Goal: Information Seeking & Learning: Learn about a topic

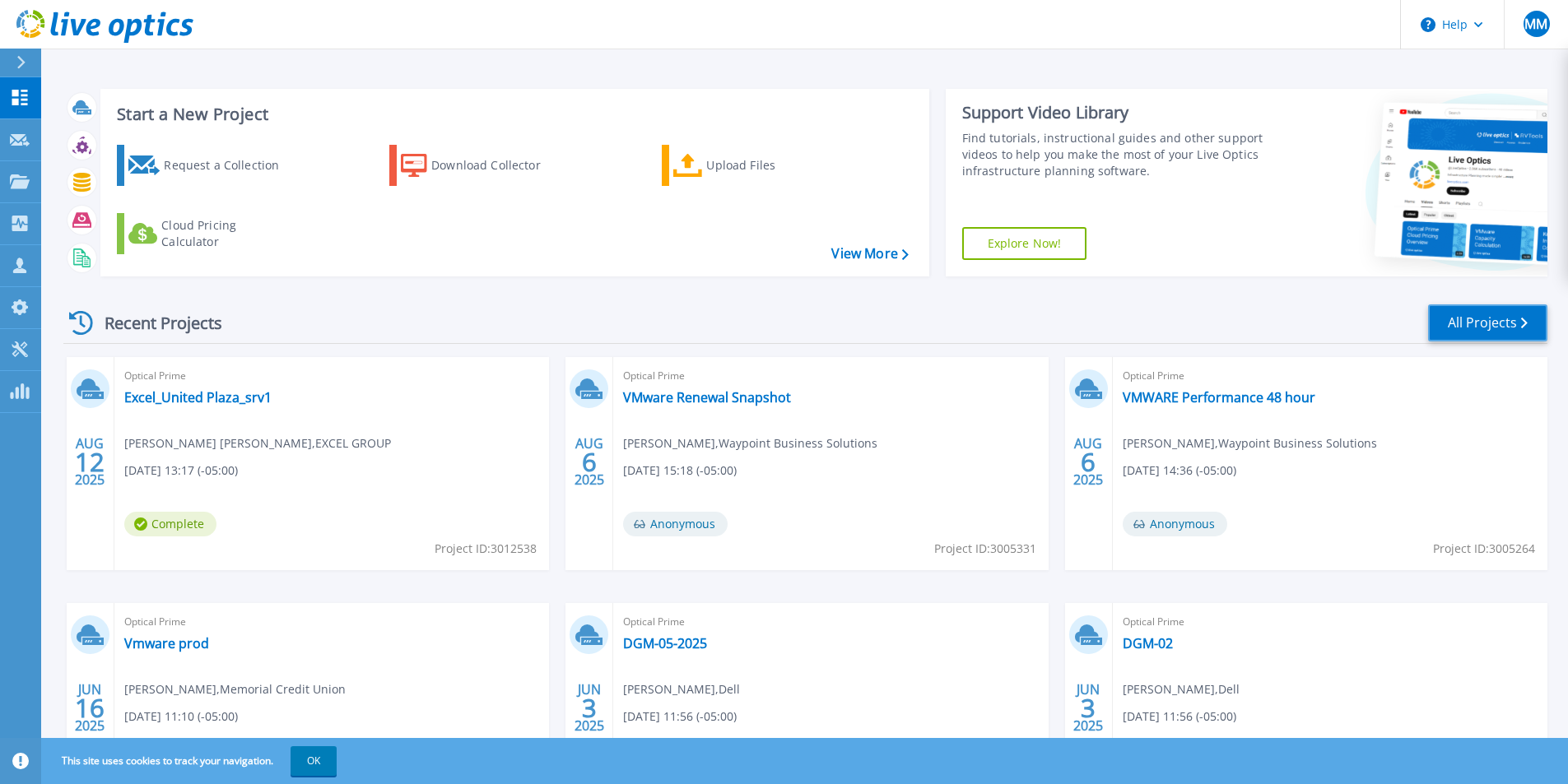
click at [1458, 325] on link "All Projects" at bounding box center [1488, 323] width 119 height 37
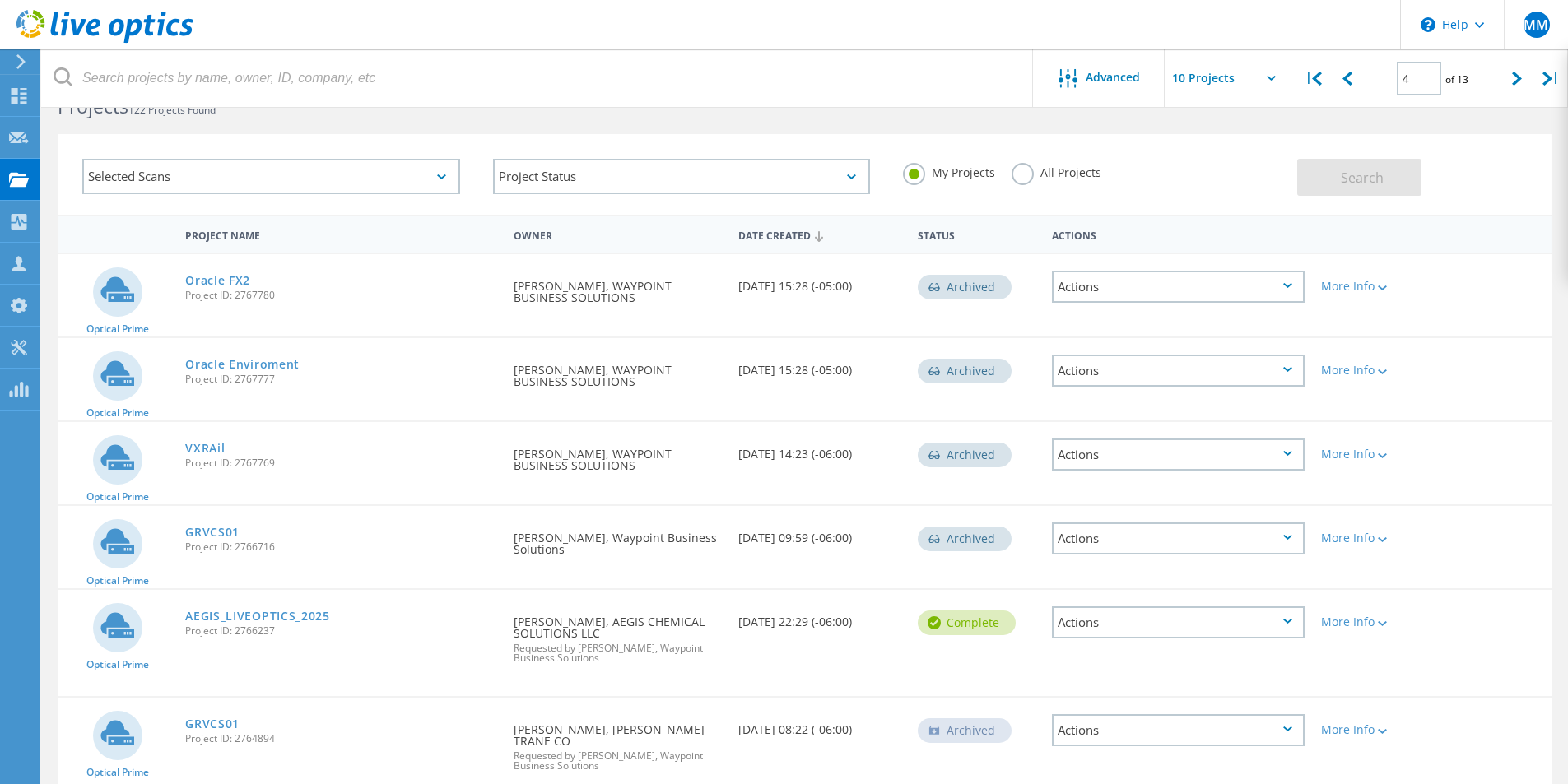
scroll to position [384, 0]
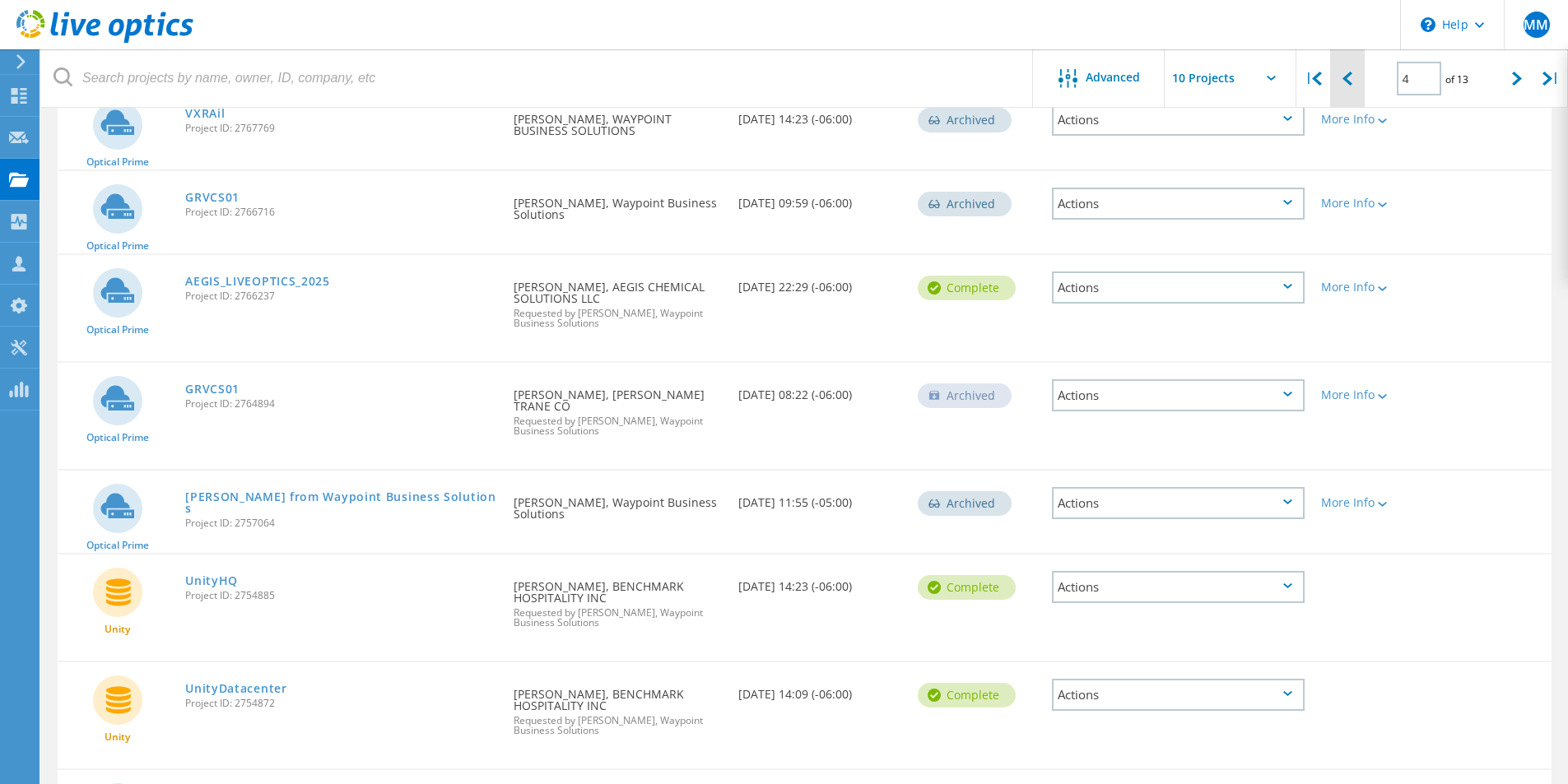
click at [1350, 79] on icon at bounding box center [1347, 79] width 9 height 14
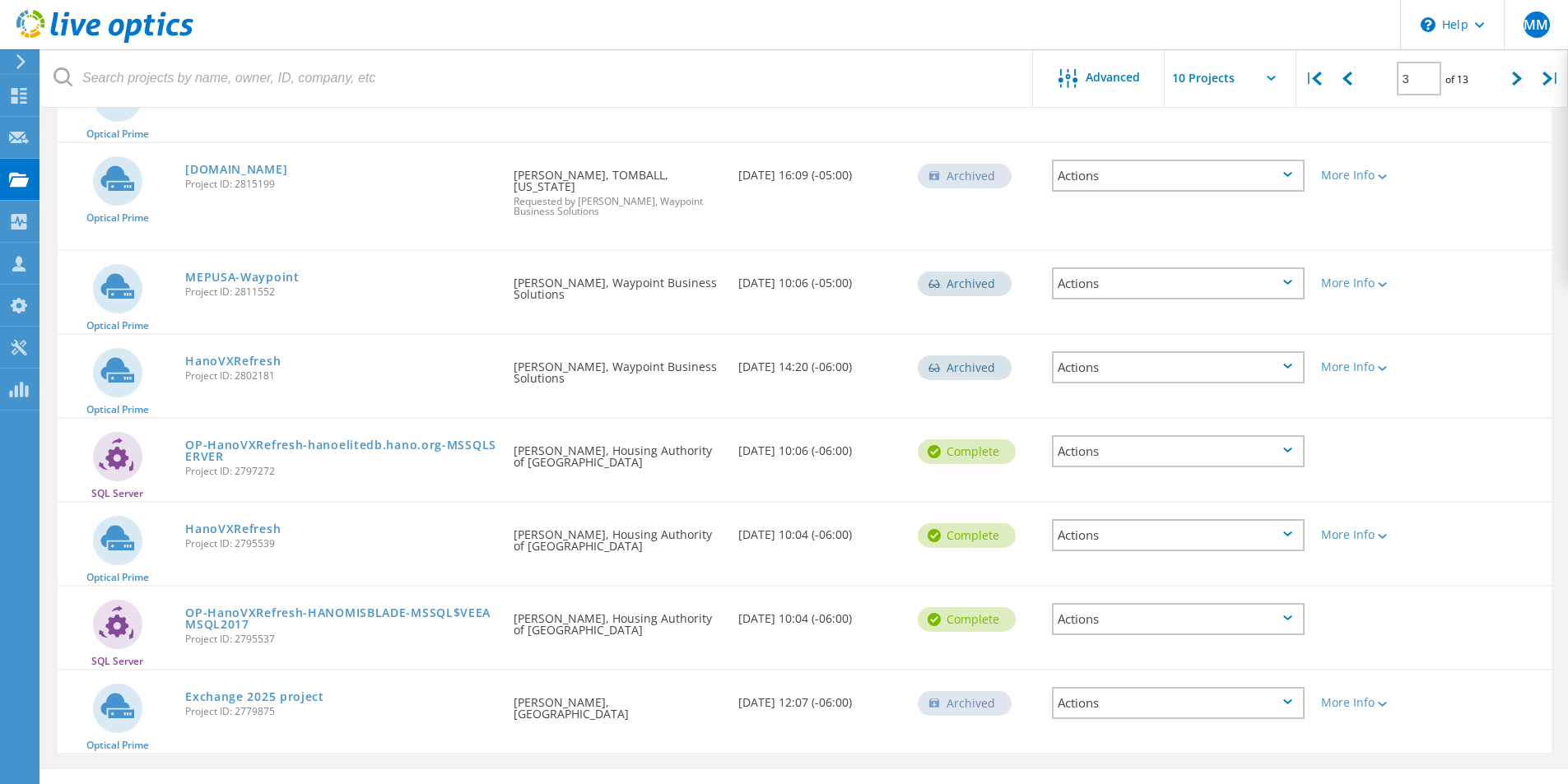
scroll to position [459, 0]
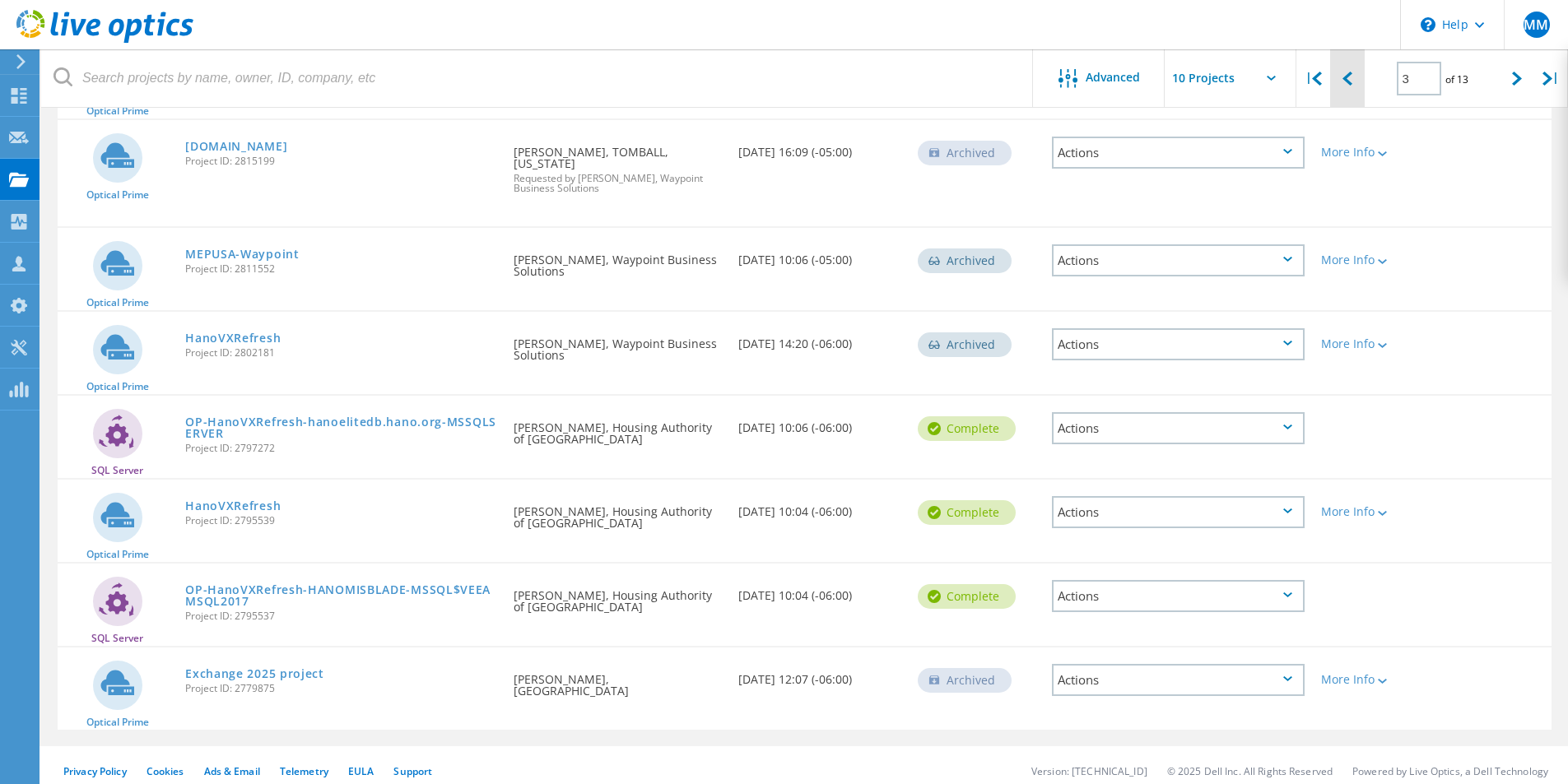
click at [1354, 77] on div at bounding box center [1347, 79] width 34 height 59
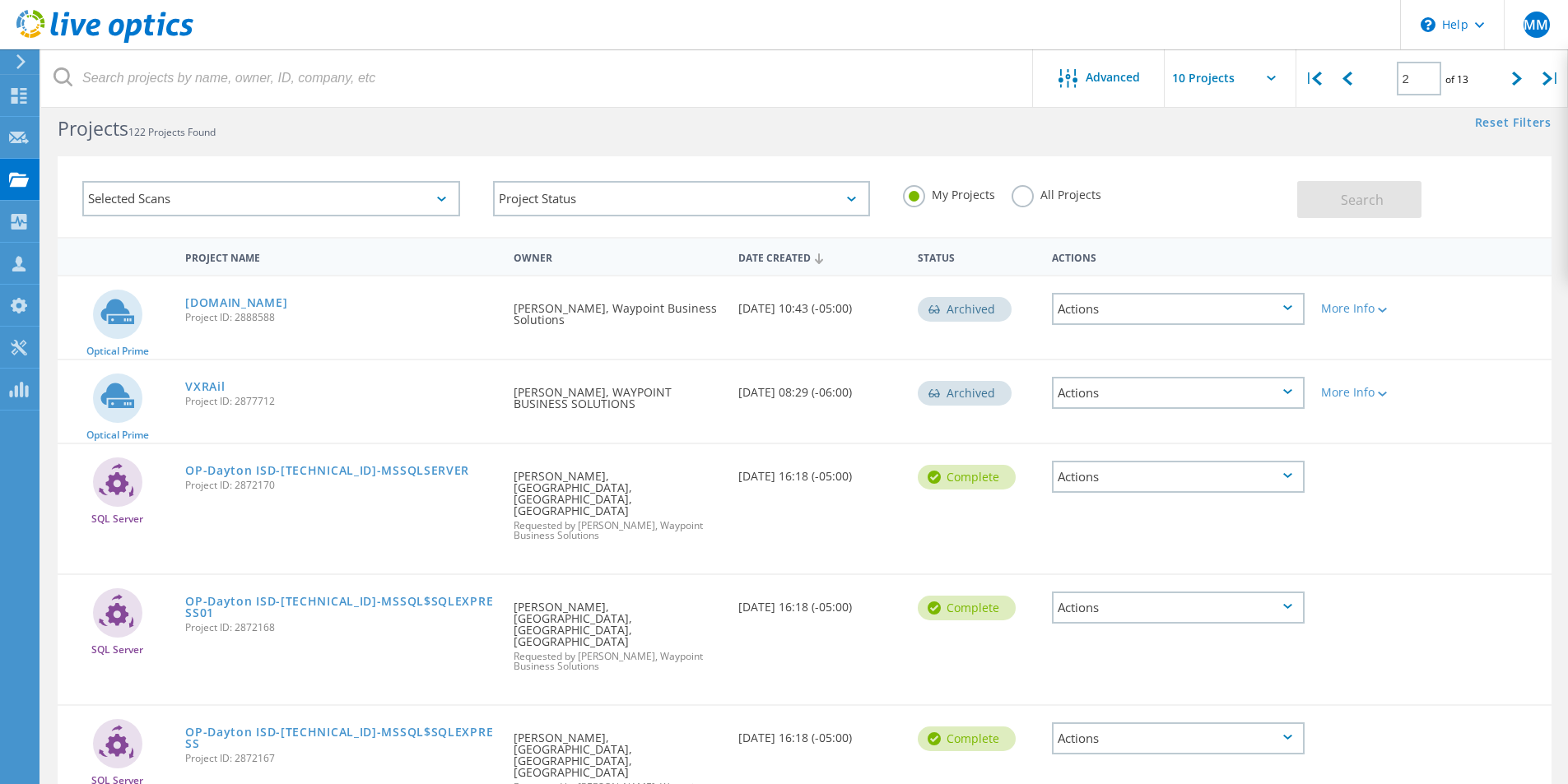
scroll to position [3, 0]
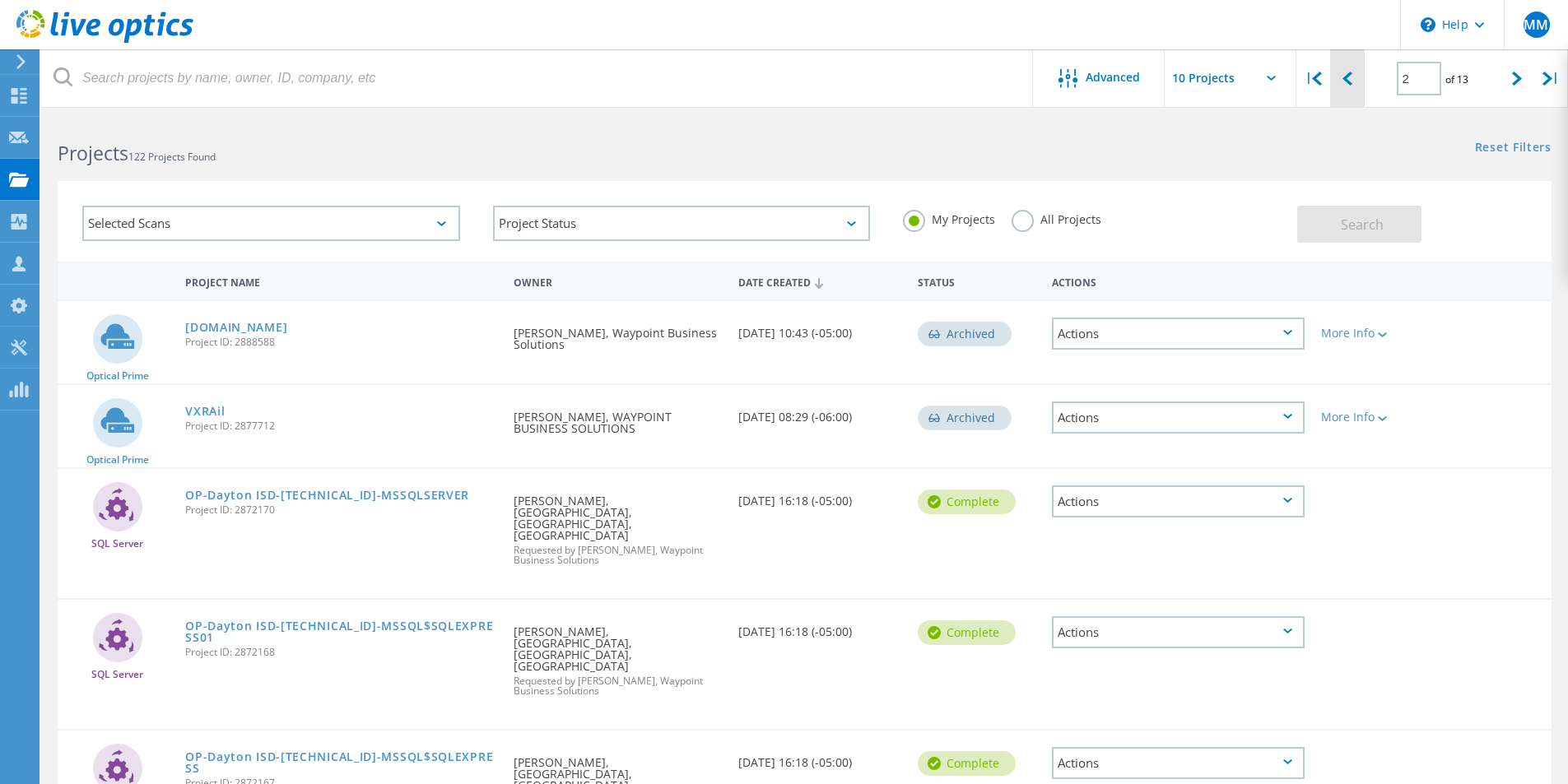
click at [1339, 80] on div at bounding box center [1347, 79] width 34 height 59
type input "1"
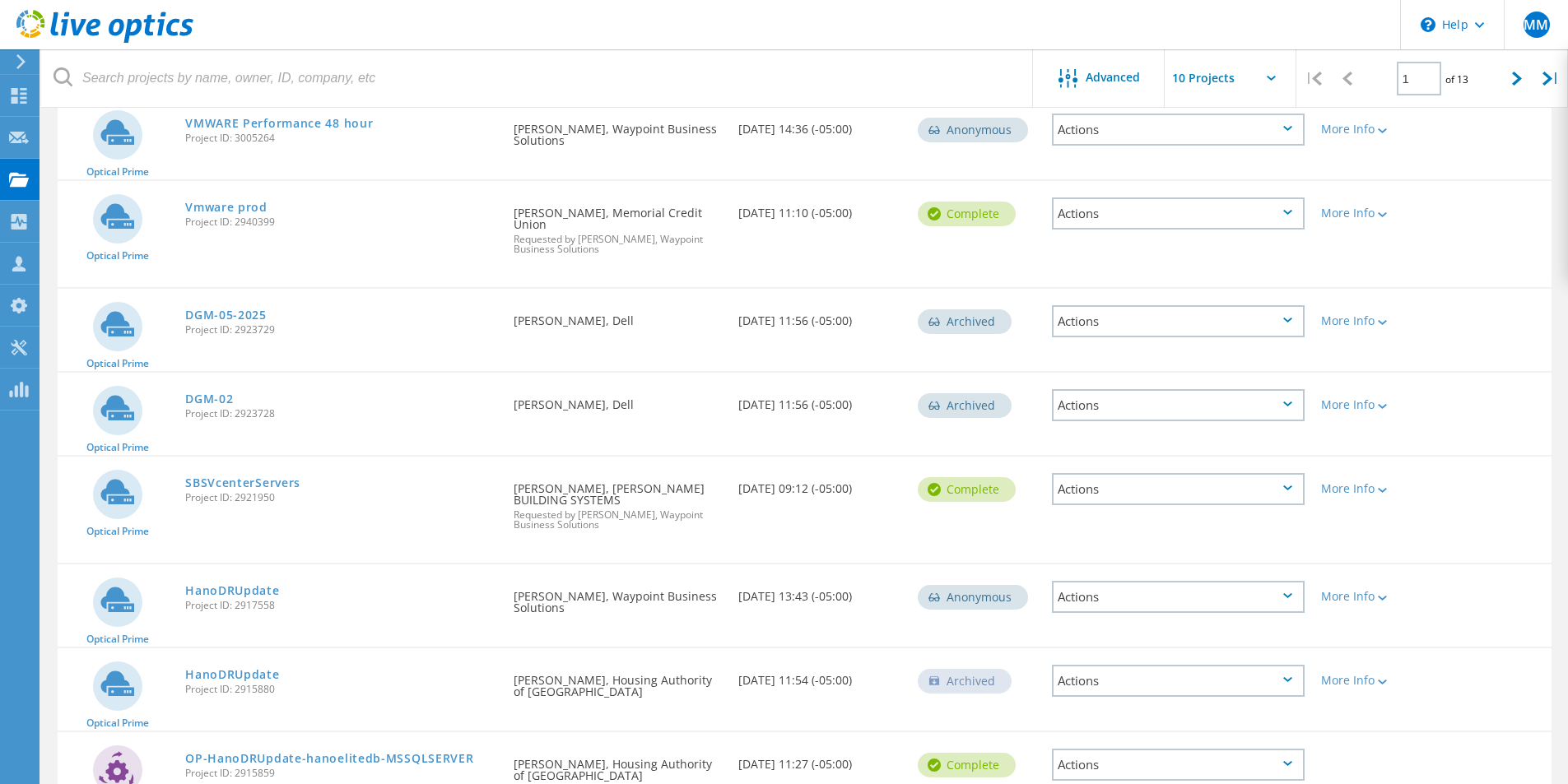
scroll to position [472, 0]
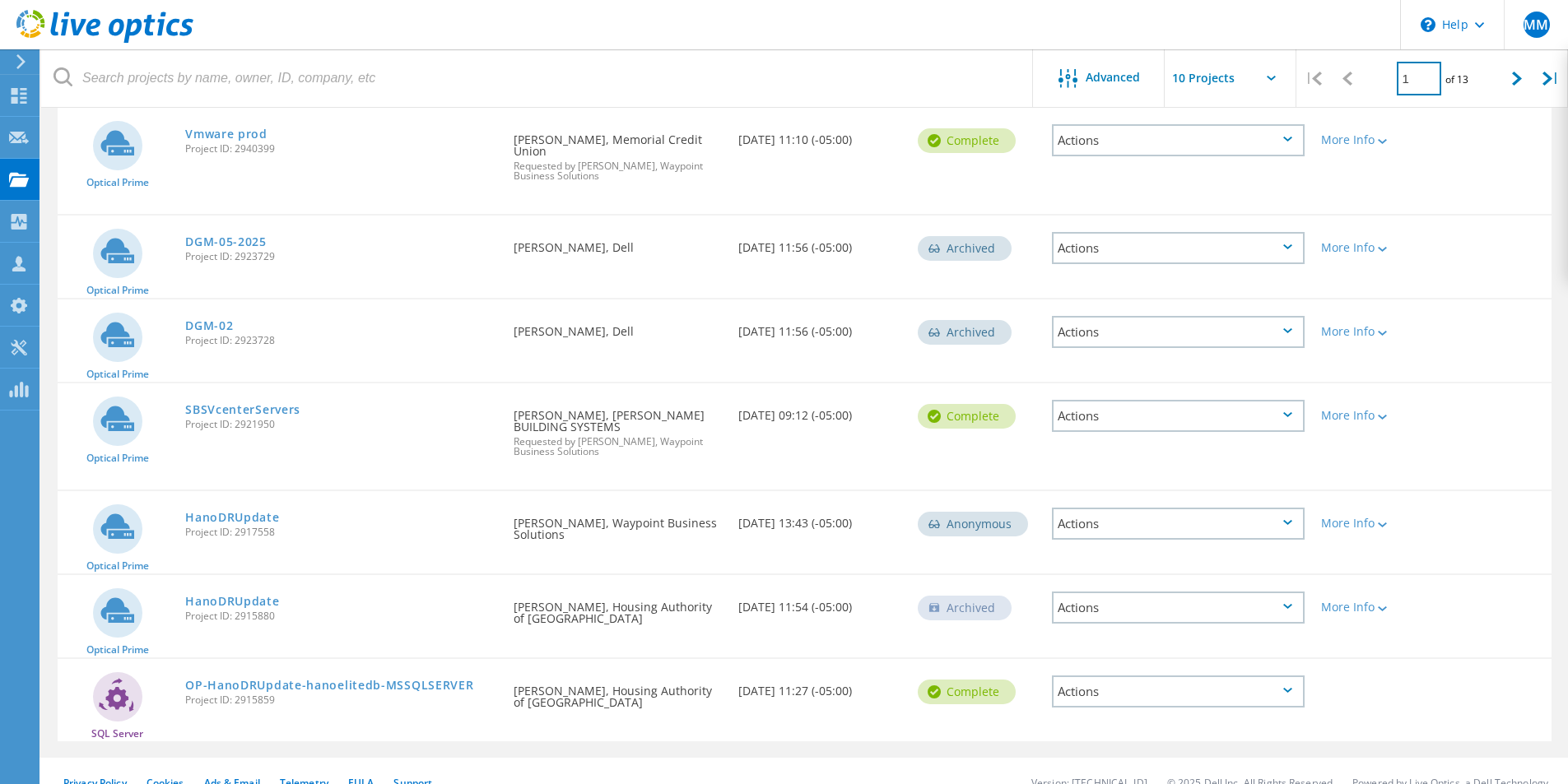
drag, startPoint x: 1417, startPoint y: 80, endPoint x: 1389, endPoint y: 85, distance: 28.4
click at [1389, 85] on div "1 of 13" at bounding box center [1432, 72] width 135 height 46
type input "4"
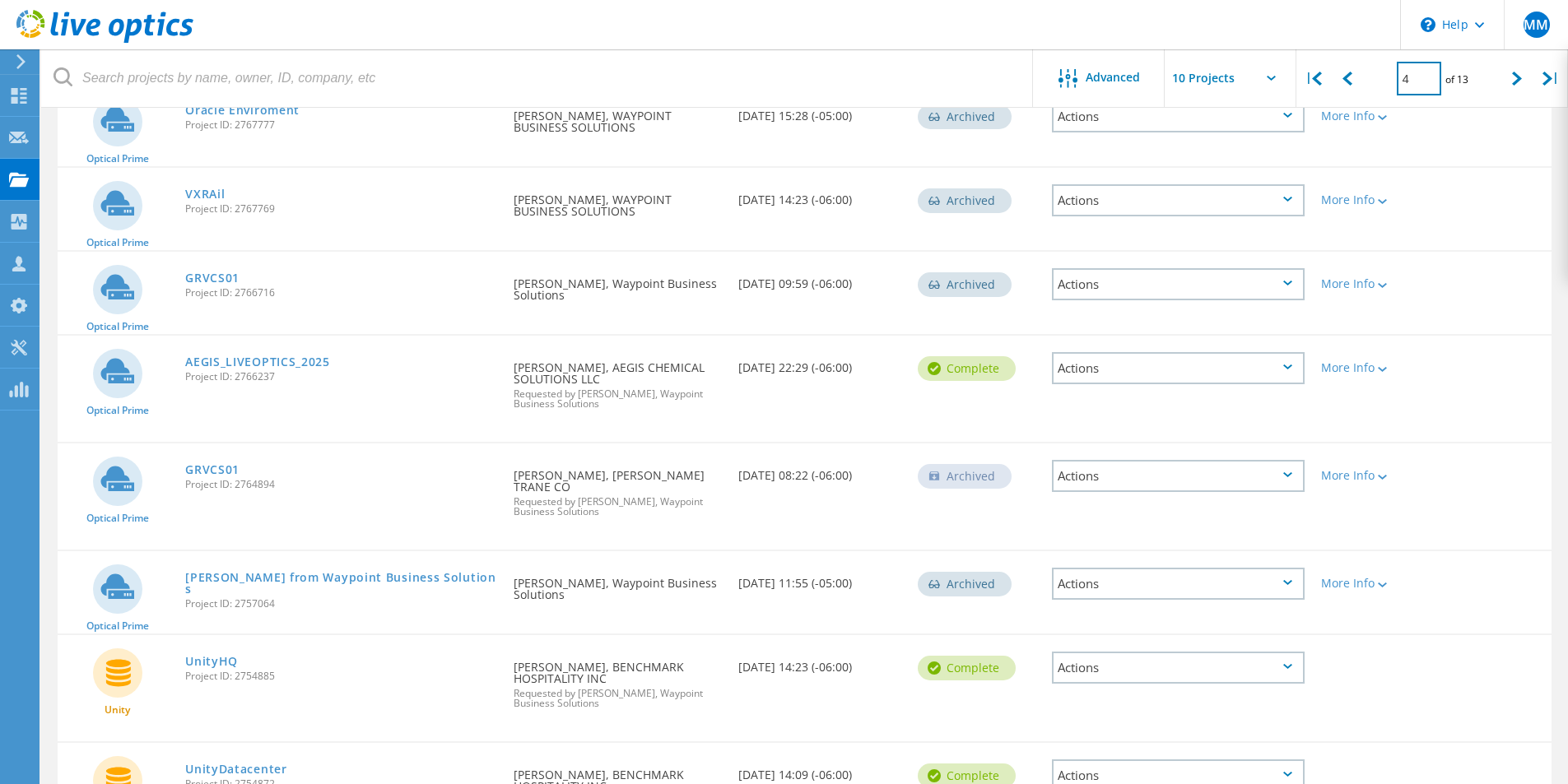
scroll to position [280, 0]
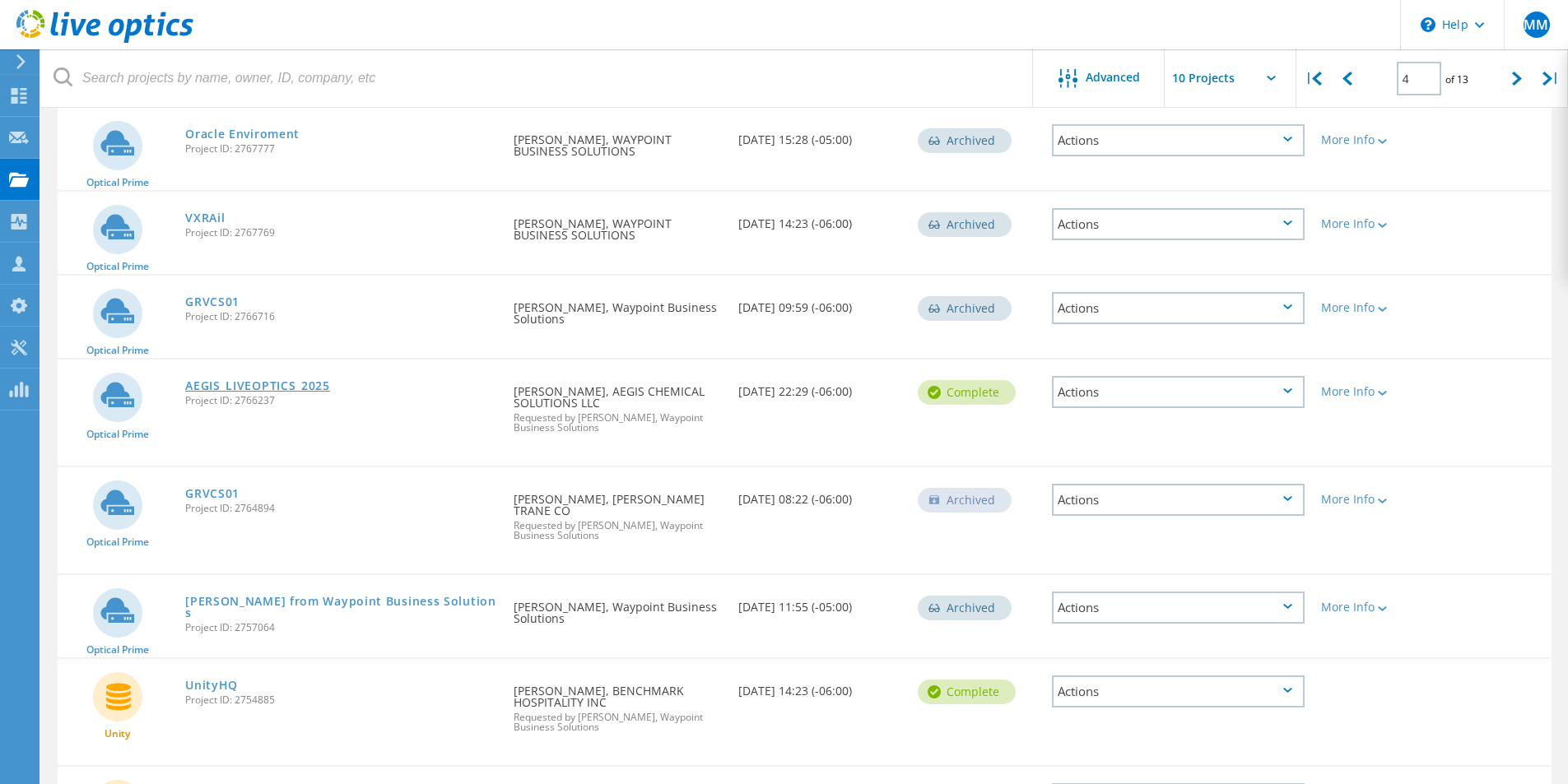
click at [287, 382] on link "AEGIS_LIVEOPTICS_2025" at bounding box center [258, 386] width 145 height 11
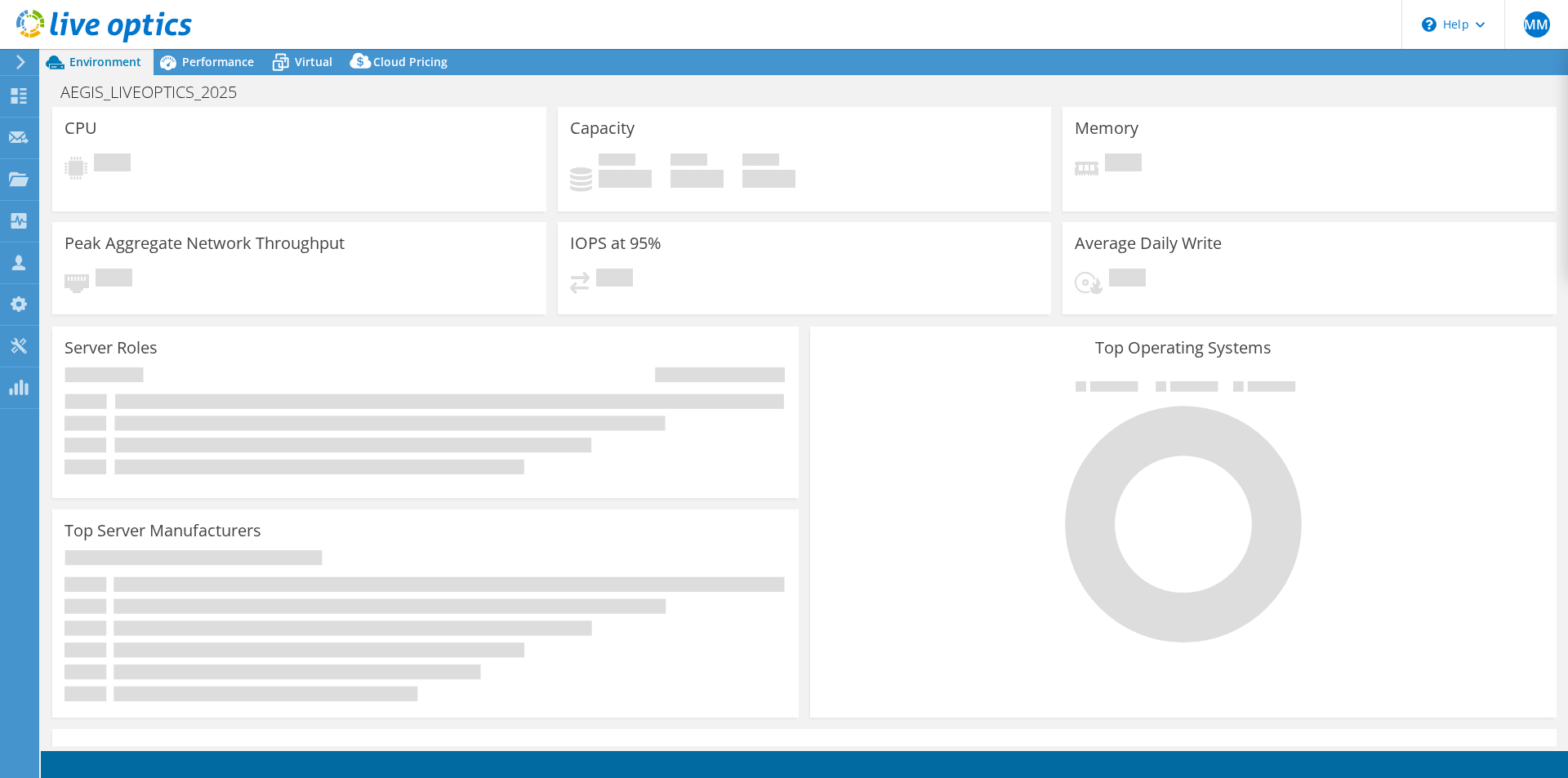
select select "USEast"
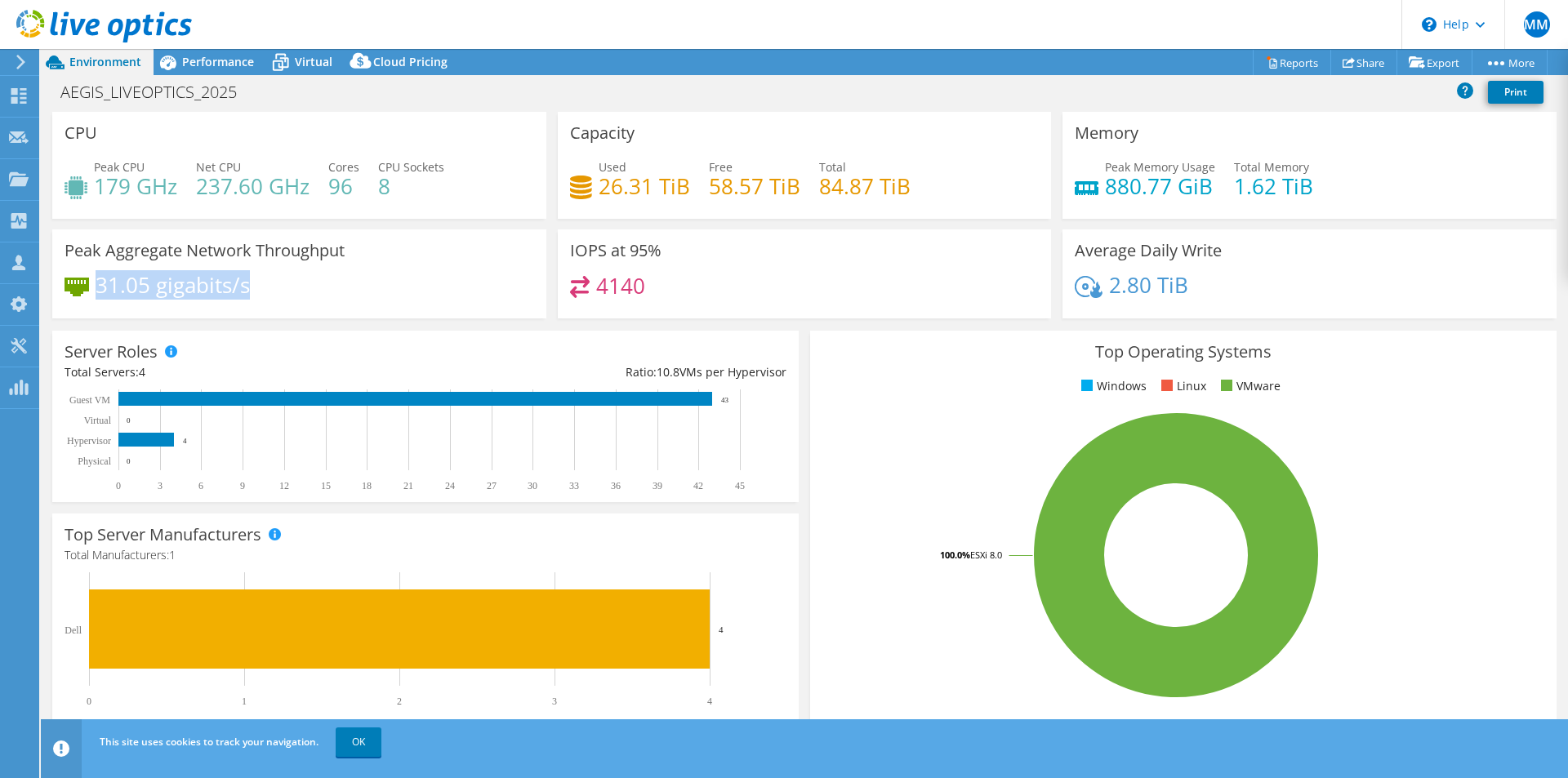
drag, startPoint x: 98, startPoint y: 285, endPoint x: 258, endPoint y: 281, distance: 160.0
click at [258, 281] on div "31.05 gigabits/s" at bounding box center [300, 293] width 470 height 35
click at [230, 70] on div "Performance" at bounding box center [210, 62] width 113 height 26
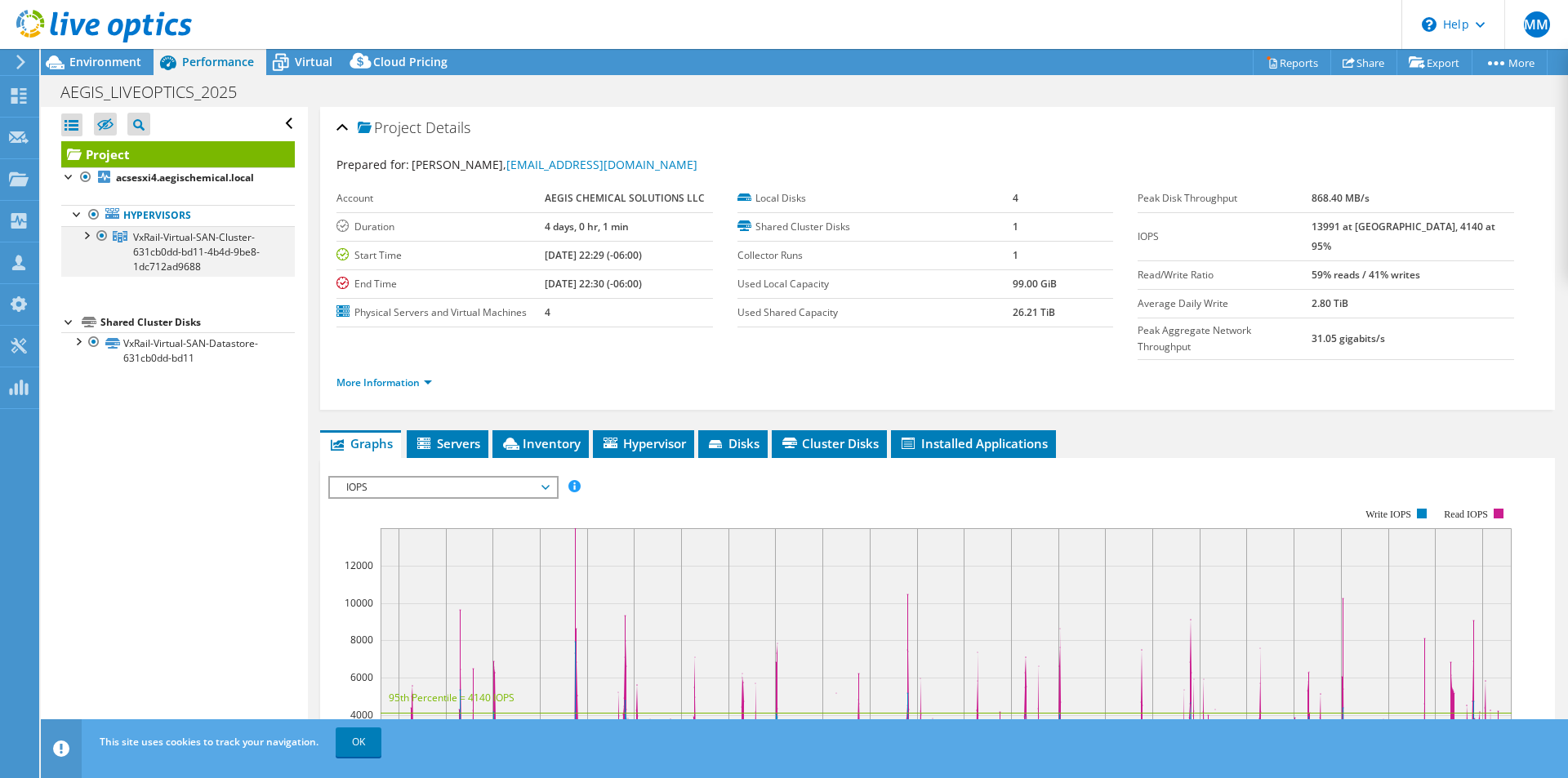
click at [85, 238] on div at bounding box center [85, 234] width 16 height 16
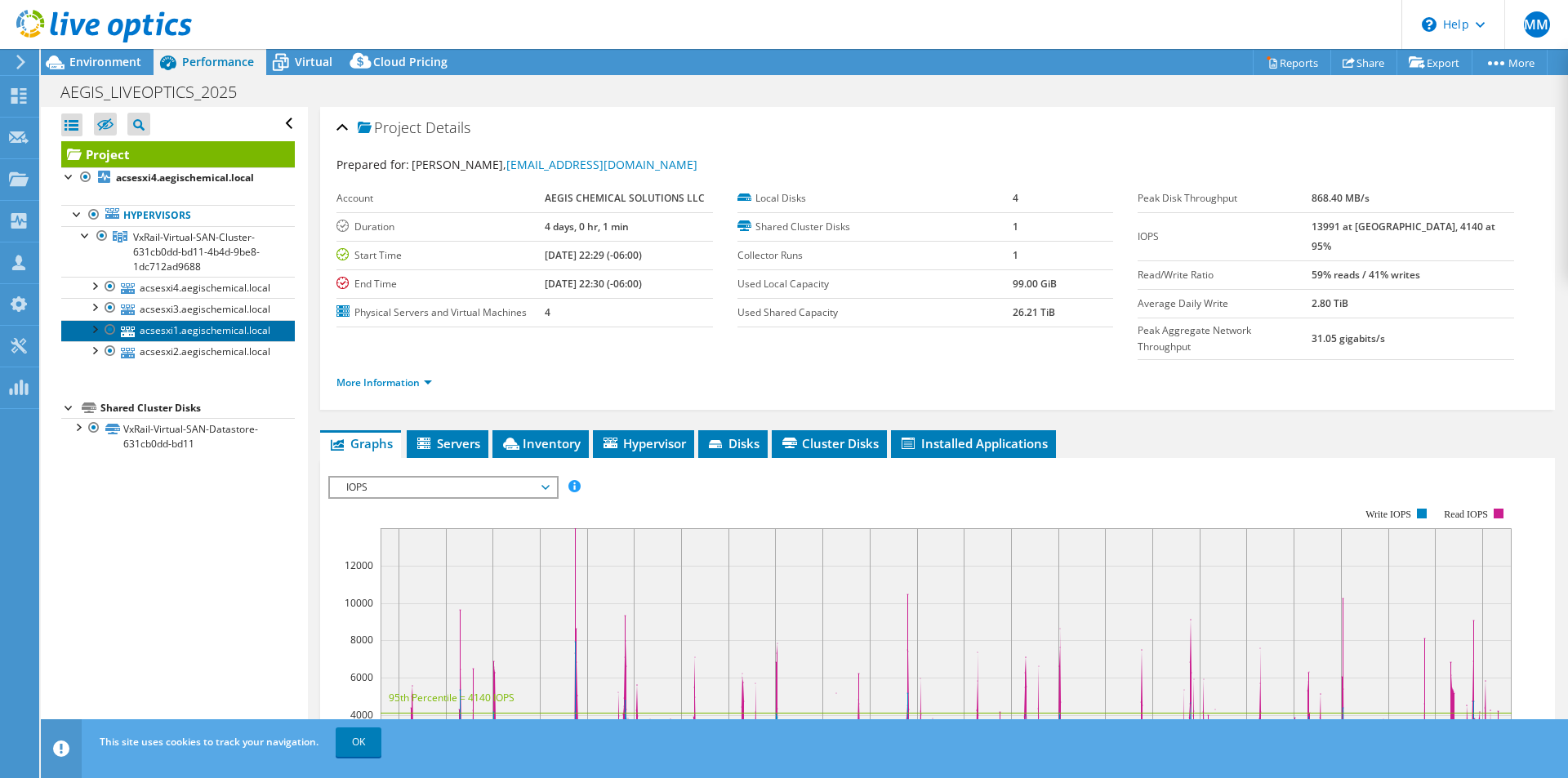
click at [171, 330] on link "acsesxi1.aegischemical.local" at bounding box center [178, 331] width 234 height 22
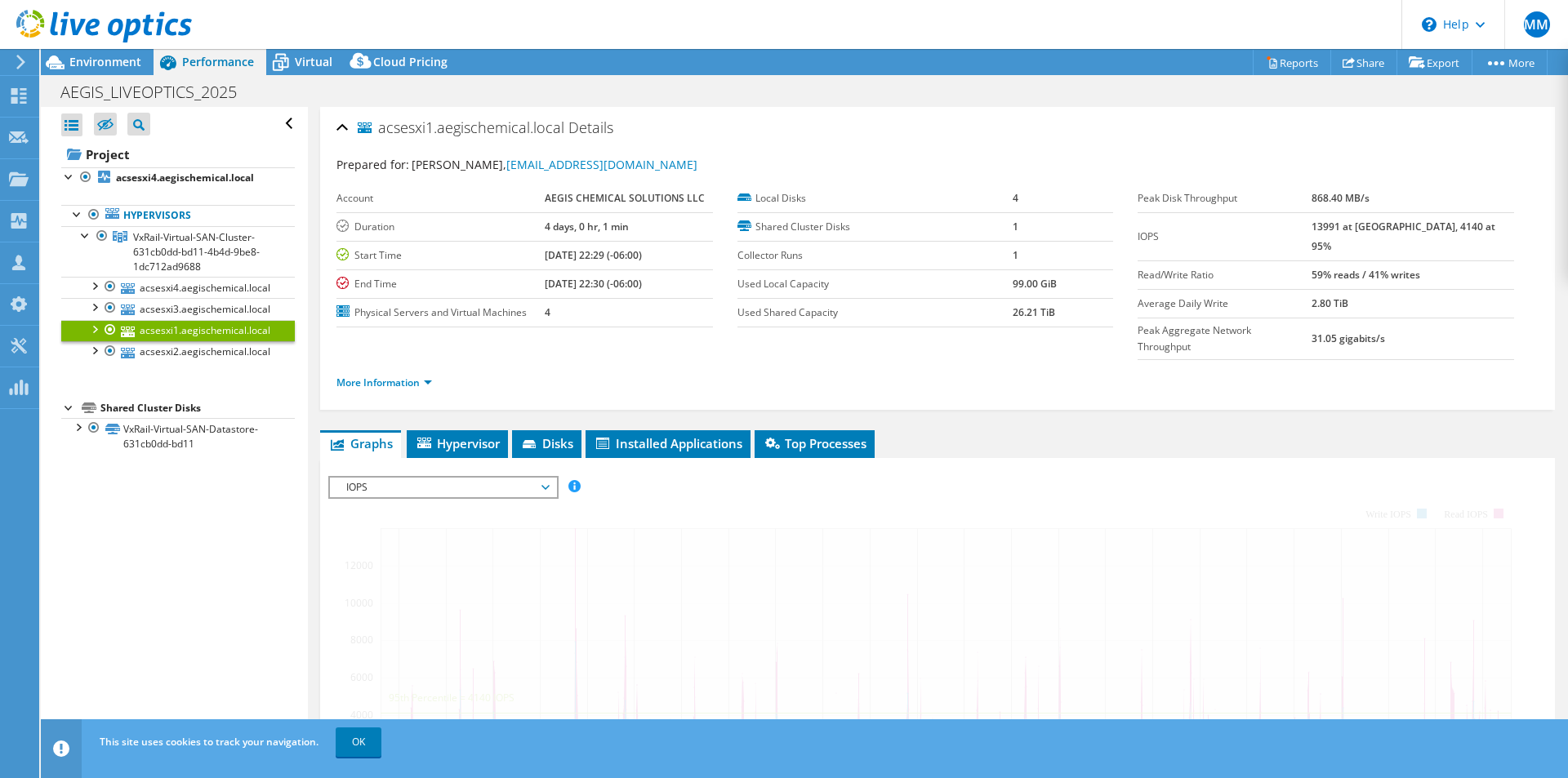
click at [85, 335] on div at bounding box center [93, 328] width 16 height 16
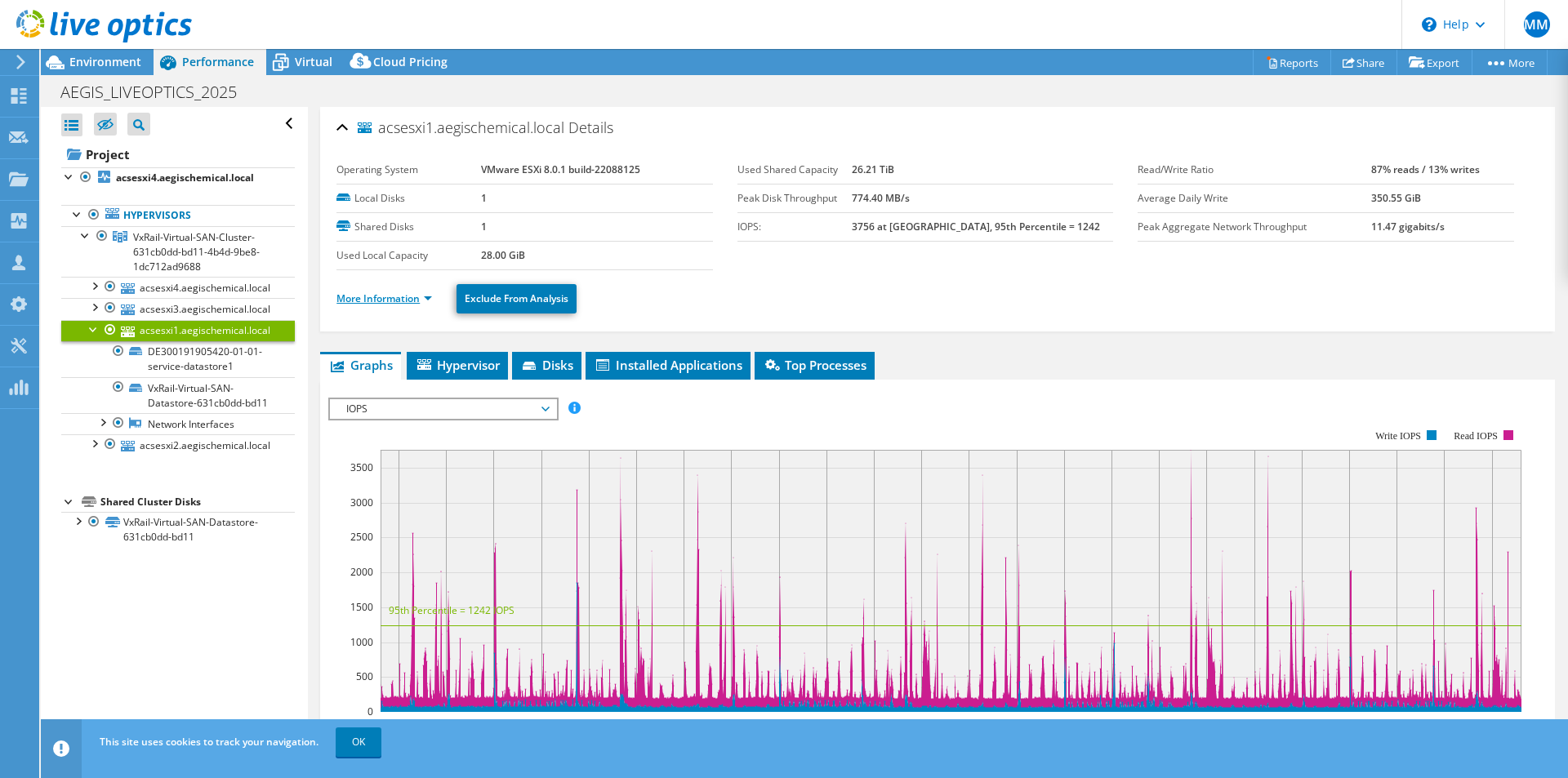
click at [406, 298] on link "More Information" at bounding box center [384, 298] width 96 height 14
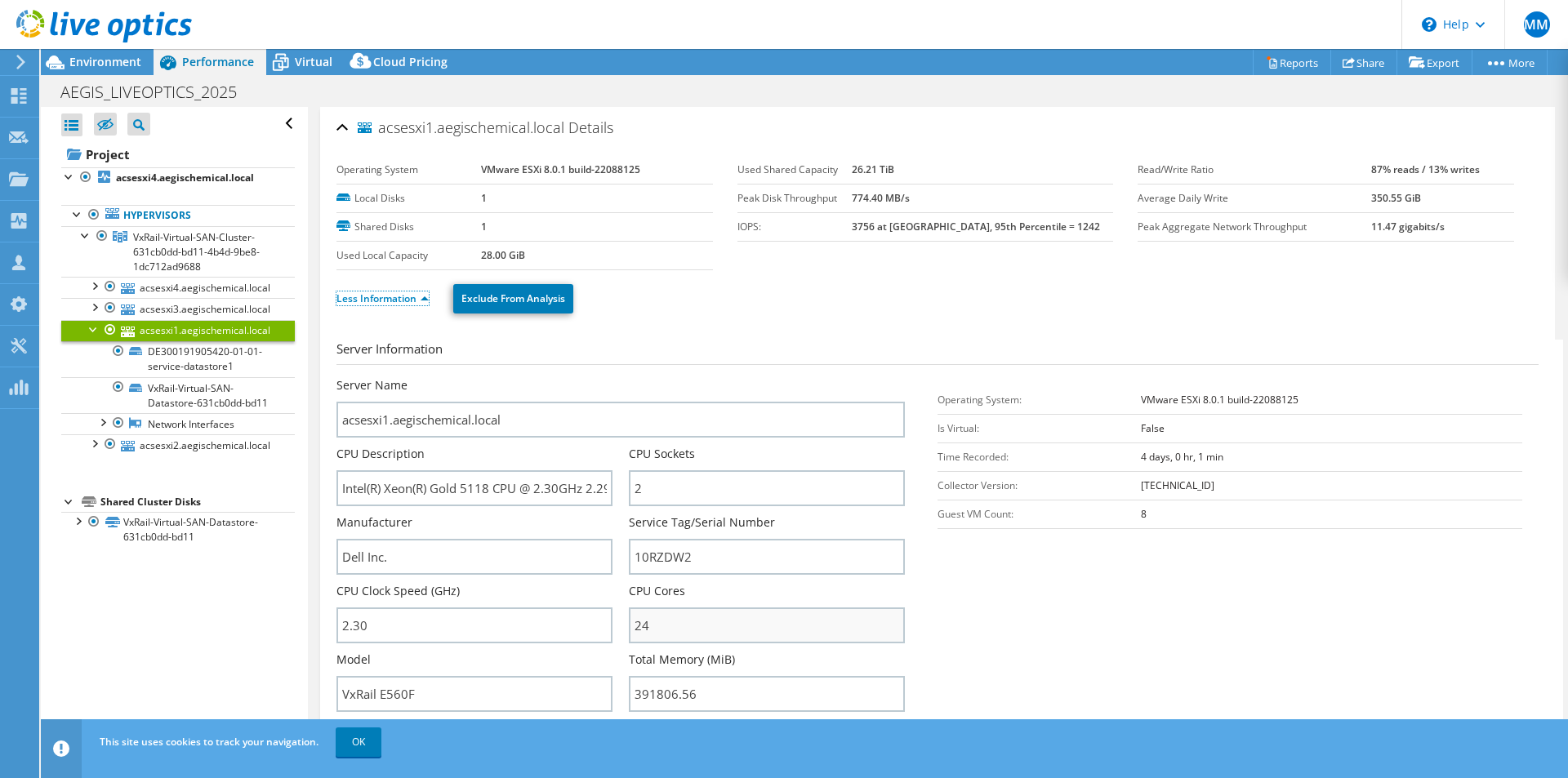
scroll to position [191, 0]
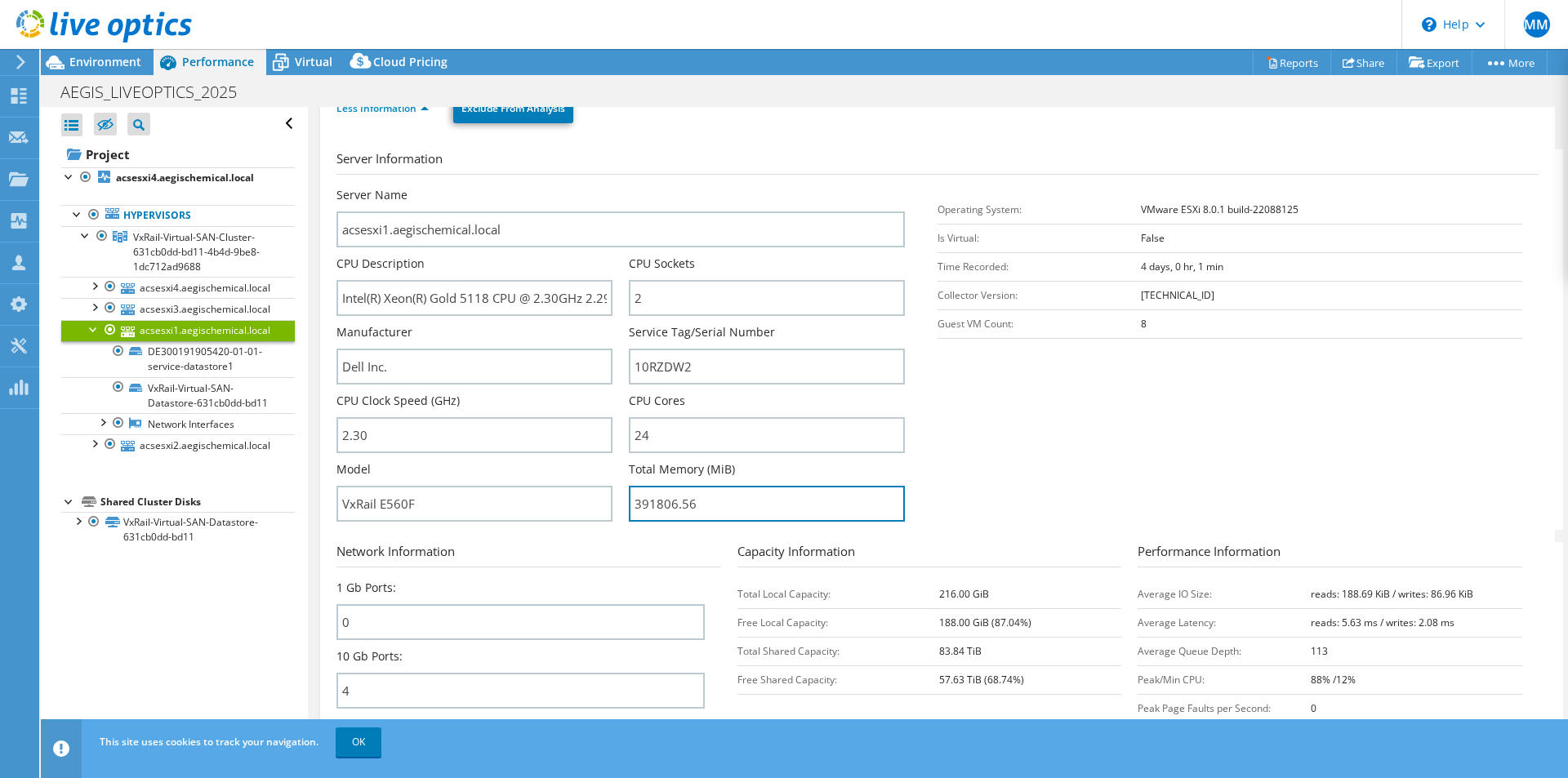
drag, startPoint x: 702, startPoint y: 505, endPoint x: 619, endPoint y: 508, distance: 83.1
click at [619, 187] on div "Server Name acsesxi1.aegischemical.local CPU Description Intel(R) Xeon(R) Gold …" at bounding box center [629, 187] width 584 height 0
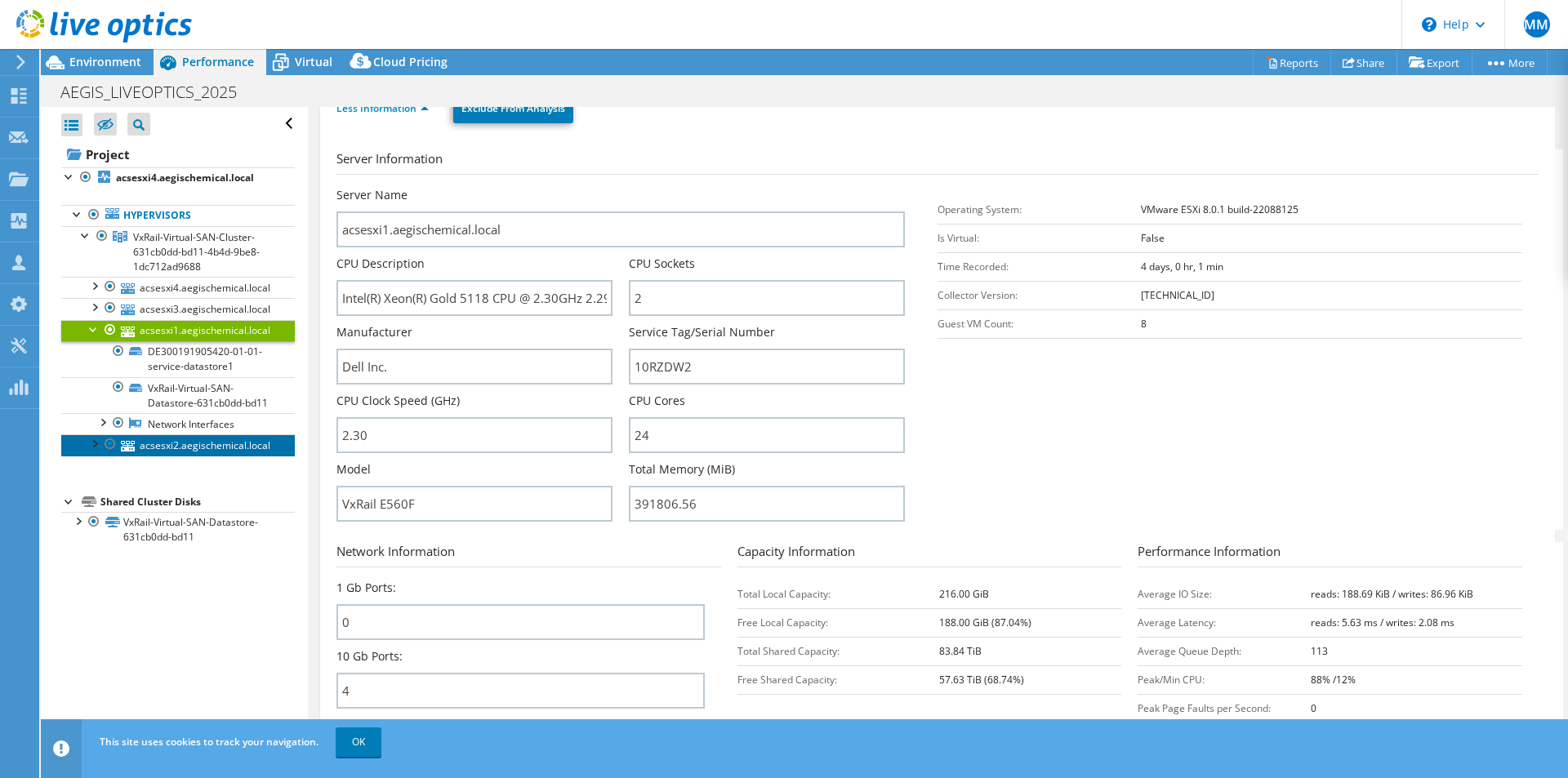
click at [193, 456] on link "acsesxi2.aegischemical.local" at bounding box center [178, 444] width 234 height 22
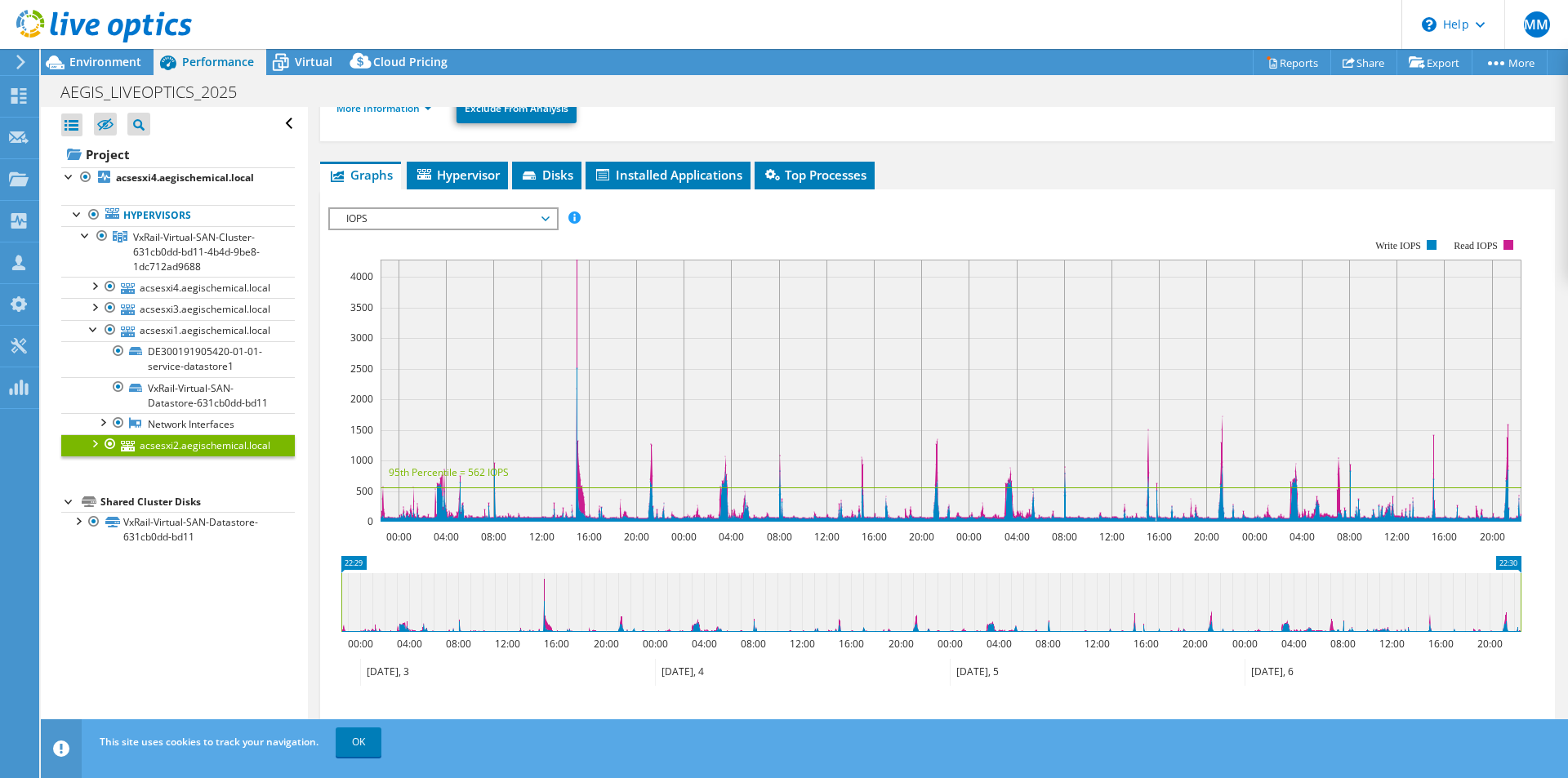
scroll to position [0, 0]
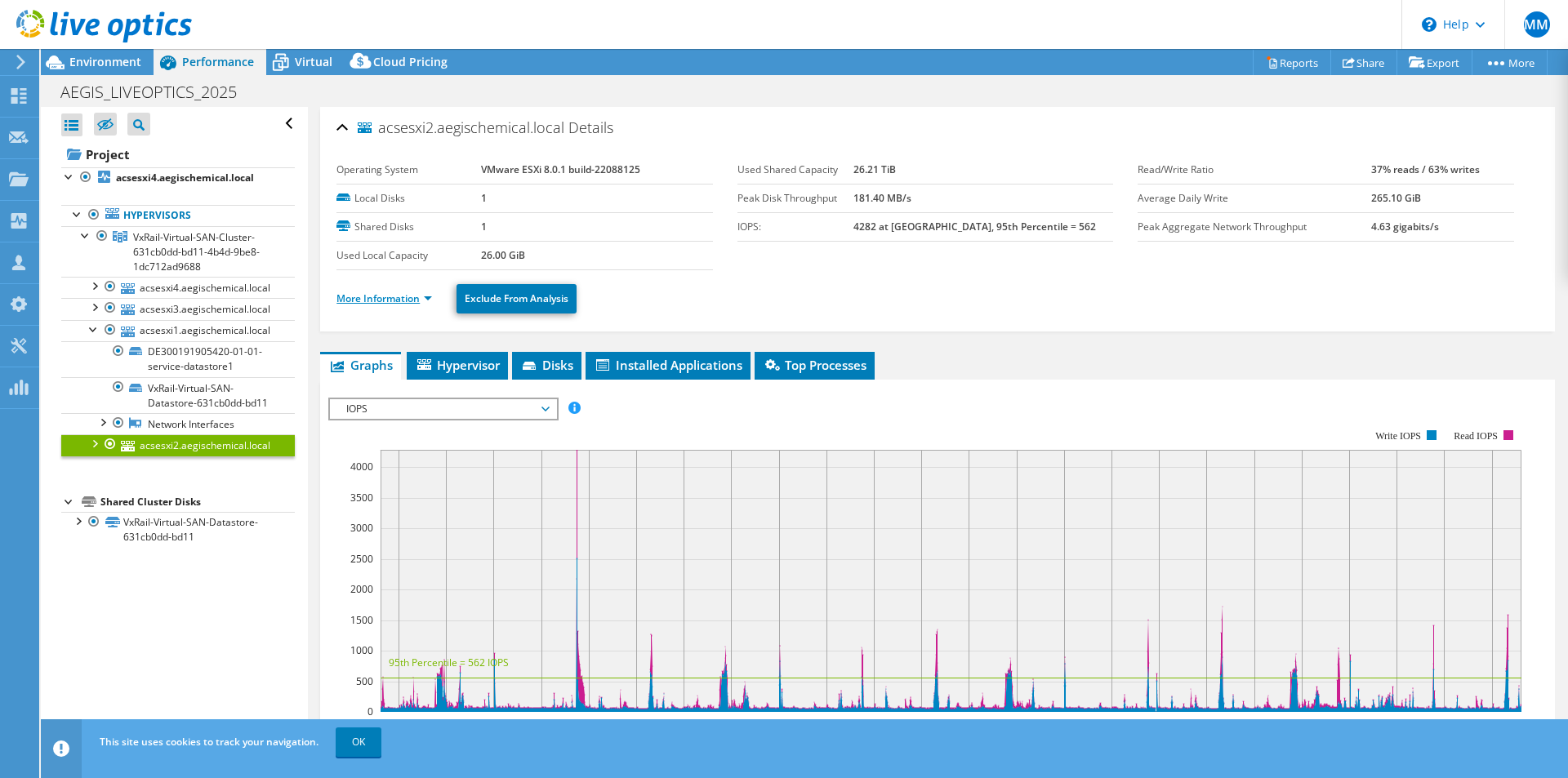
click at [395, 291] on link "More Information" at bounding box center [384, 298] width 96 height 14
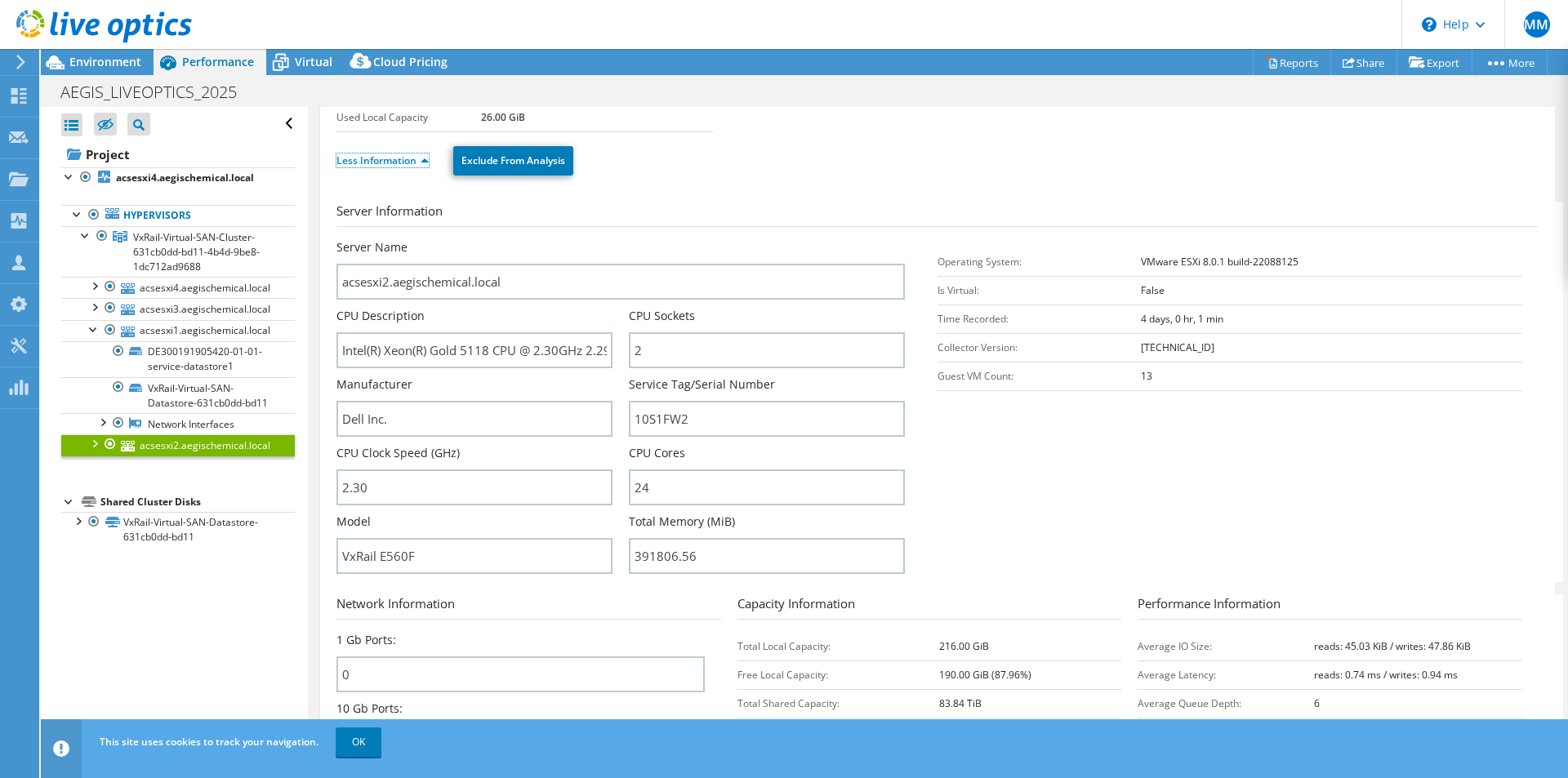
scroll to position [191, 0]
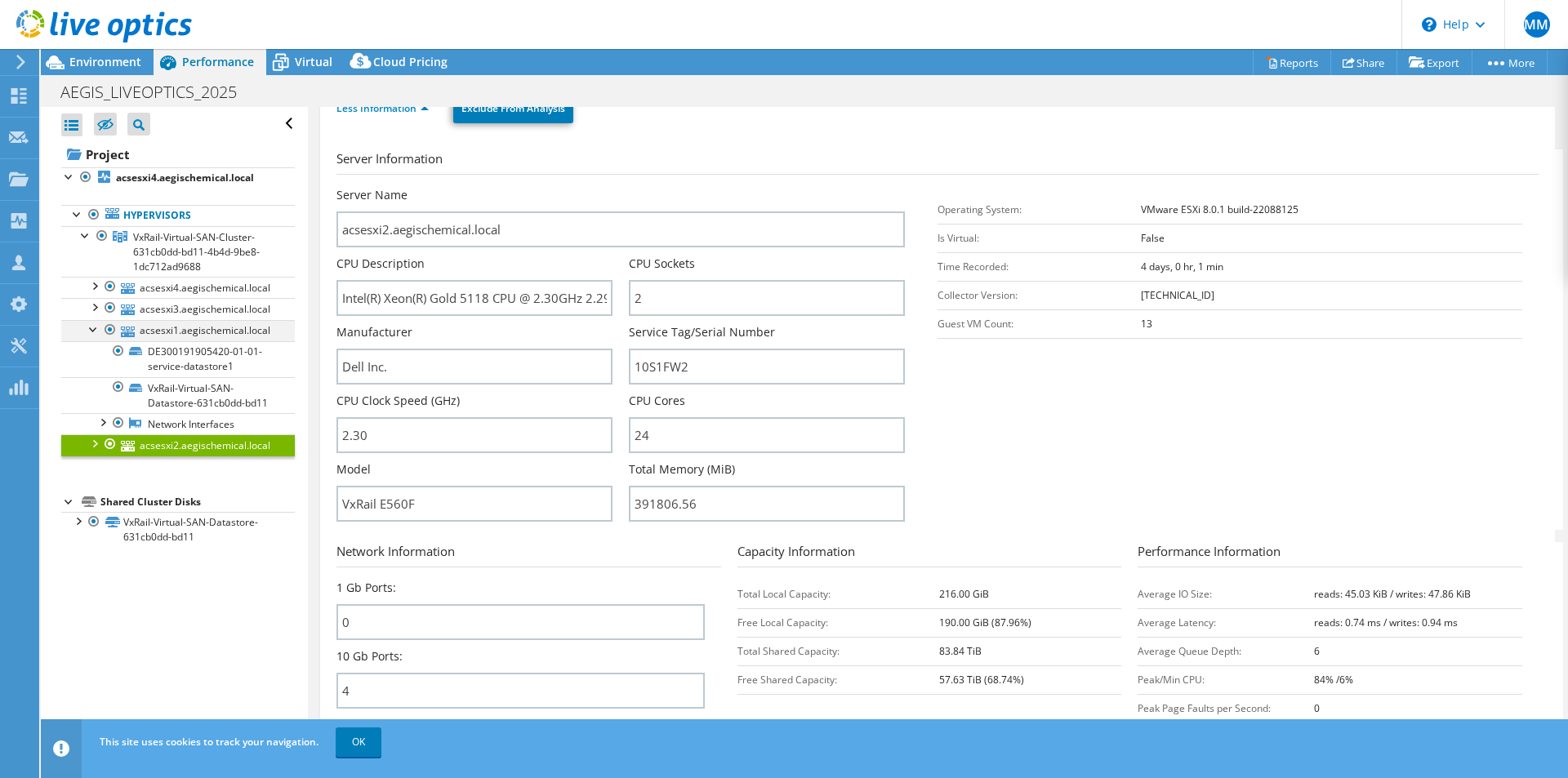
click at [91, 326] on div at bounding box center [93, 328] width 16 height 16
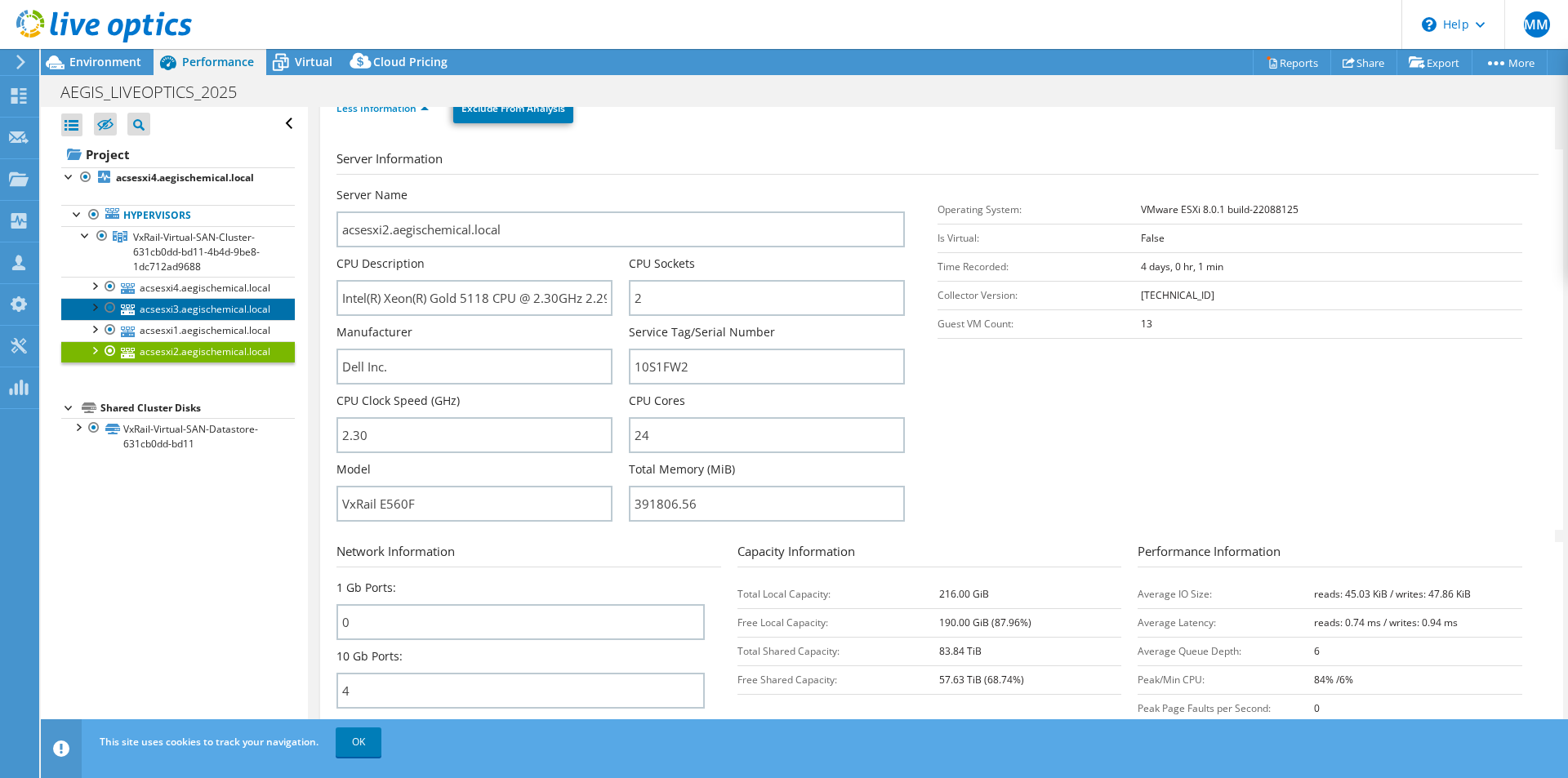
click at [203, 306] on link "acsesxi3.aegischemical.local" at bounding box center [178, 308] width 234 height 22
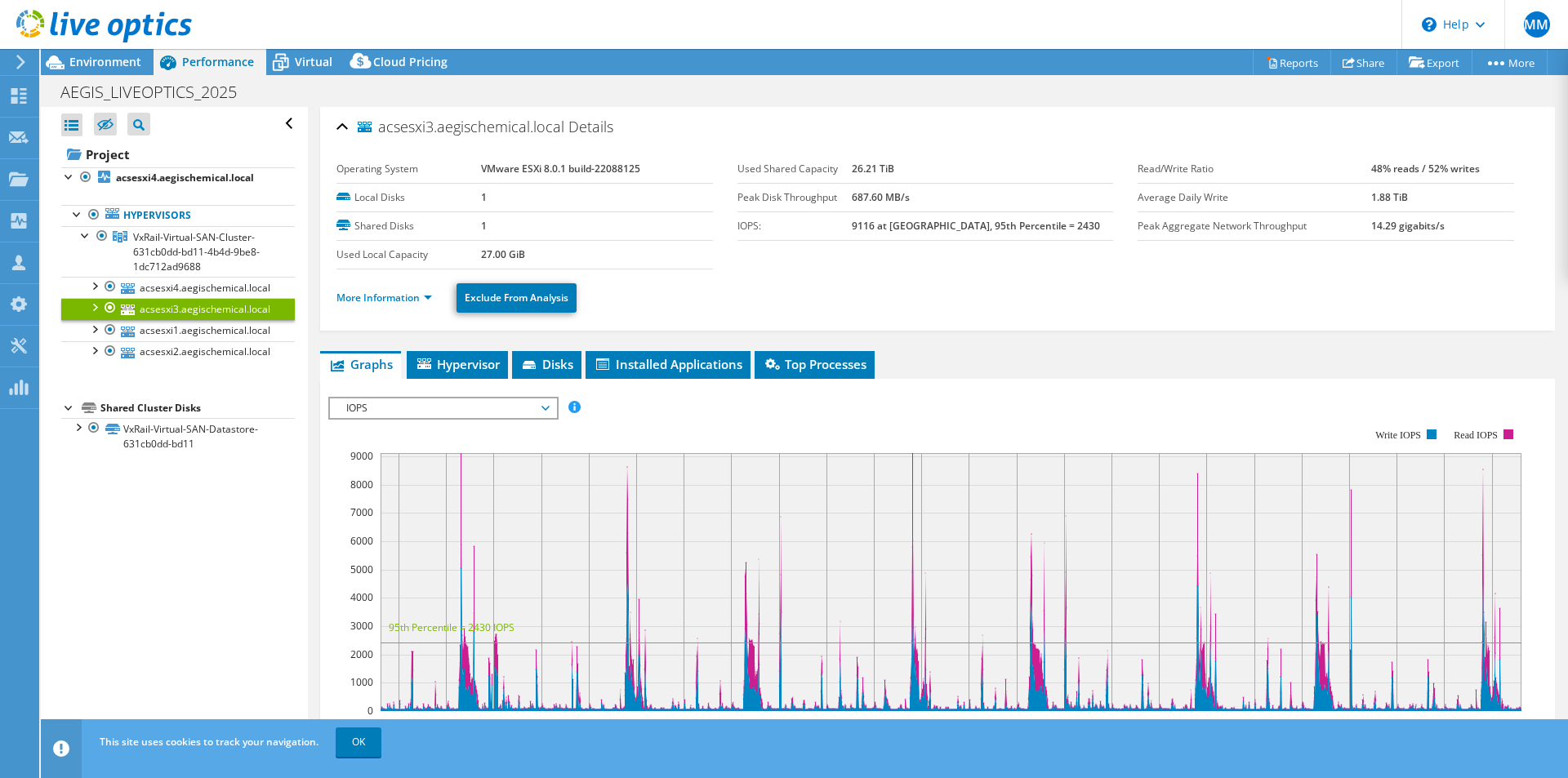
scroll to position [0, 0]
click at [393, 297] on link "More Information" at bounding box center [384, 298] width 96 height 14
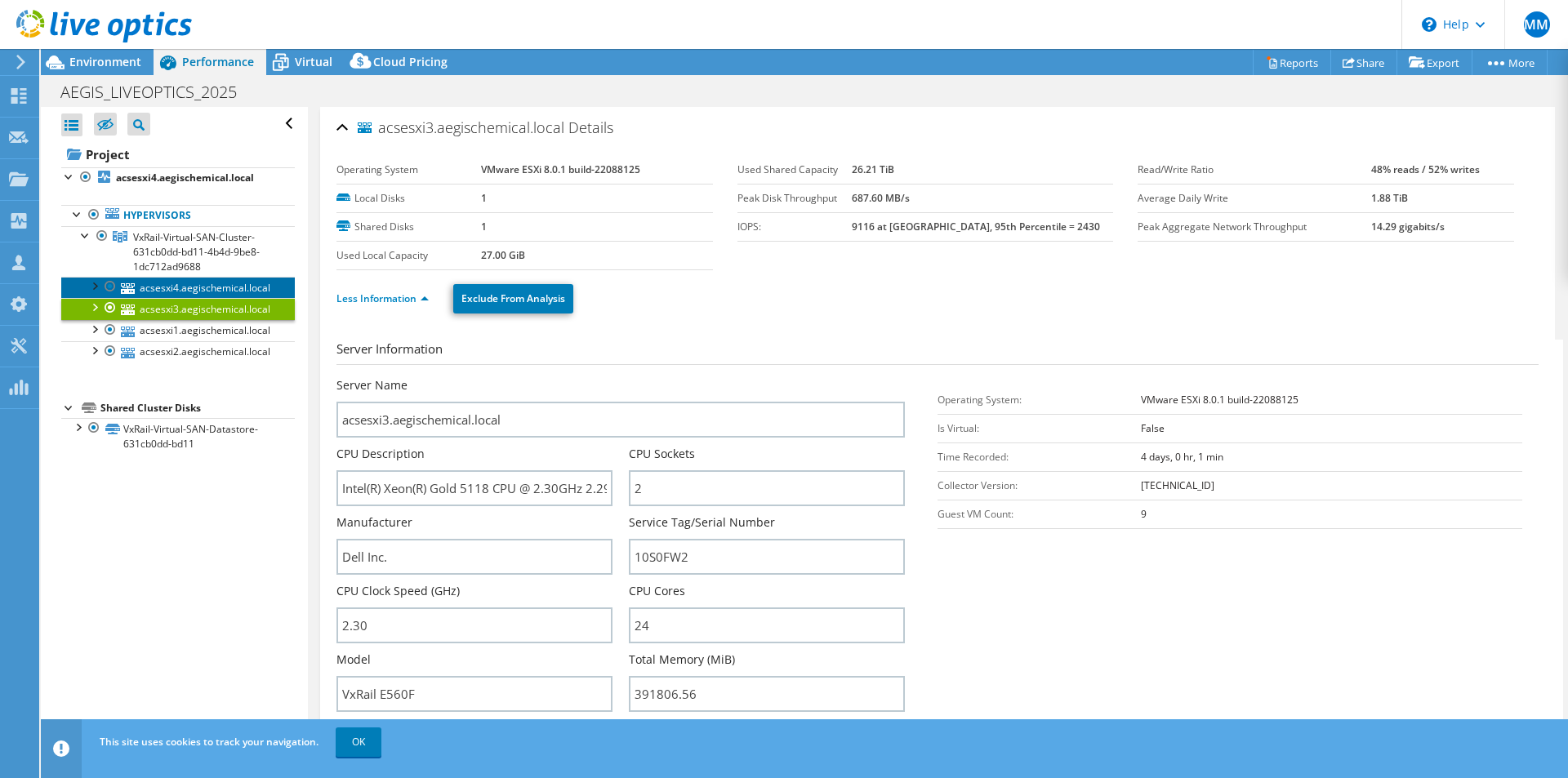
click at [168, 286] on link "acsesxi4.aegischemical.local" at bounding box center [178, 288] width 234 height 22
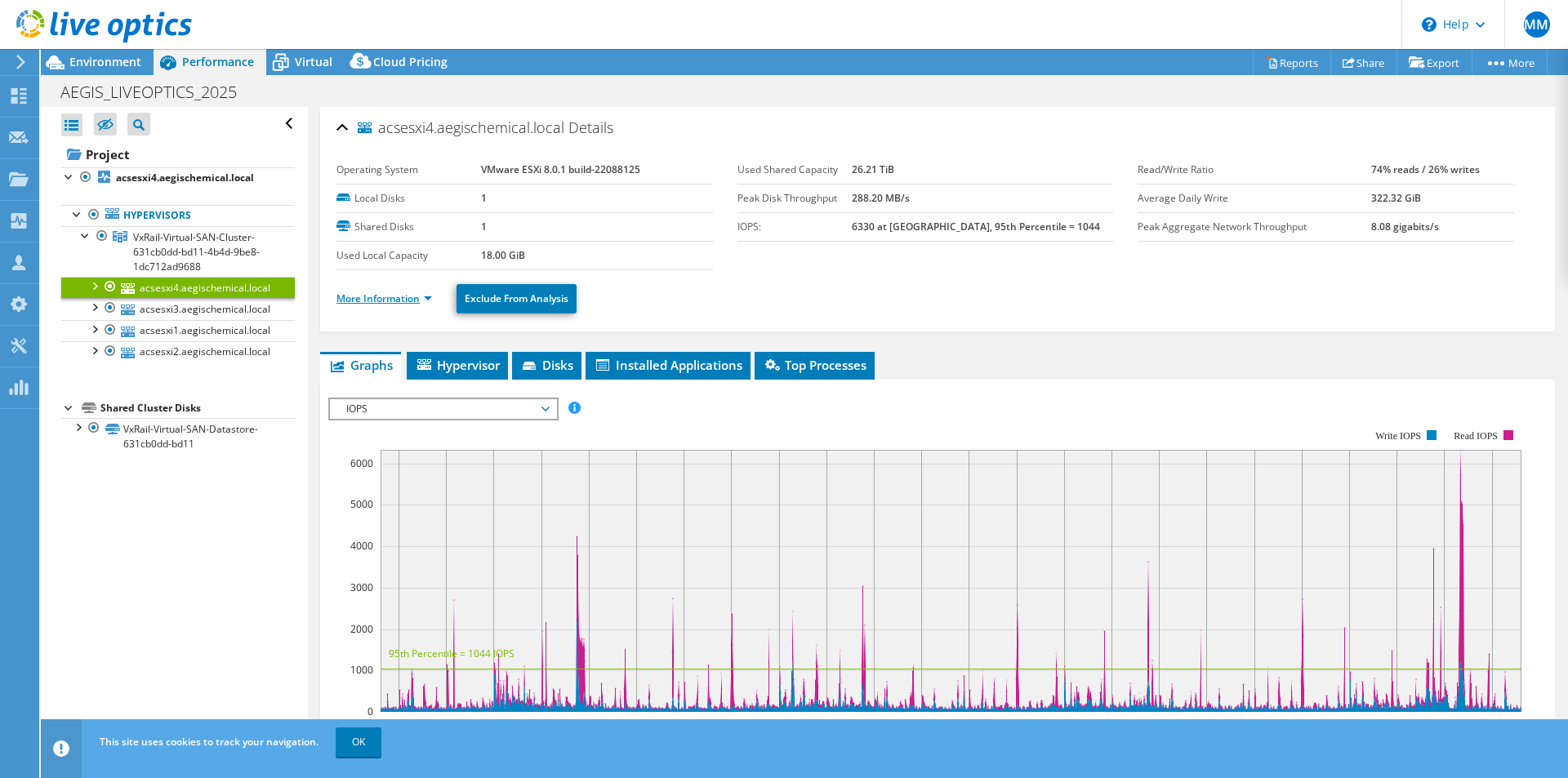
click at [385, 299] on link "More Information" at bounding box center [384, 298] width 96 height 14
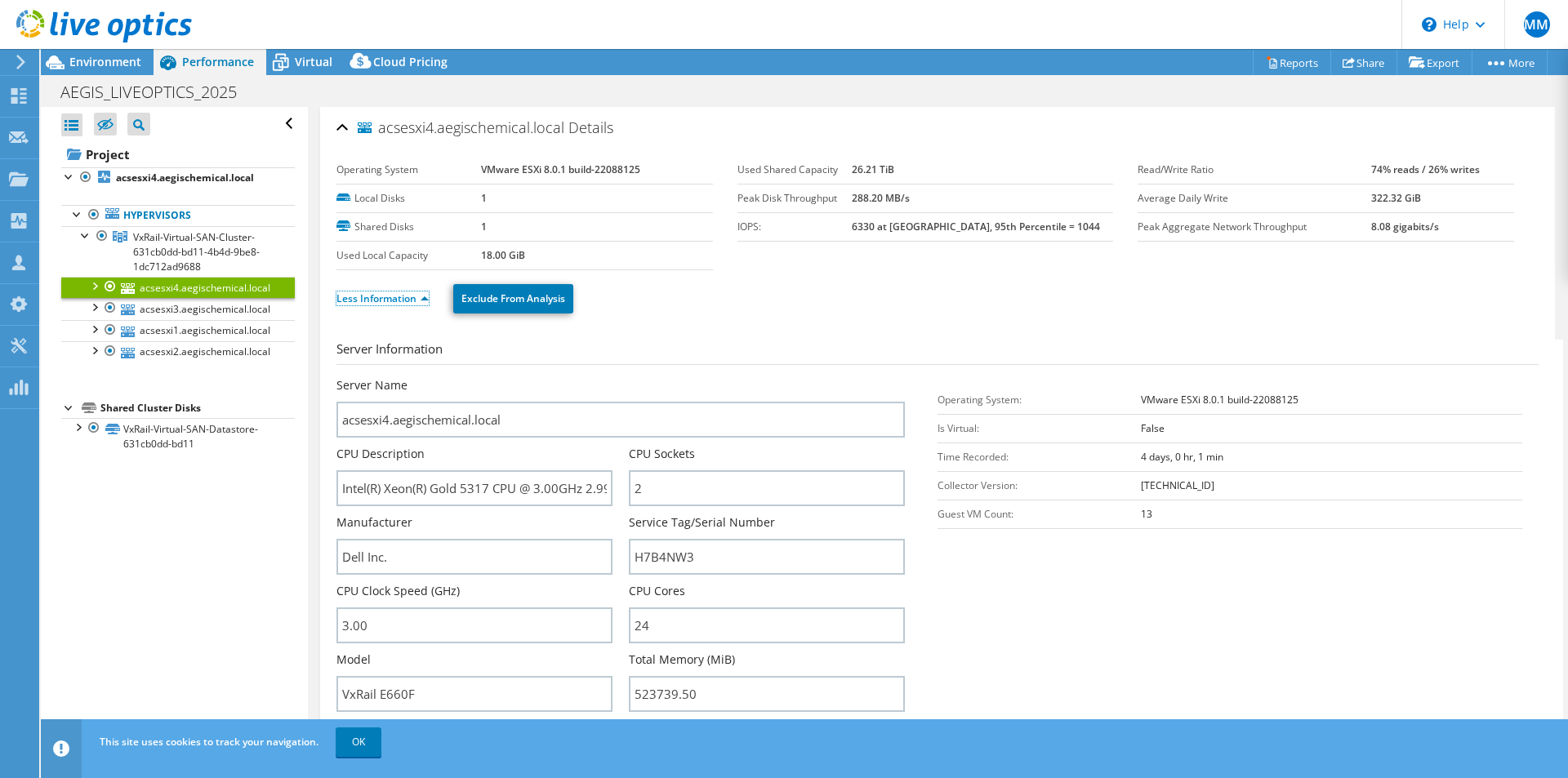
scroll to position [191, 0]
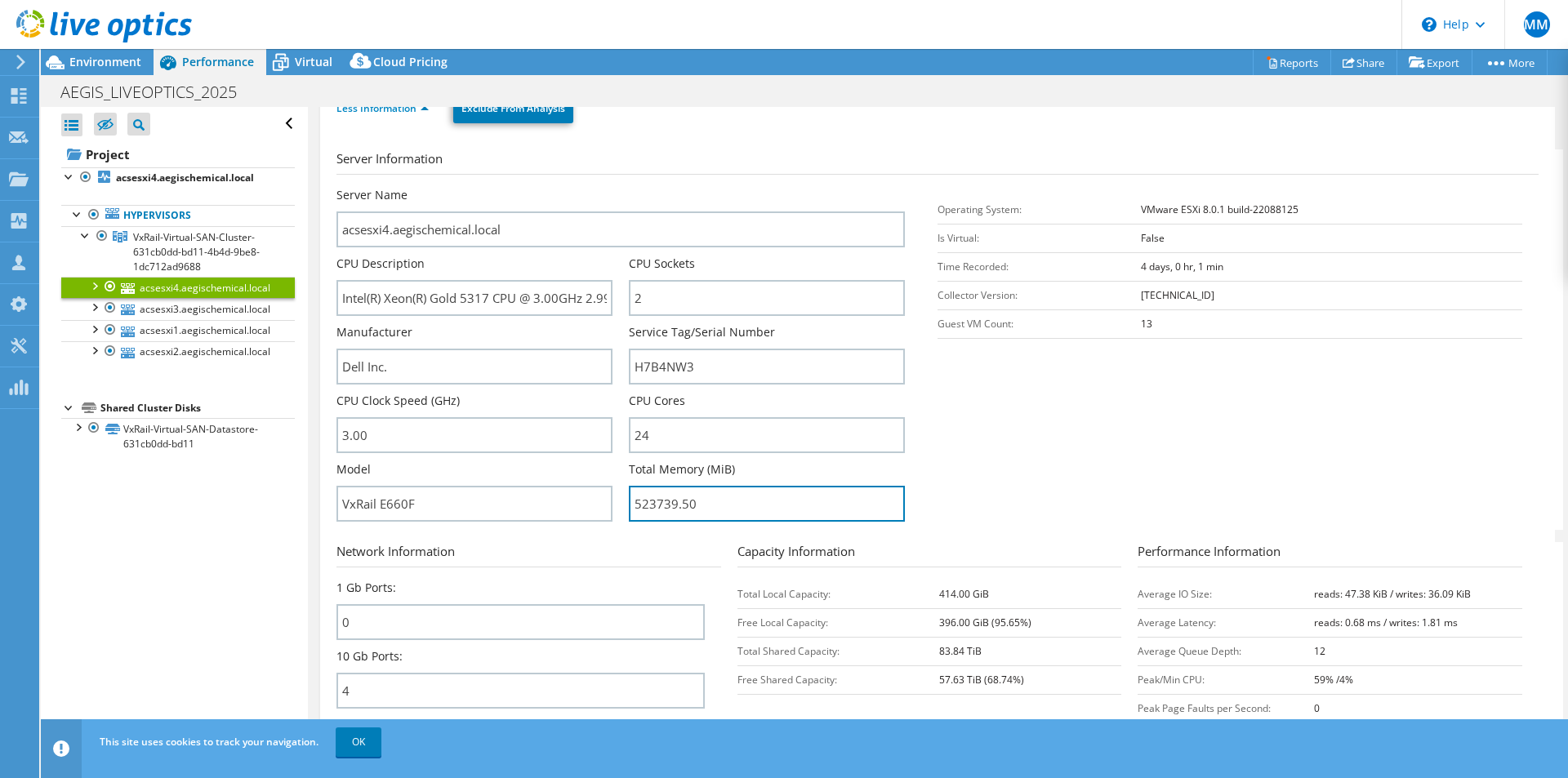
drag, startPoint x: 700, startPoint y: 508, endPoint x: 615, endPoint y: 507, distance: 85.0
click at [615, 187] on div "Server Name acsesxi4.aegischemical.local CPU Description Intel(R) Xeon(R) Gold …" at bounding box center [629, 187] width 584 height 0
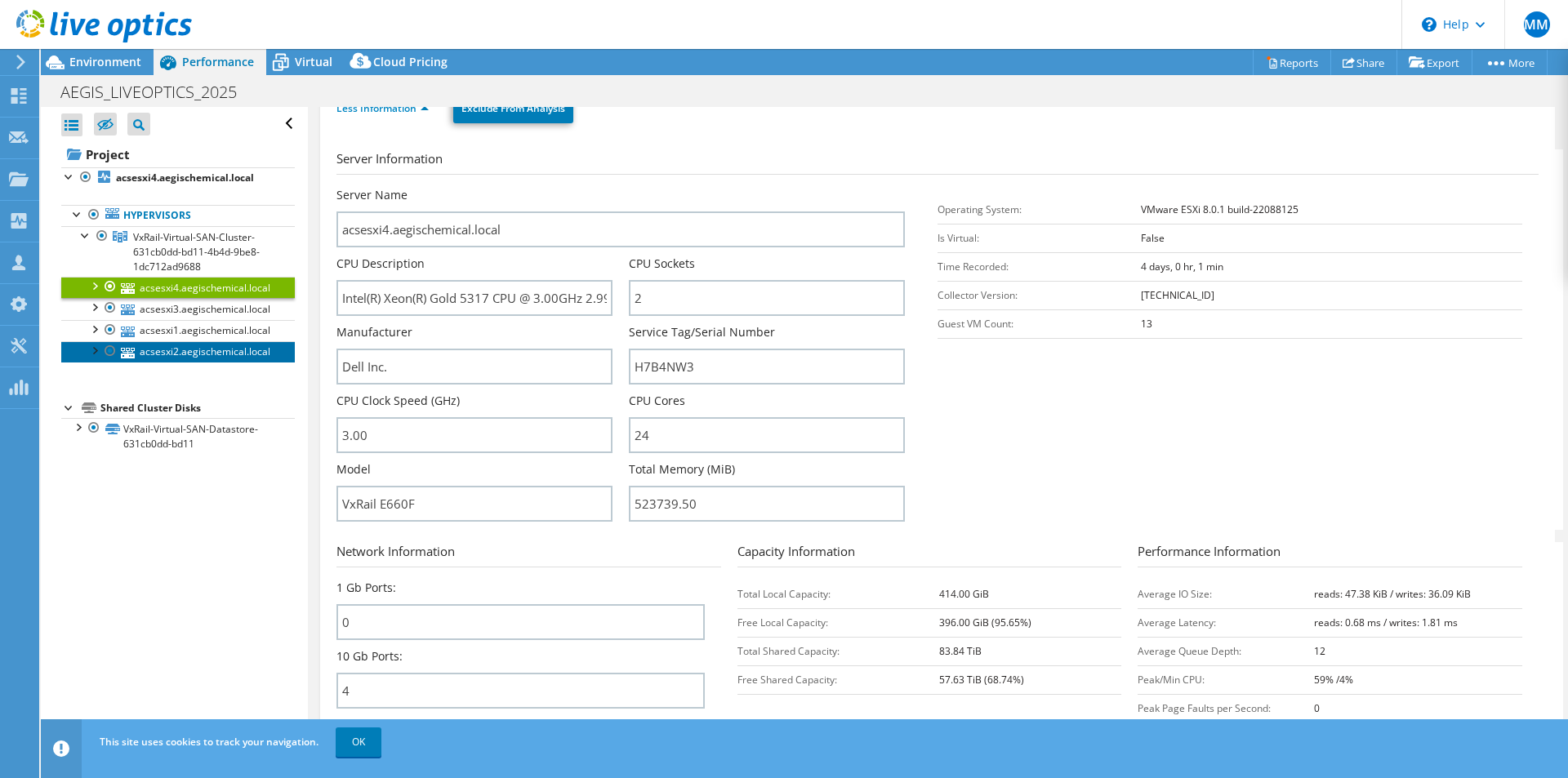
drag, startPoint x: 183, startPoint y: 350, endPoint x: 200, endPoint y: 340, distance: 19.7
click at [183, 350] on link "acsesxi2.aegischemical.local" at bounding box center [178, 351] width 234 height 22
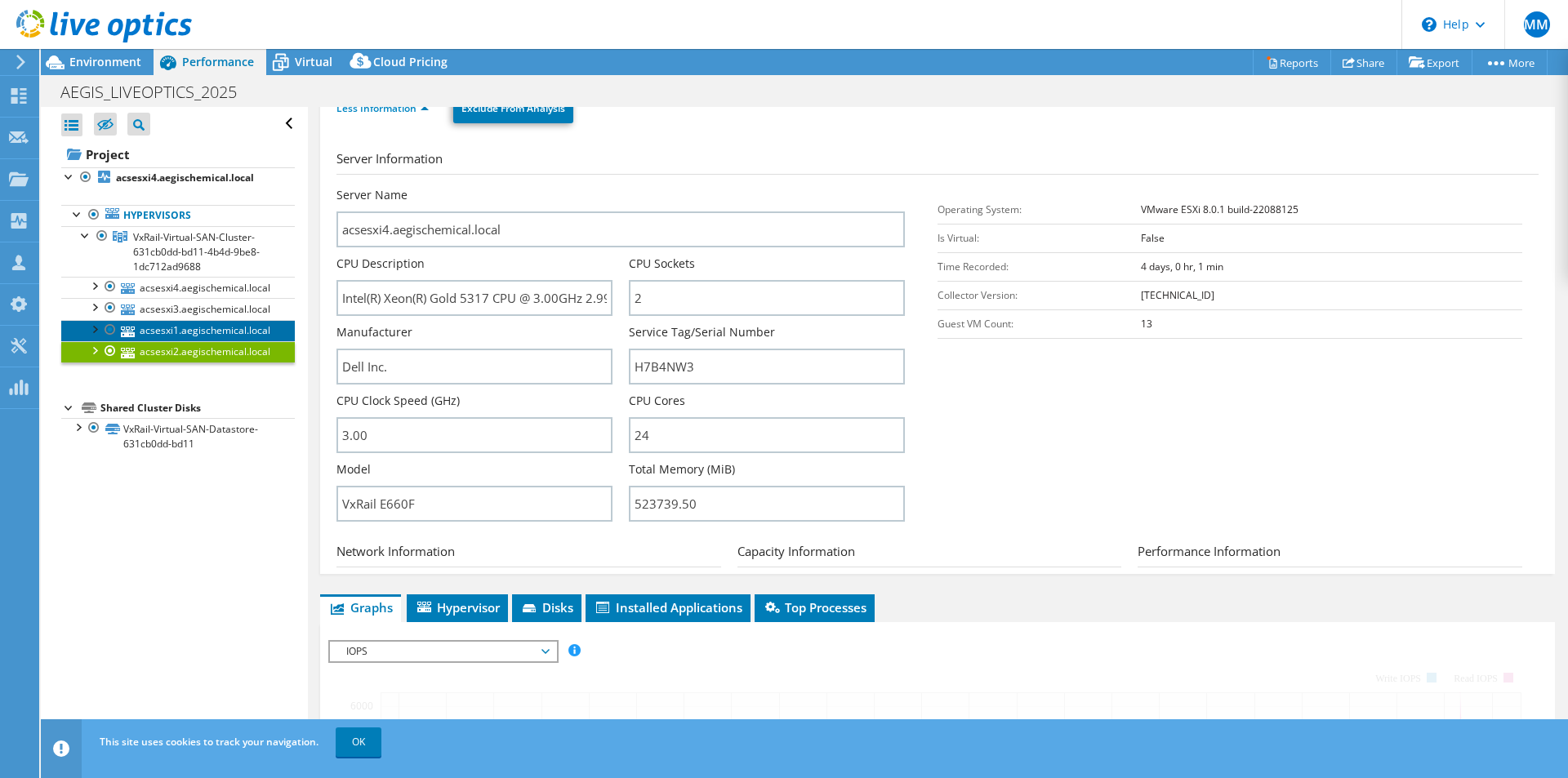
click at [182, 326] on link "acsesxi1.aegischemical.local" at bounding box center [178, 331] width 234 height 22
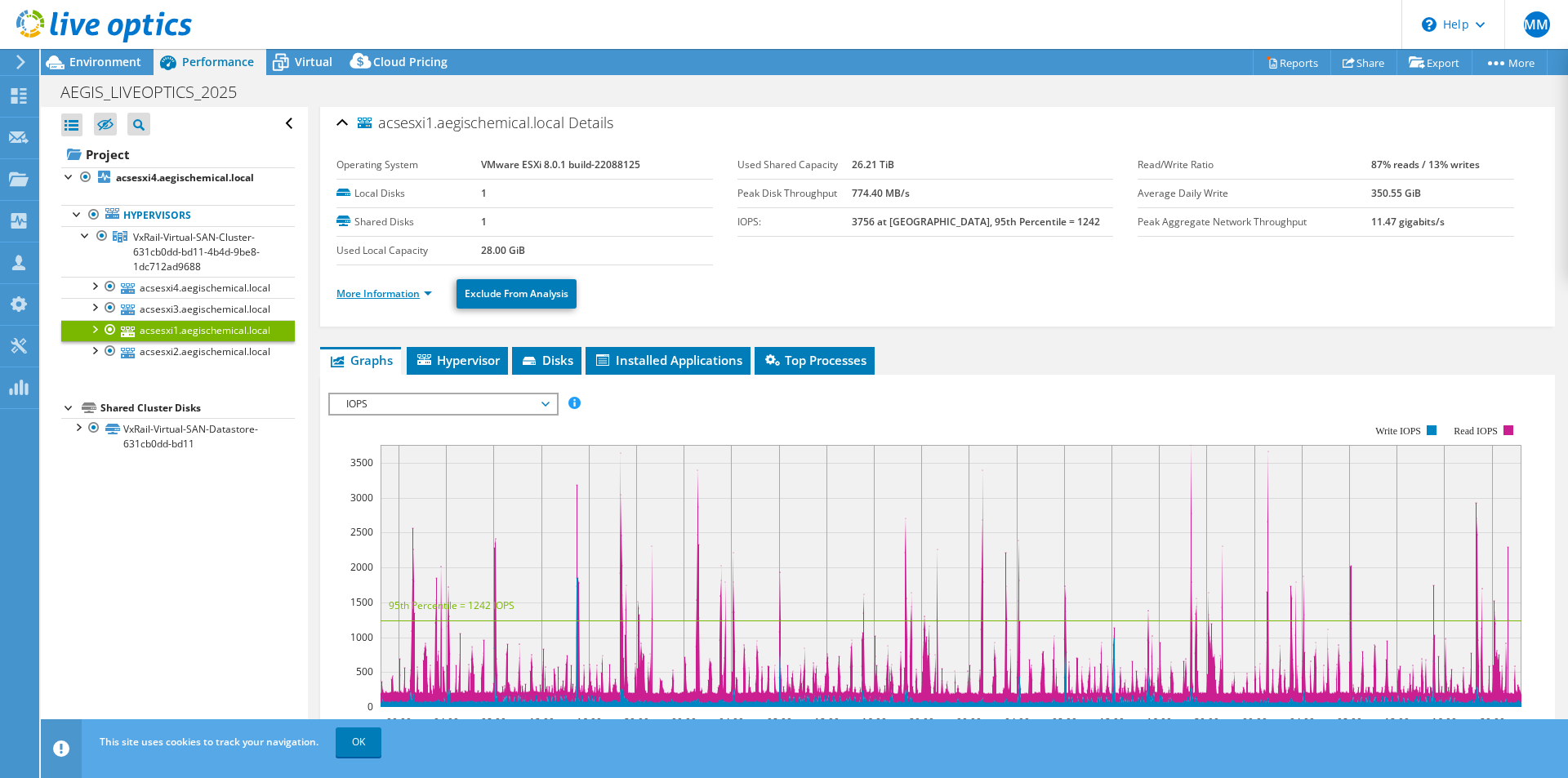
scroll to position [0, 0]
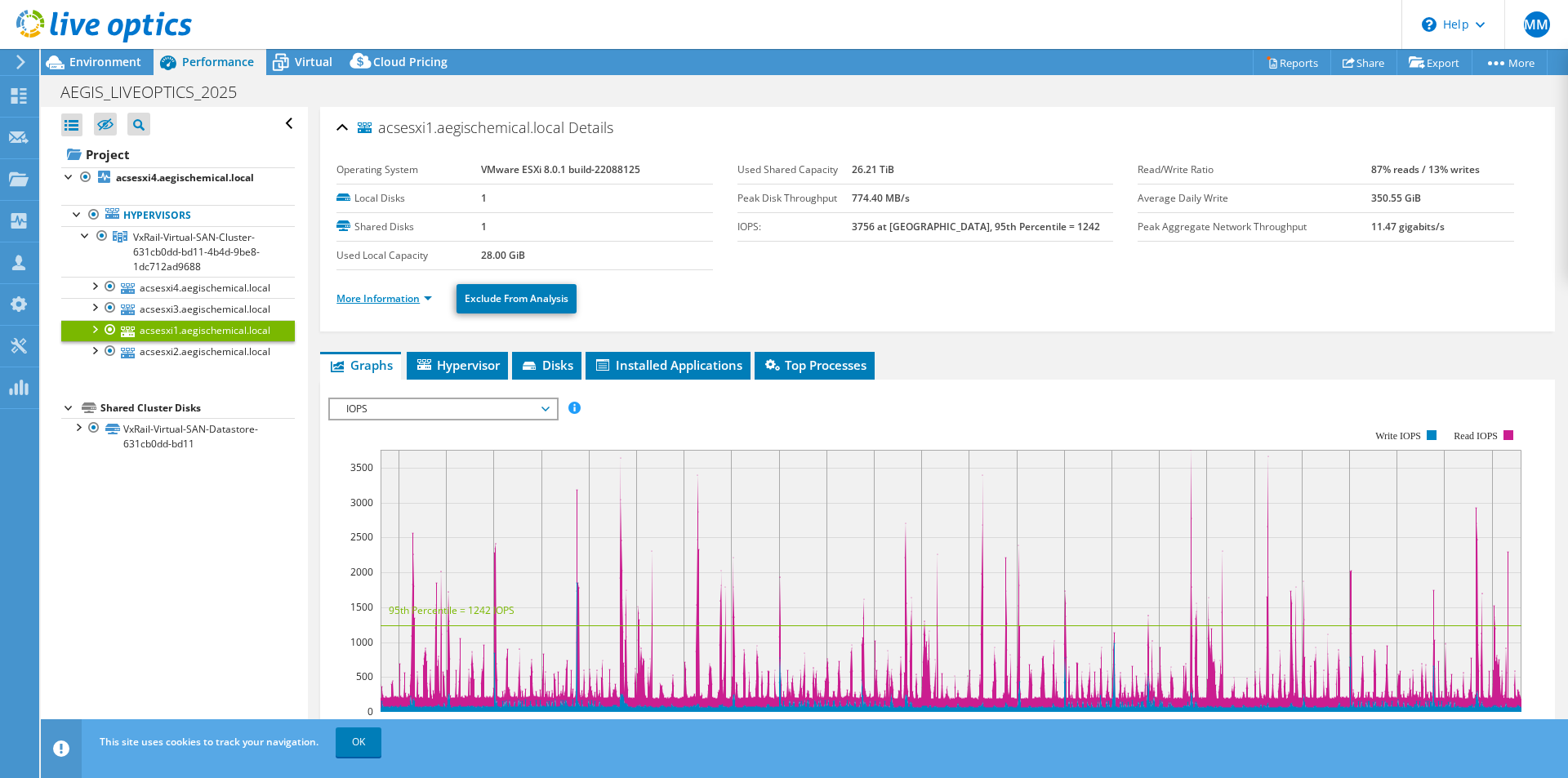
click at [397, 303] on link "More Information" at bounding box center [384, 298] width 96 height 14
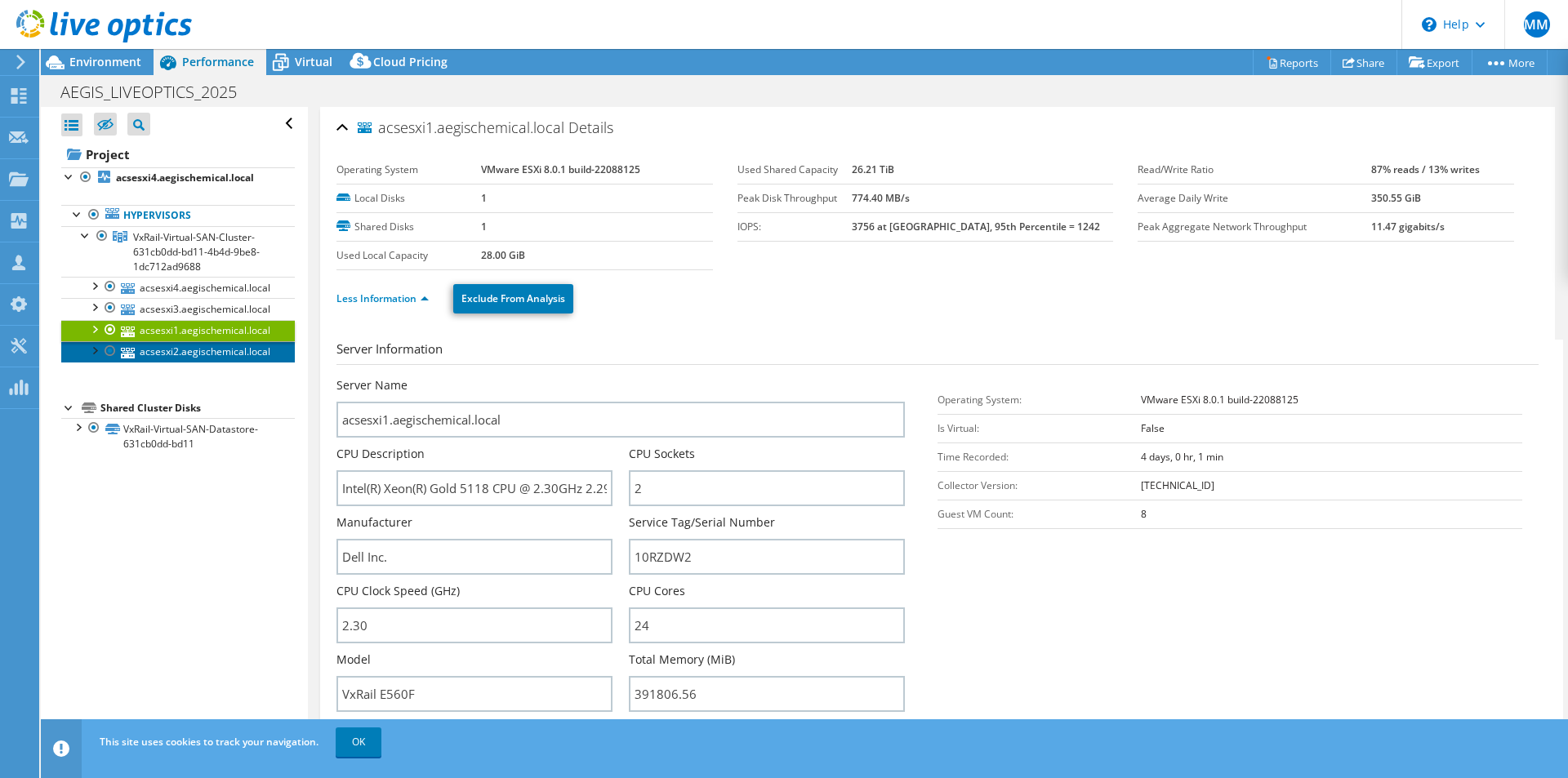
click at [177, 347] on link "acsesxi2.aegischemical.local" at bounding box center [178, 351] width 234 height 22
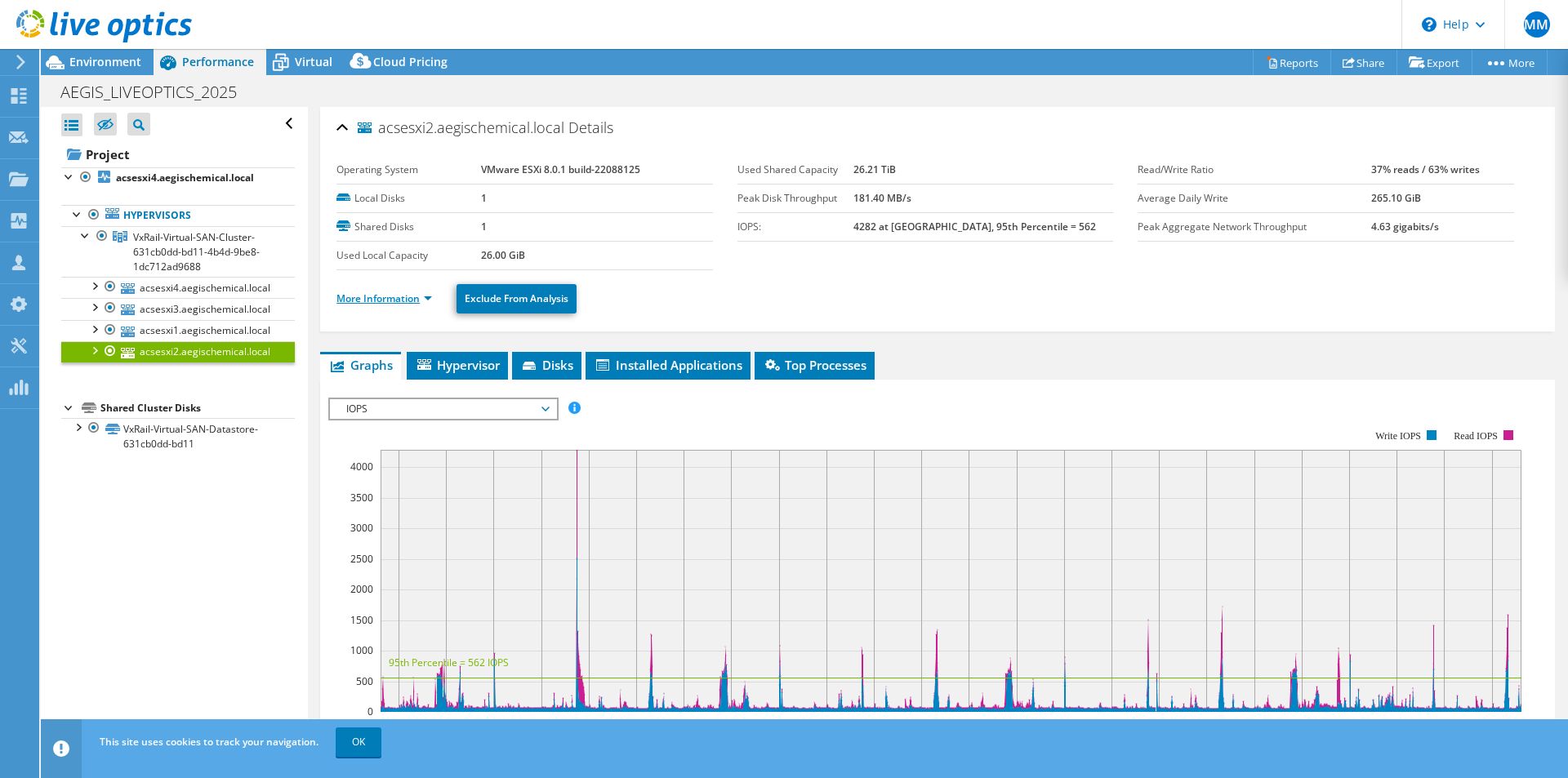
click at [392, 298] on link "More Information" at bounding box center [384, 298] width 96 height 14
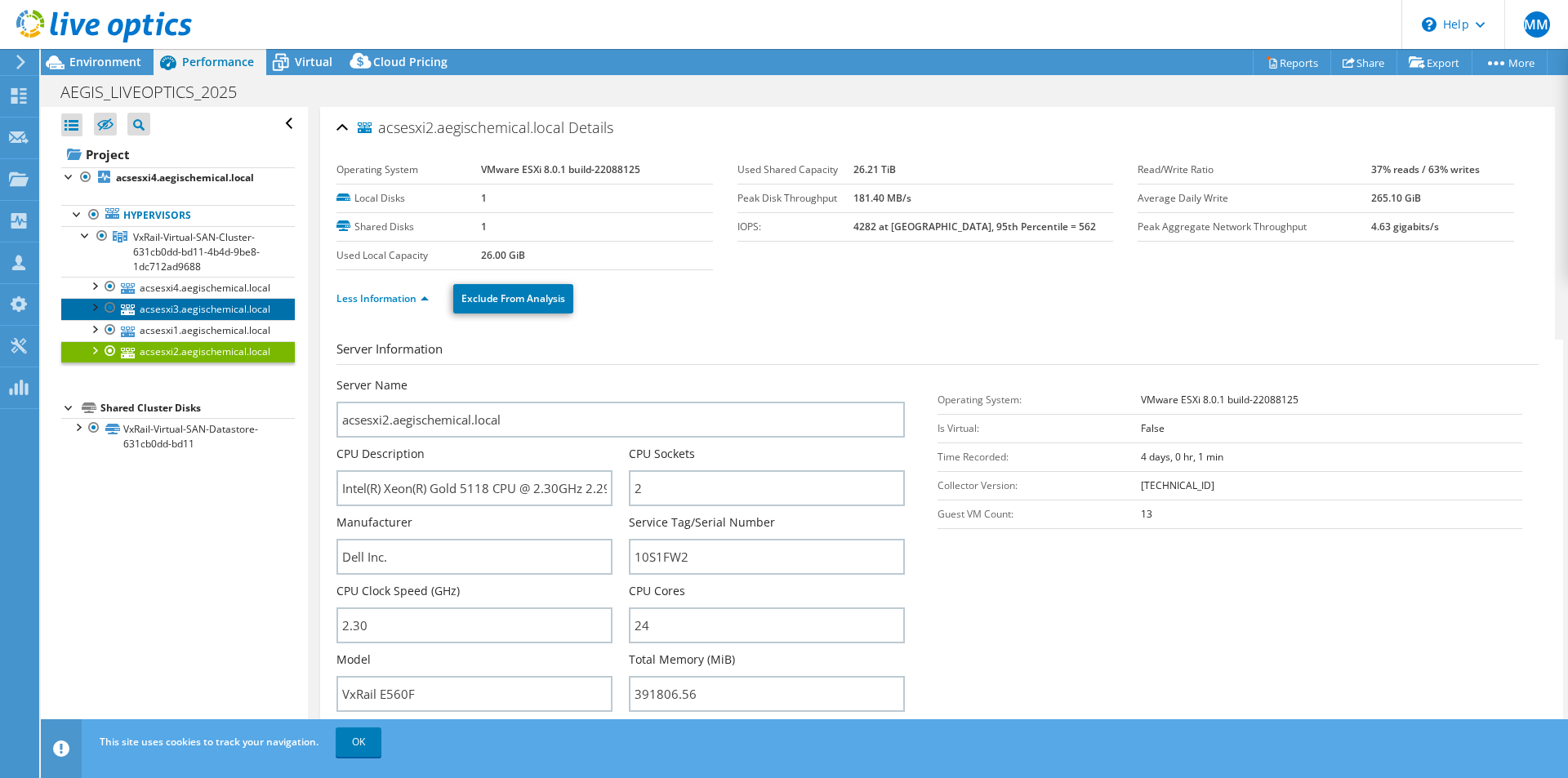
click at [202, 305] on link "acsesxi3.aegischemical.local" at bounding box center [178, 308] width 234 height 22
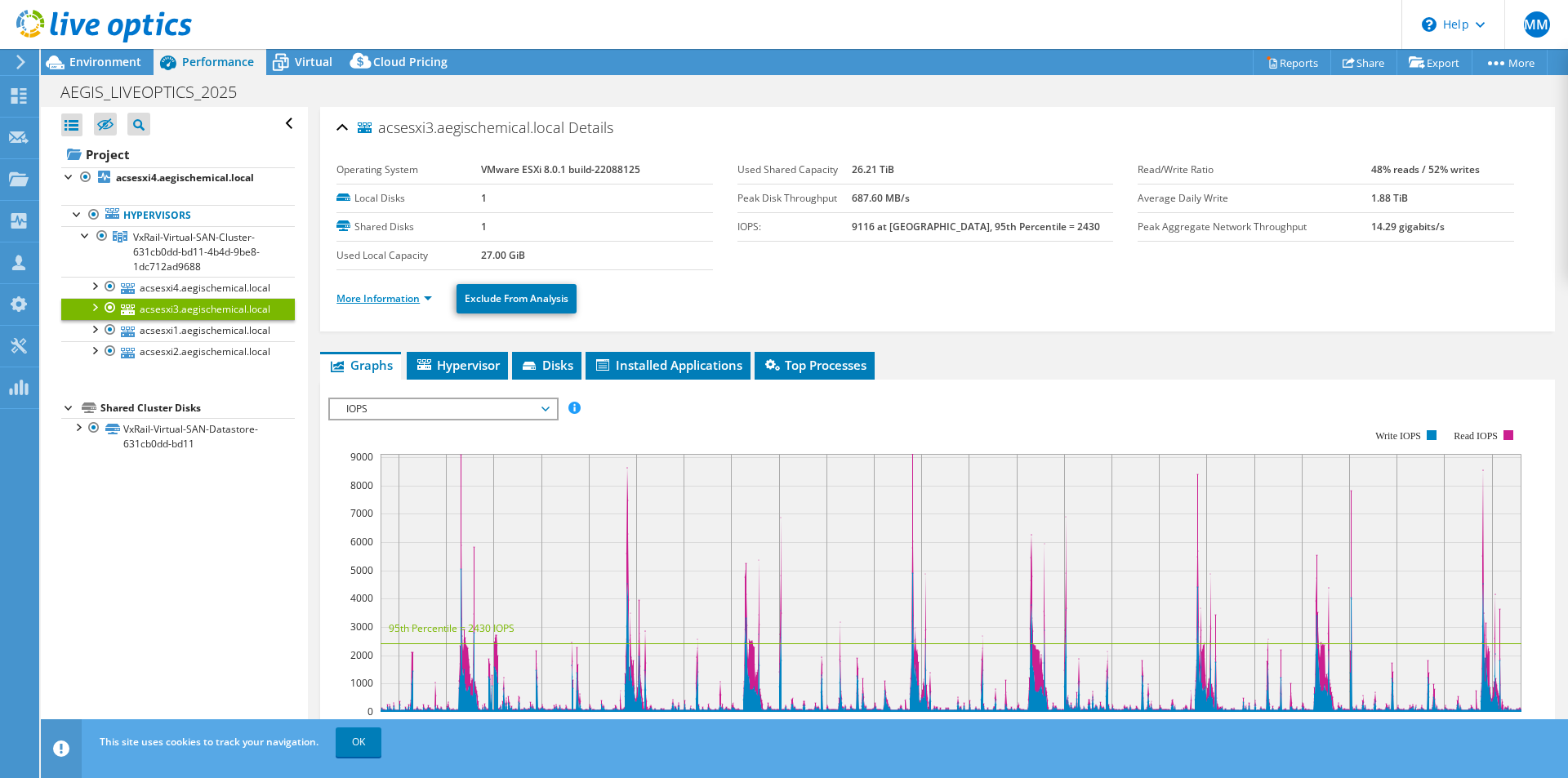
click at [410, 299] on link "More Information" at bounding box center [384, 298] width 96 height 14
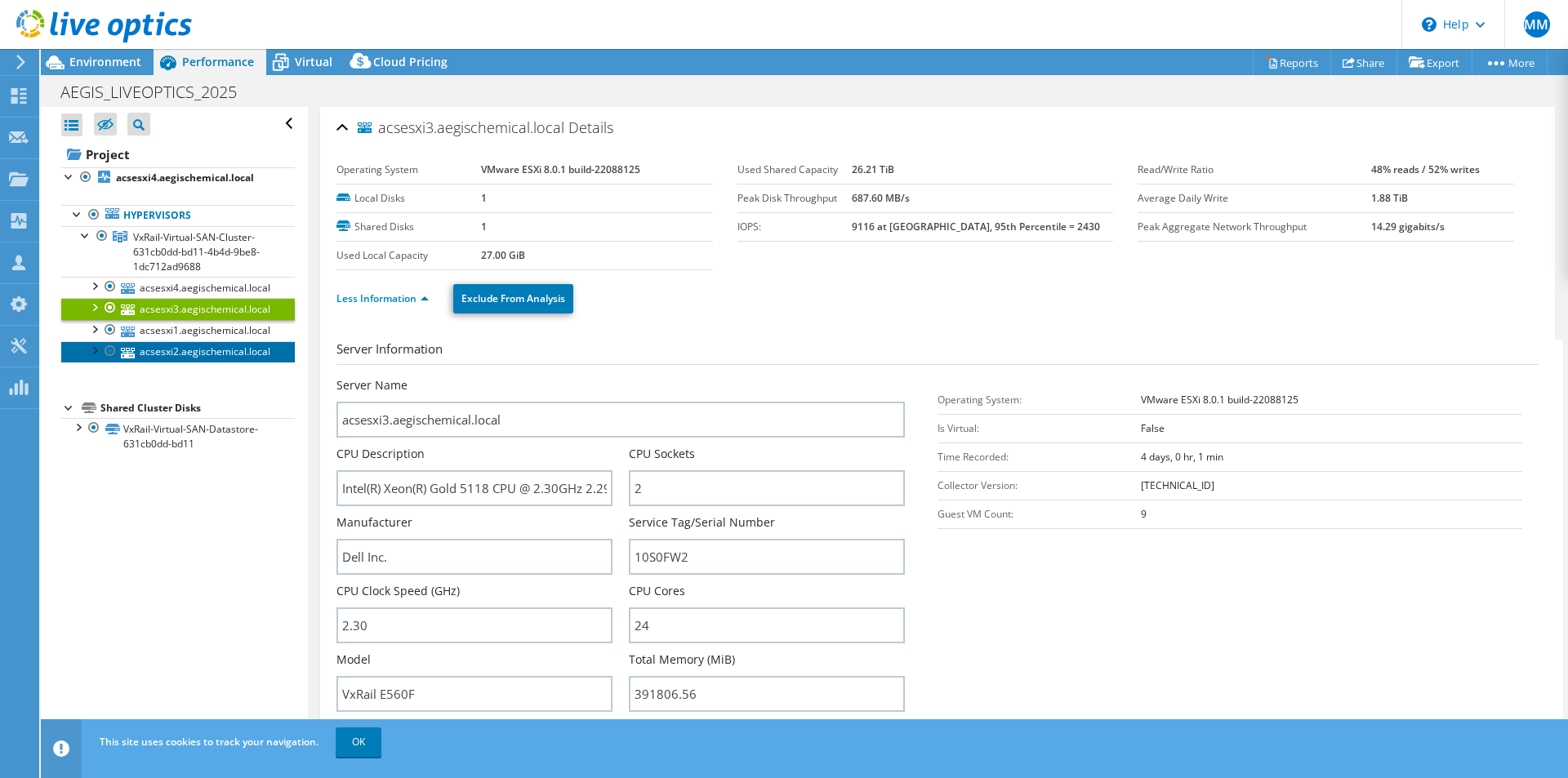
click at [183, 353] on link "acsesxi2.aegischemical.local" at bounding box center [178, 351] width 234 height 22
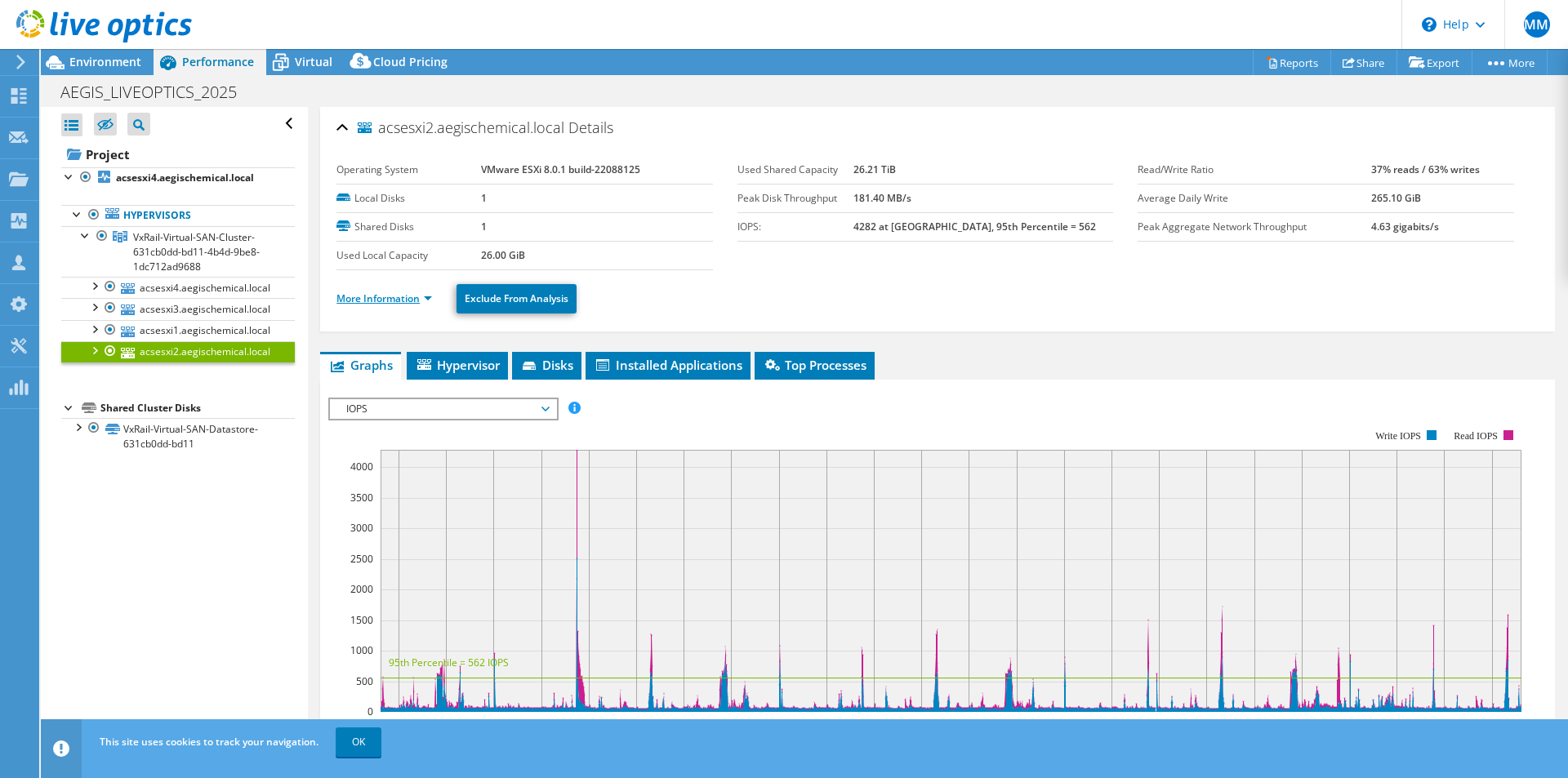
click at [381, 292] on link "More Information" at bounding box center [384, 298] width 96 height 14
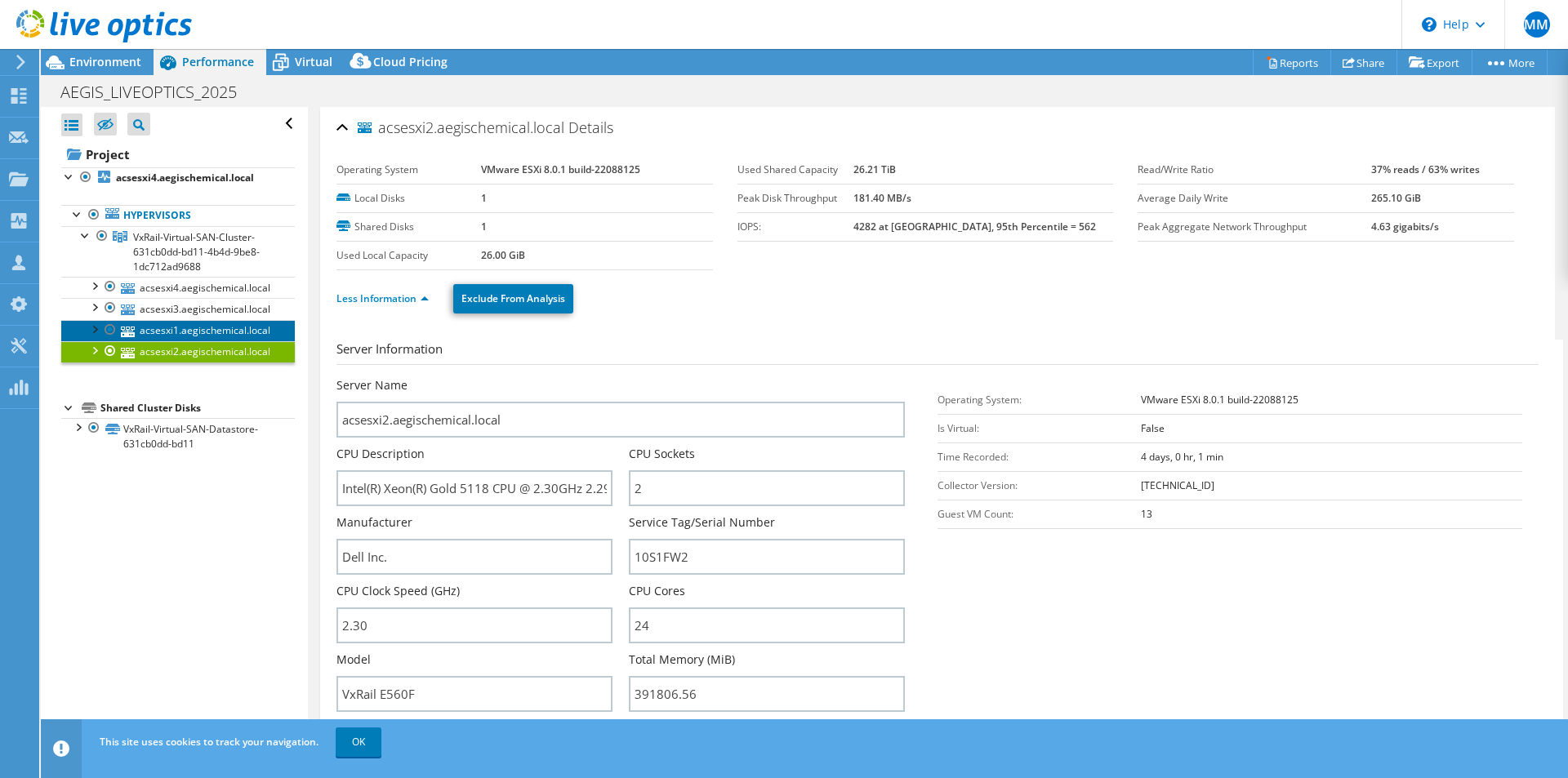
click at [222, 327] on link "acsesxi1.aegischemical.local" at bounding box center [178, 331] width 234 height 22
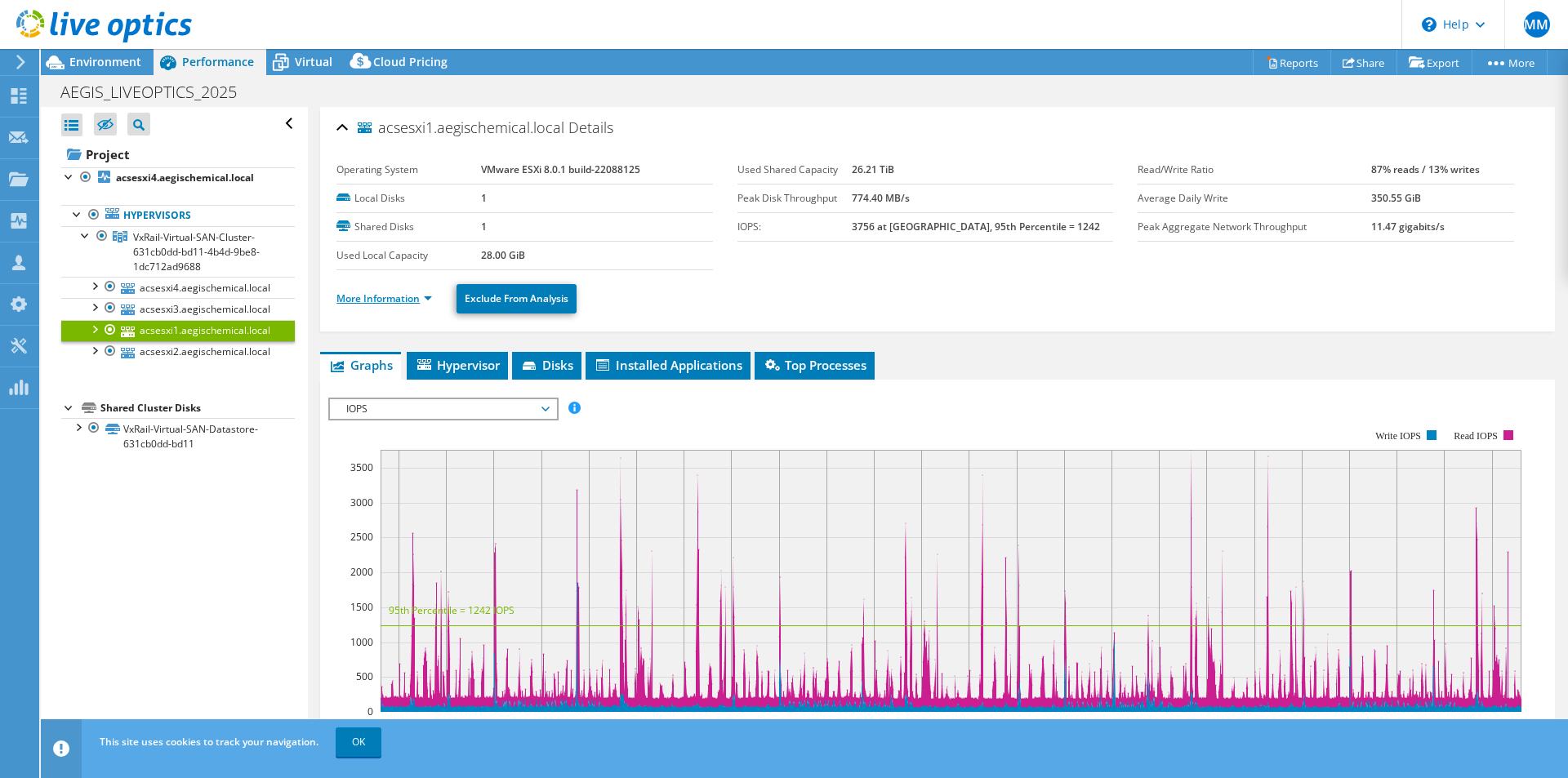
click at [376, 297] on link "More Information" at bounding box center [384, 298] width 96 height 14
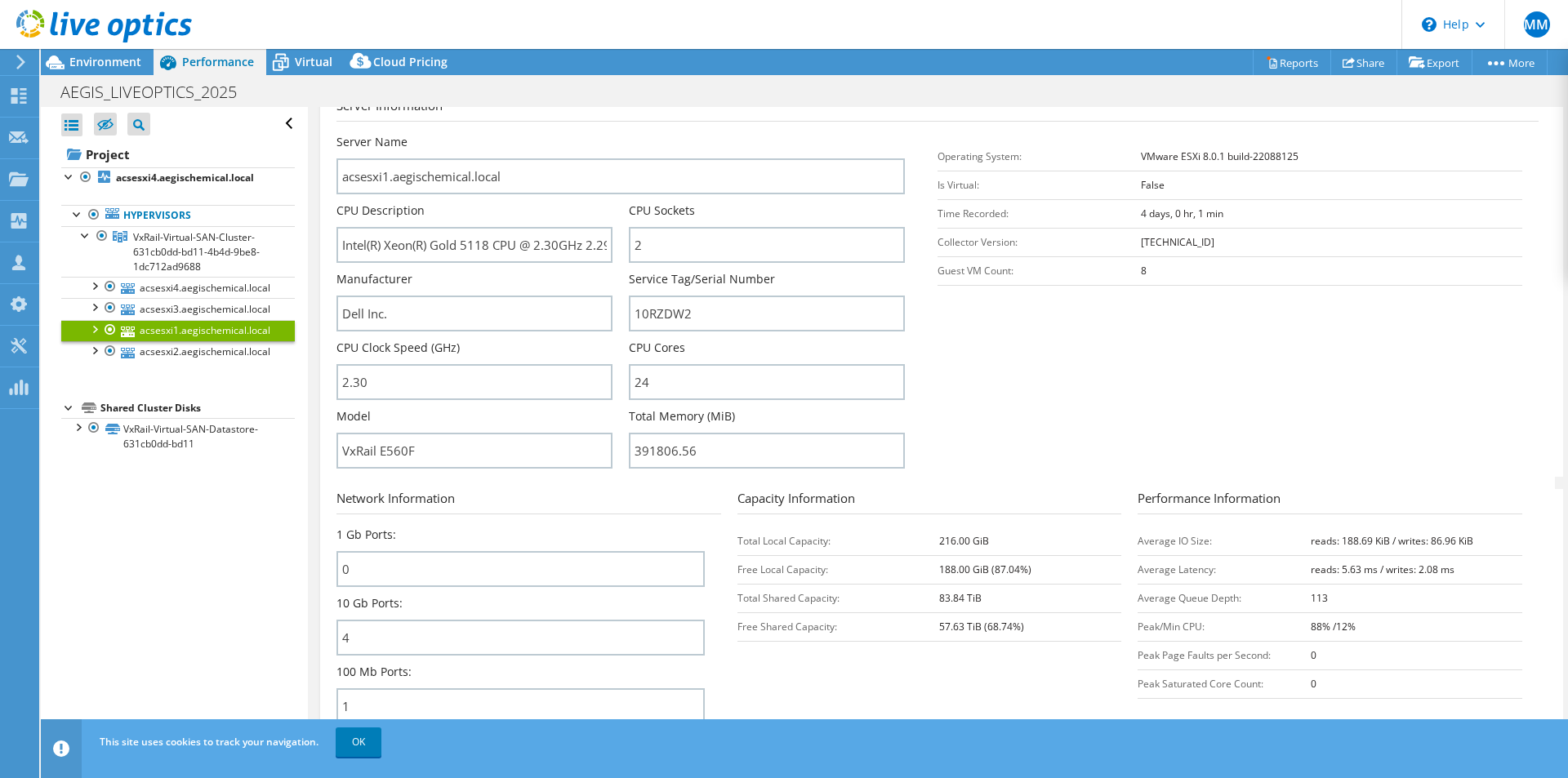
scroll to position [191, 0]
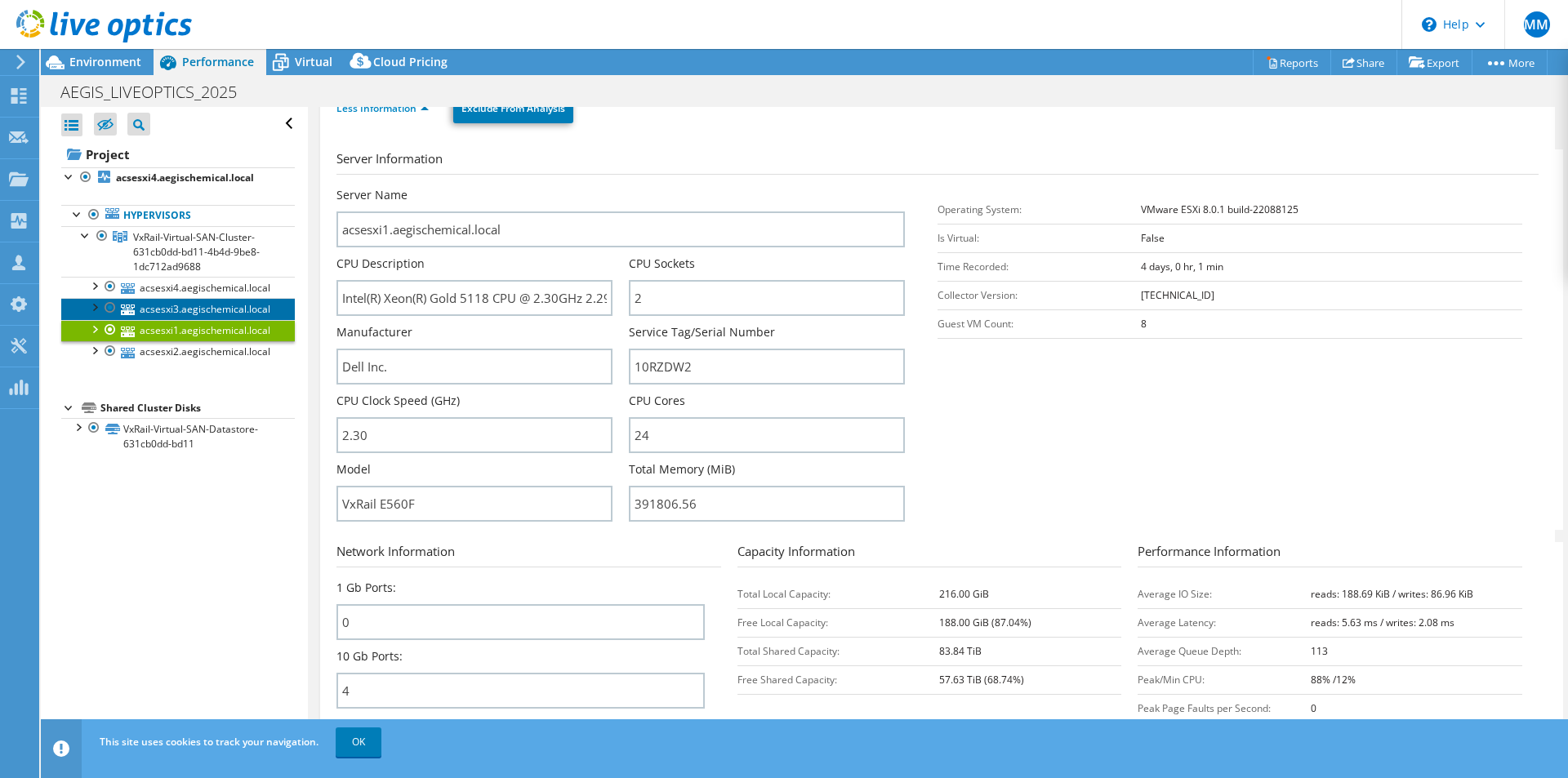
click at [180, 302] on link "acsesxi3.aegischemical.local" at bounding box center [178, 308] width 234 height 22
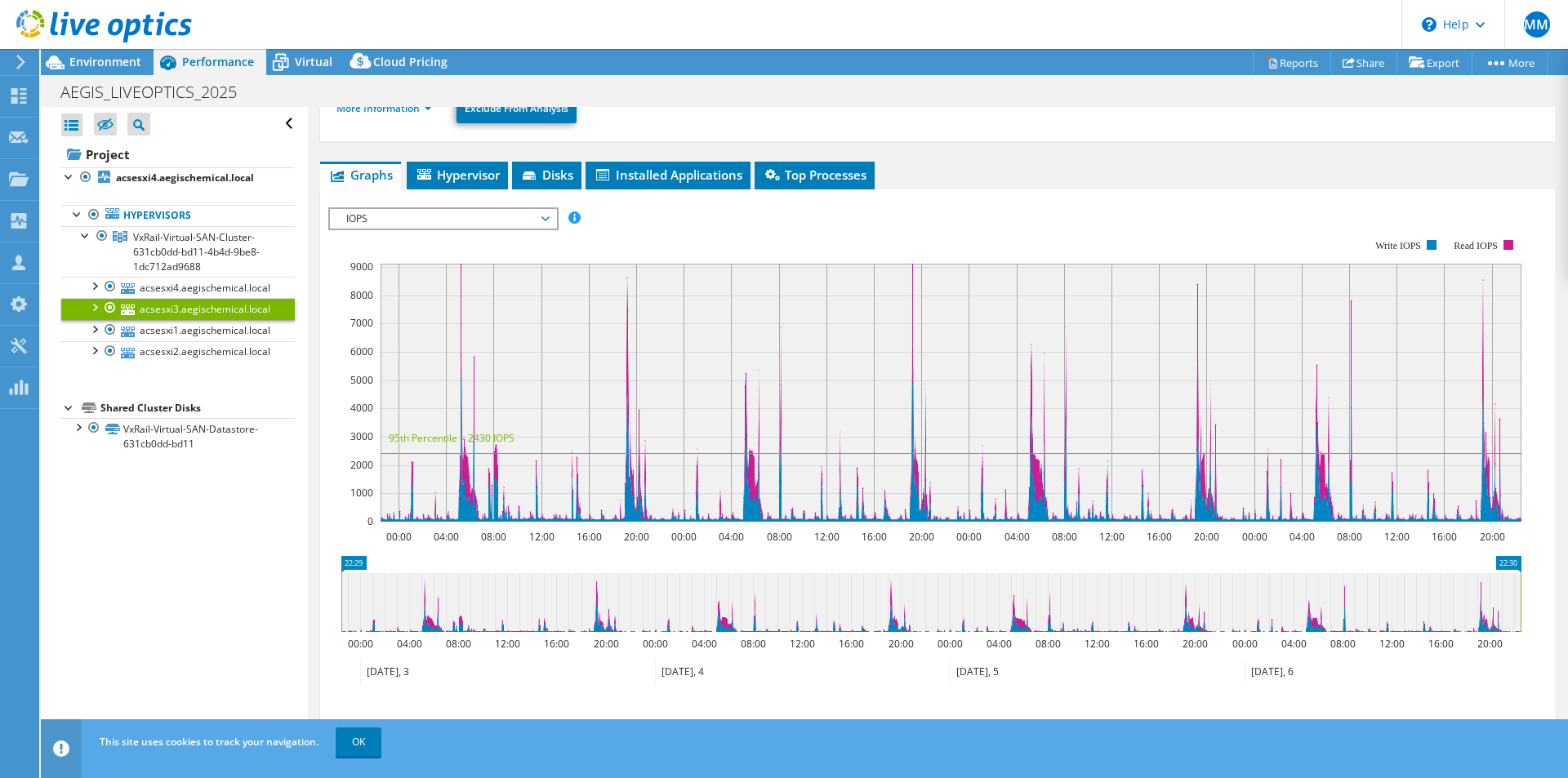
click at [394, 101] on div "AEGIS_LIVEOPTICS_2025 Print" at bounding box center [804, 92] width 1528 height 30
click at [394, 109] on link "More Information" at bounding box center [384, 108] width 96 height 14
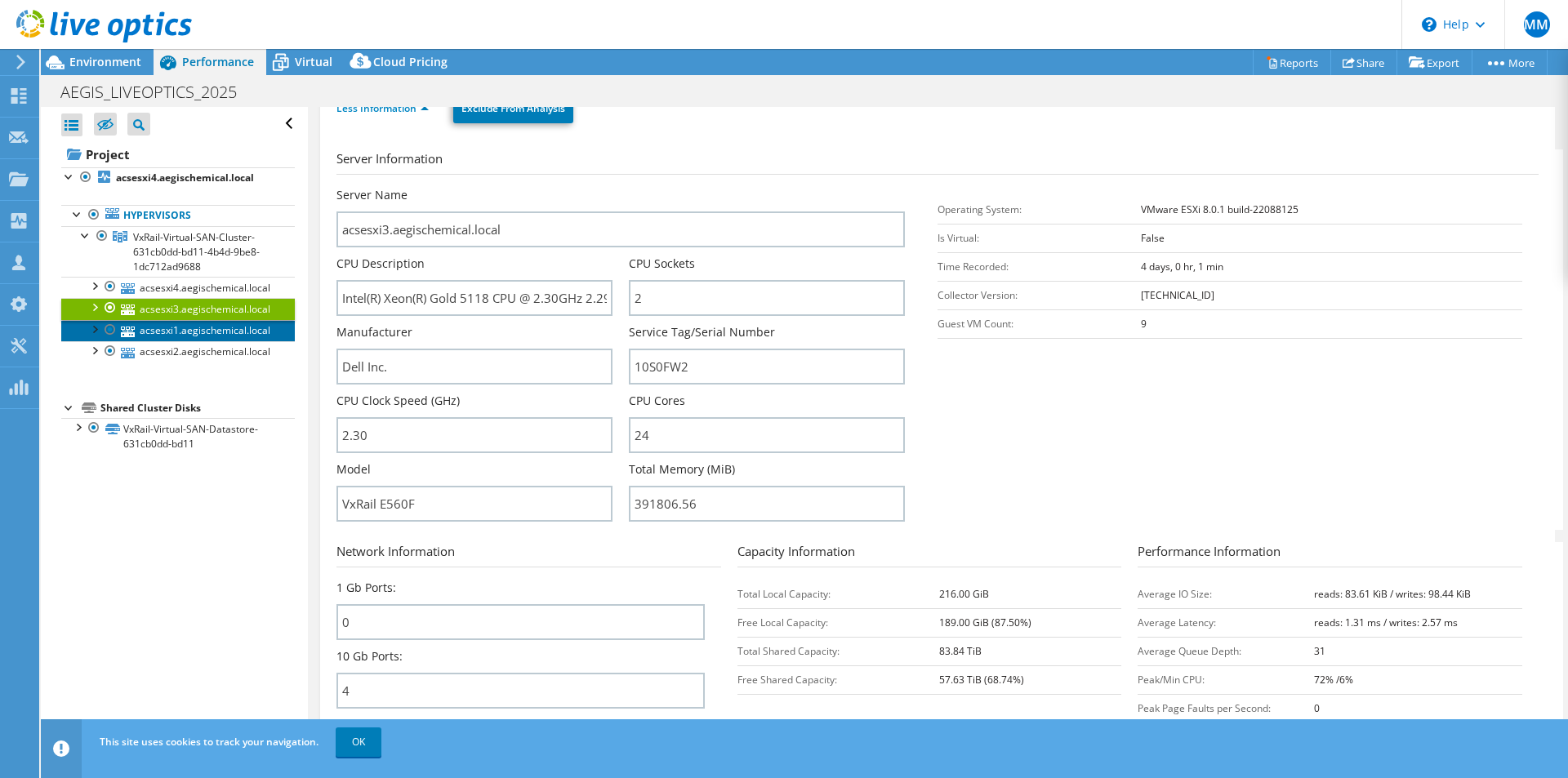
click at [177, 334] on link "acsesxi1.aegischemical.local" at bounding box center [178, 331] width 234 height 22
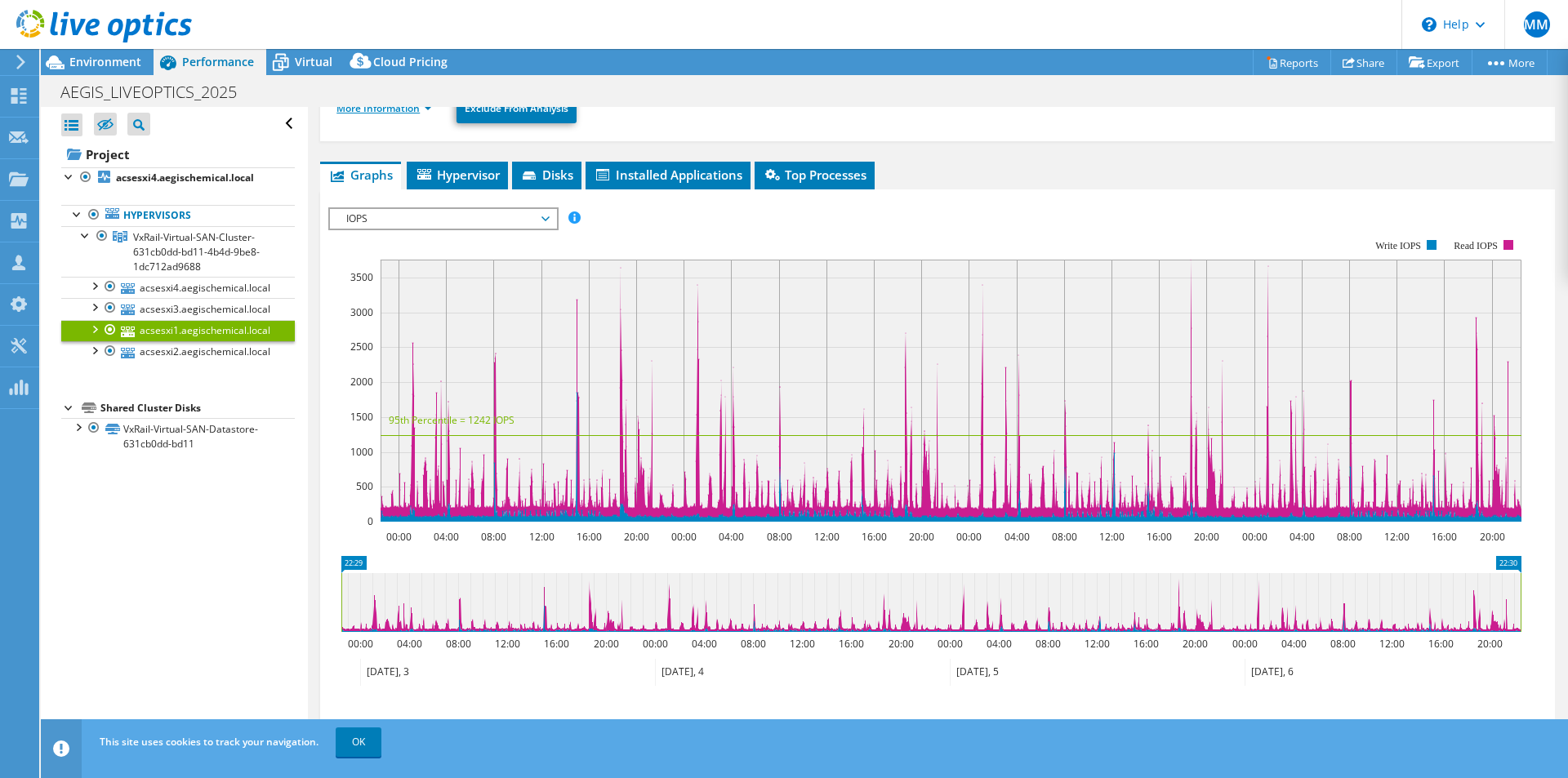
click at [404, 109] on link "More Information" at bounding box center [384, 108] width 96 height 14
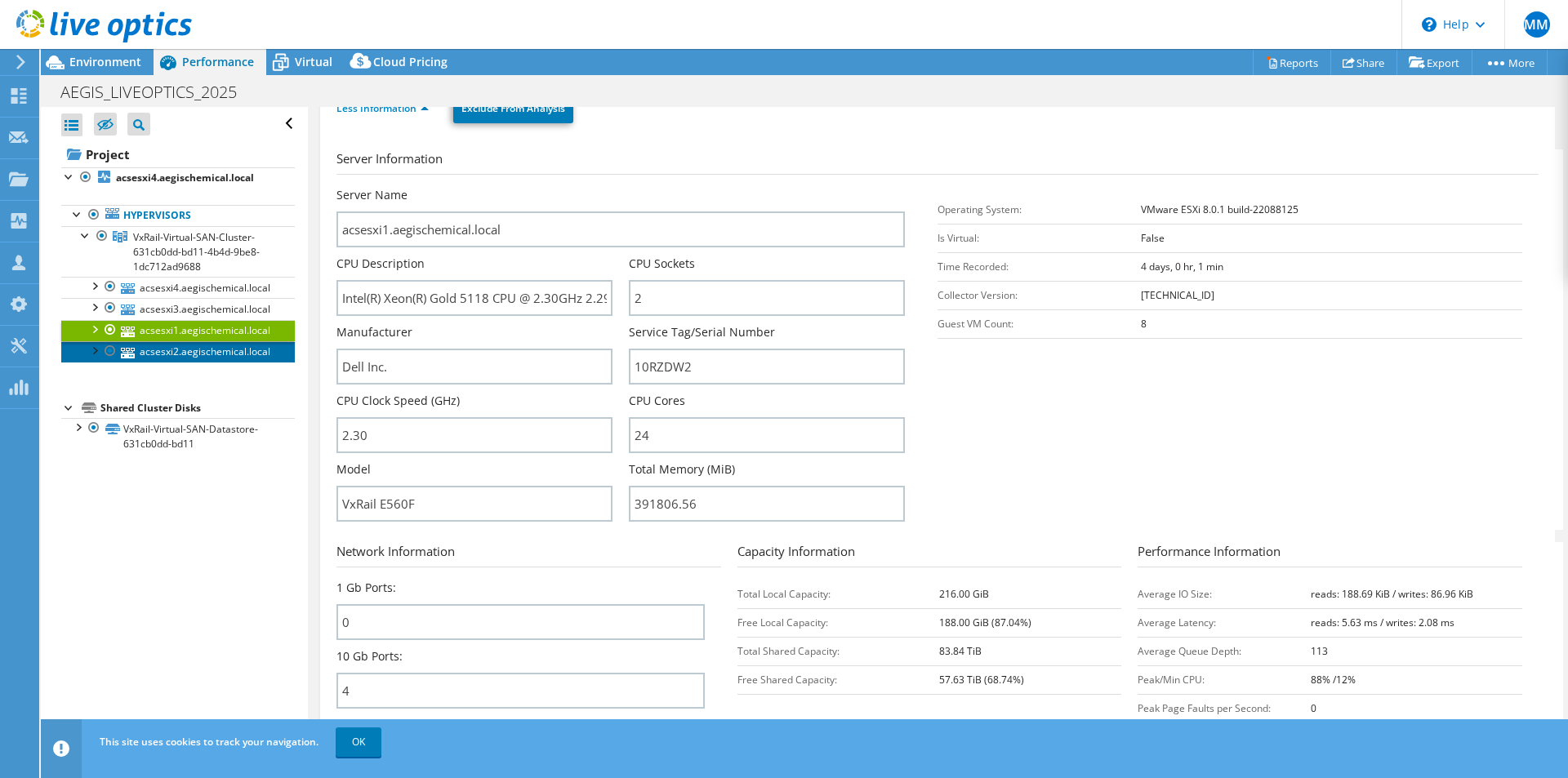
click at [184, 344] on link "acsesxi2.aegischemical.local" at bounding box center [178, 351] width 234 height 22
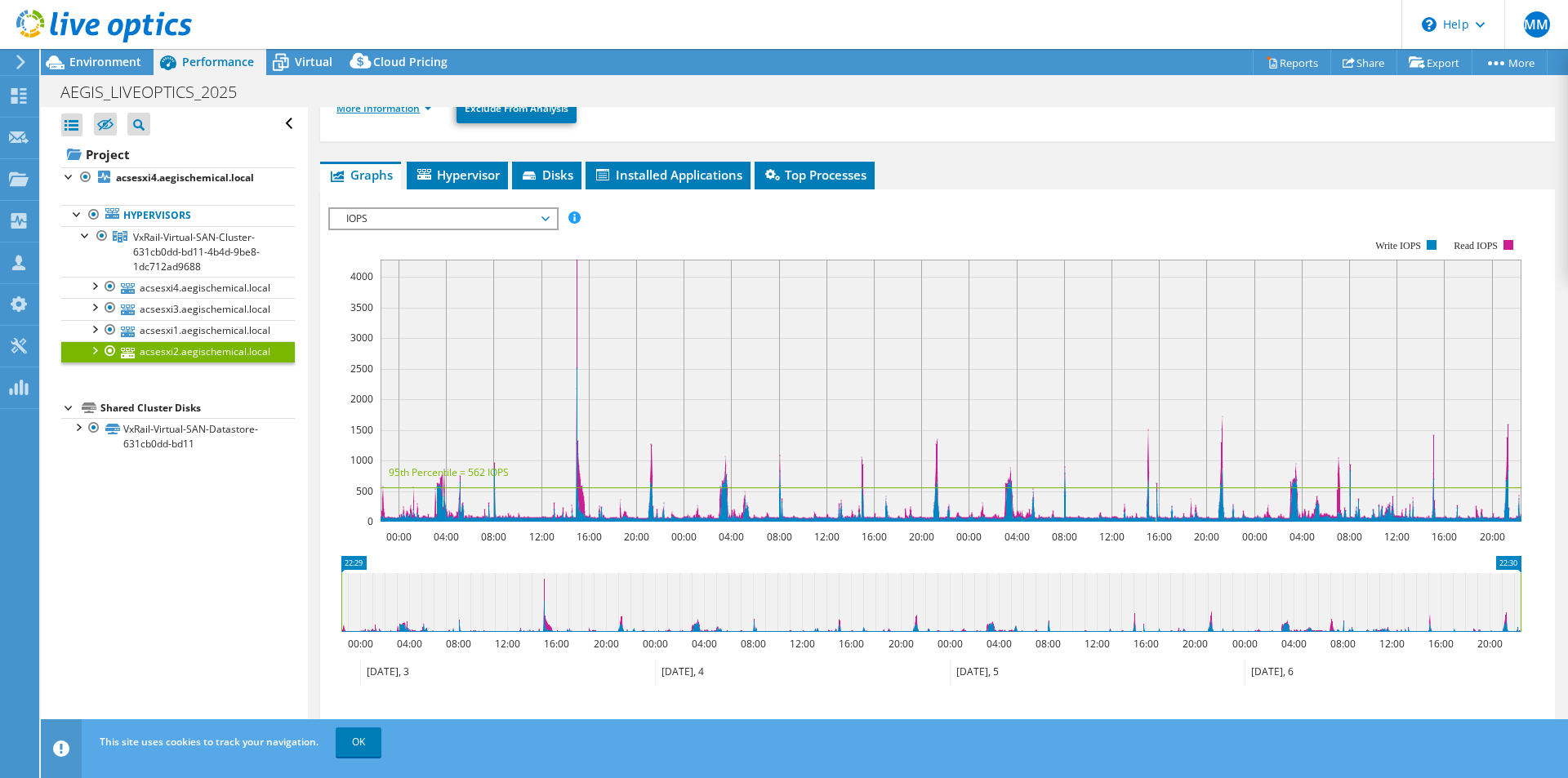
click at [374, 113] on link "More Information" at bounding box center [384, 108] width 96 height 14
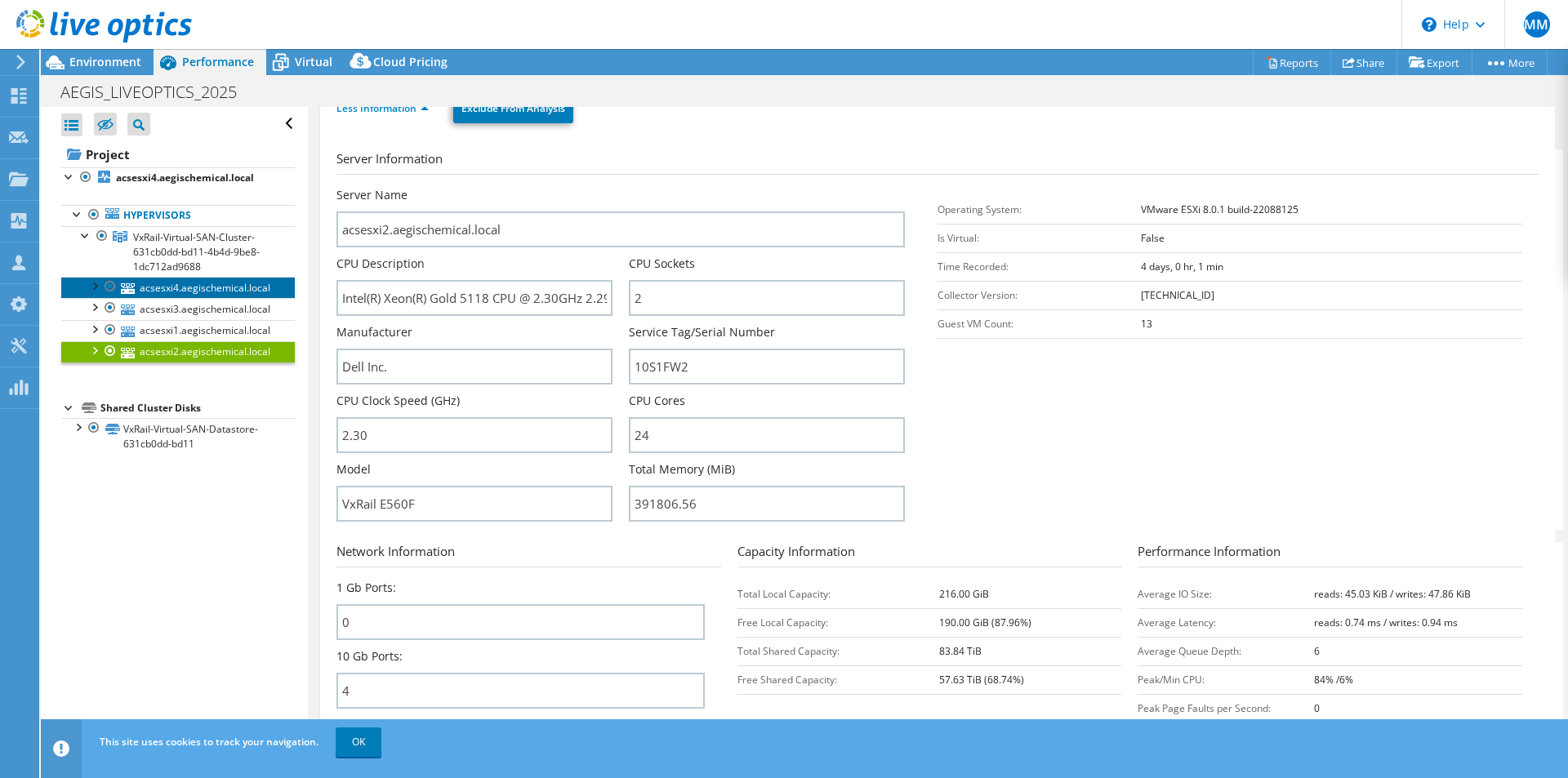
click at [207, 286] on link "acsesxi4.aegischemical.local" at bounding box center [178, 288] width 234 height 22
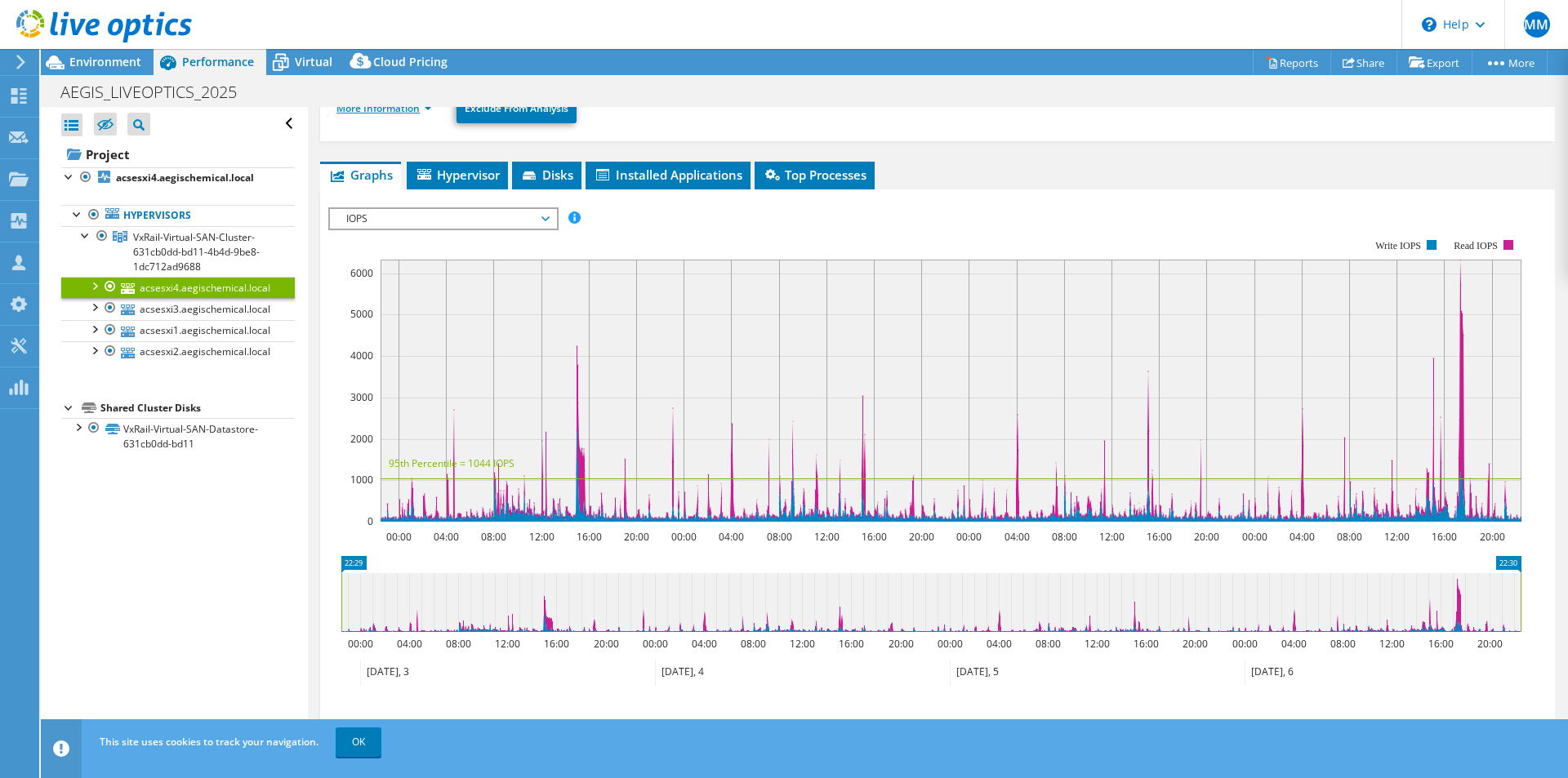
click at [399, 115] on link "More Information" at bounding box center [384, 108] width 96 height 14
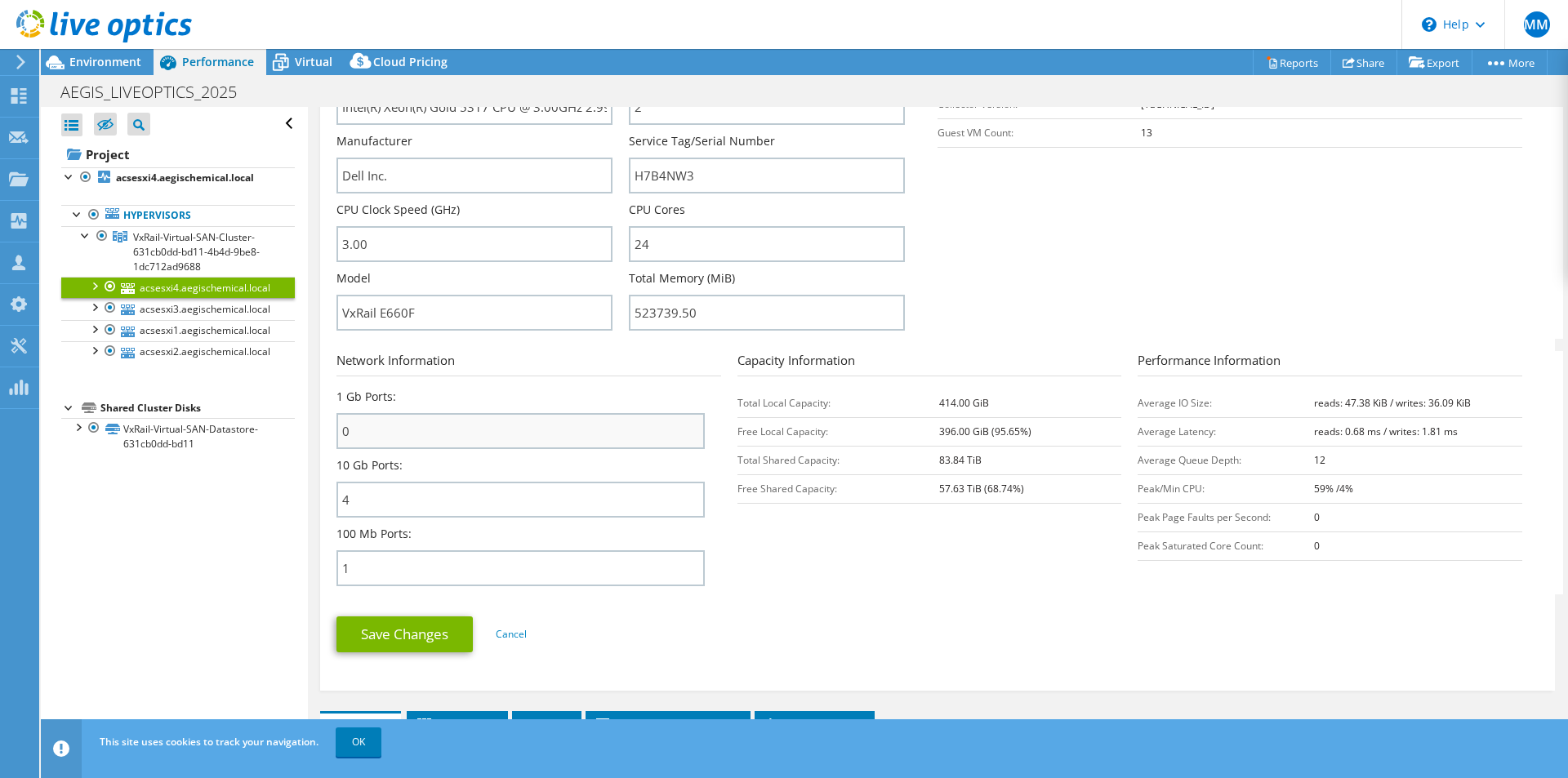
scroll to position [0, 0]
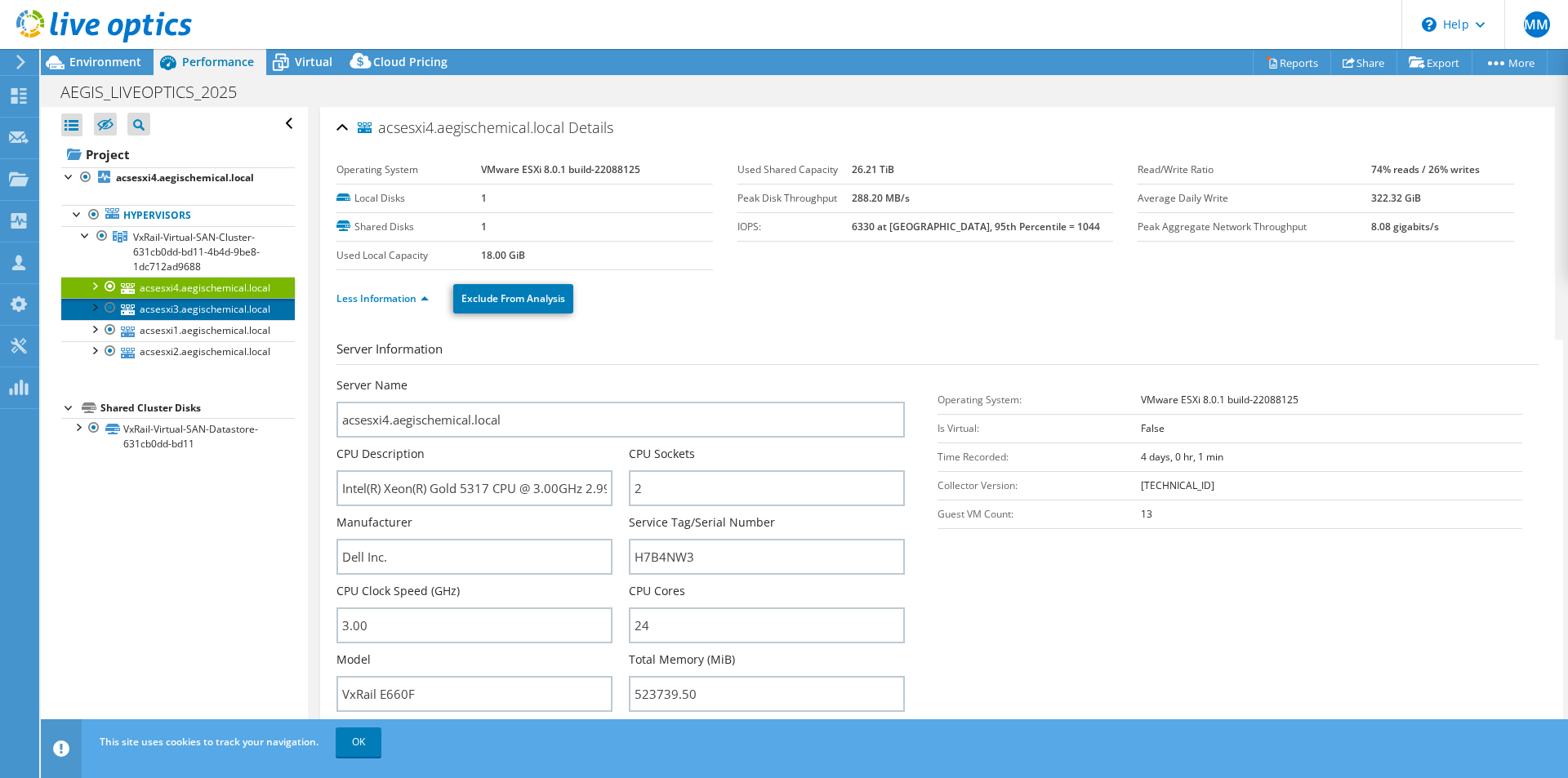
click at [201, 309] on link "acsesxi3.aegischemical.local" at bounding box center [178, 308] width 234 height 22
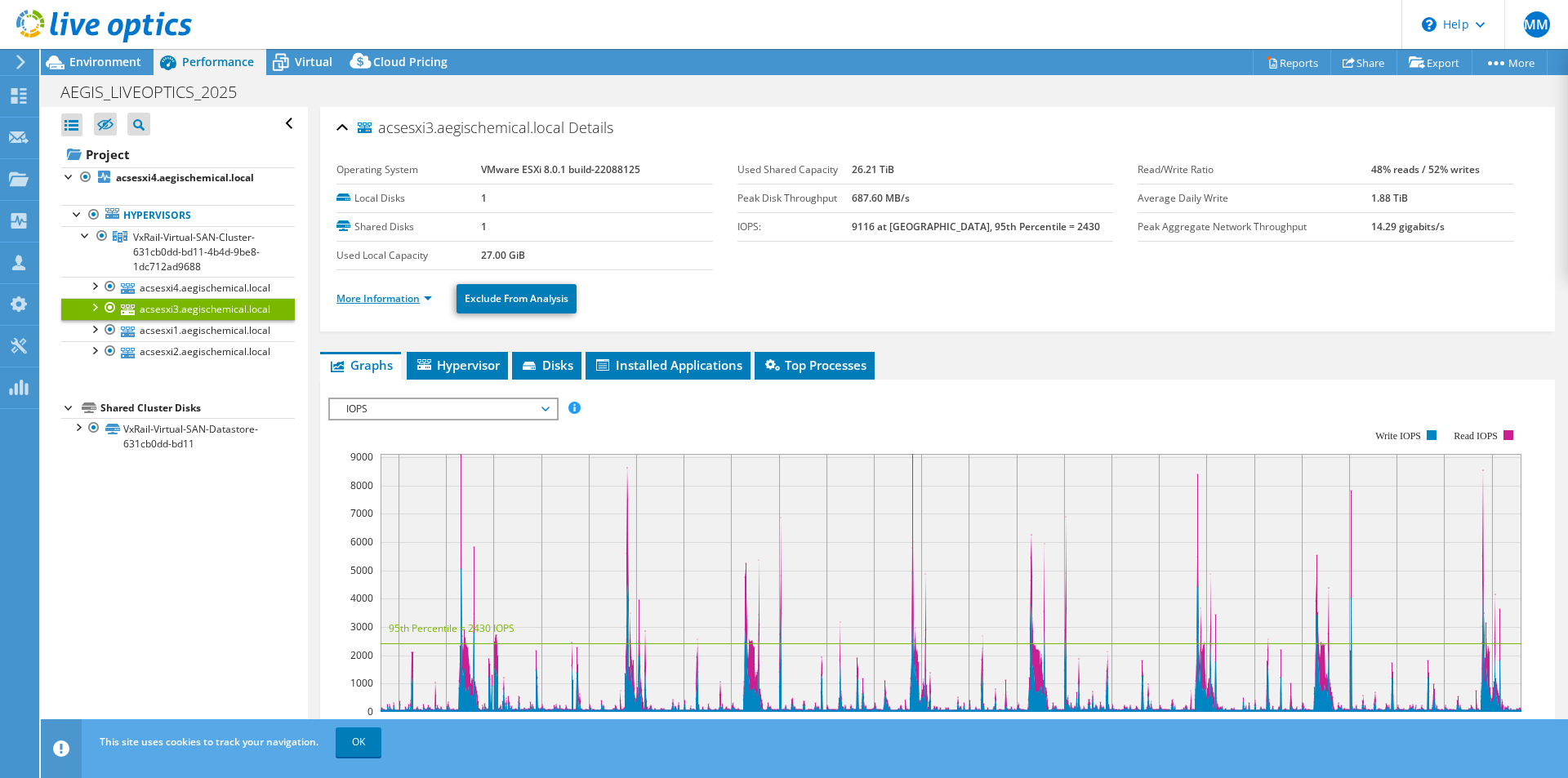
click at [387, 300] on link "More Information" at bounding box center [384, 298] width 96 height 14
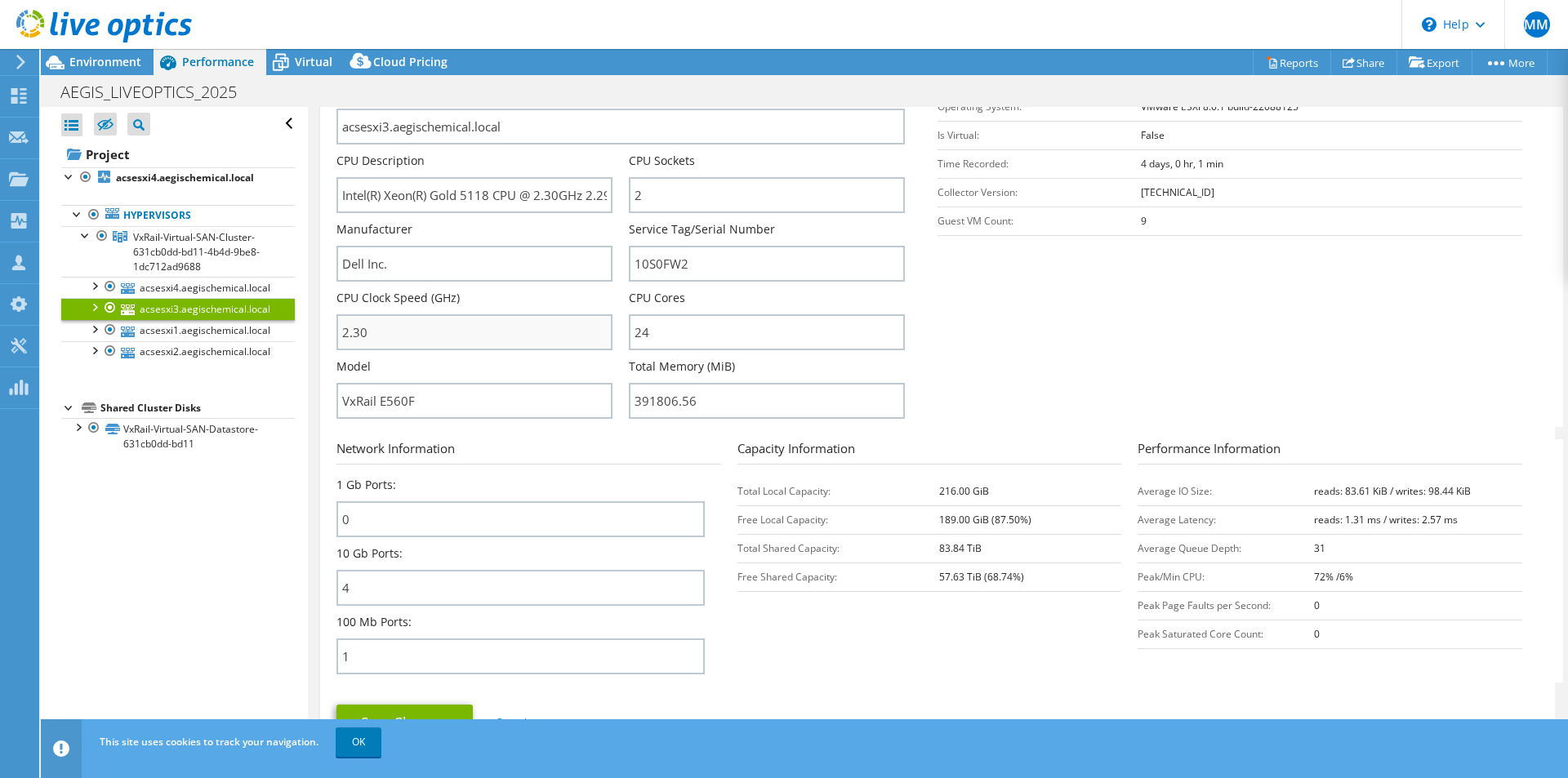
scroll to position [381, 0]
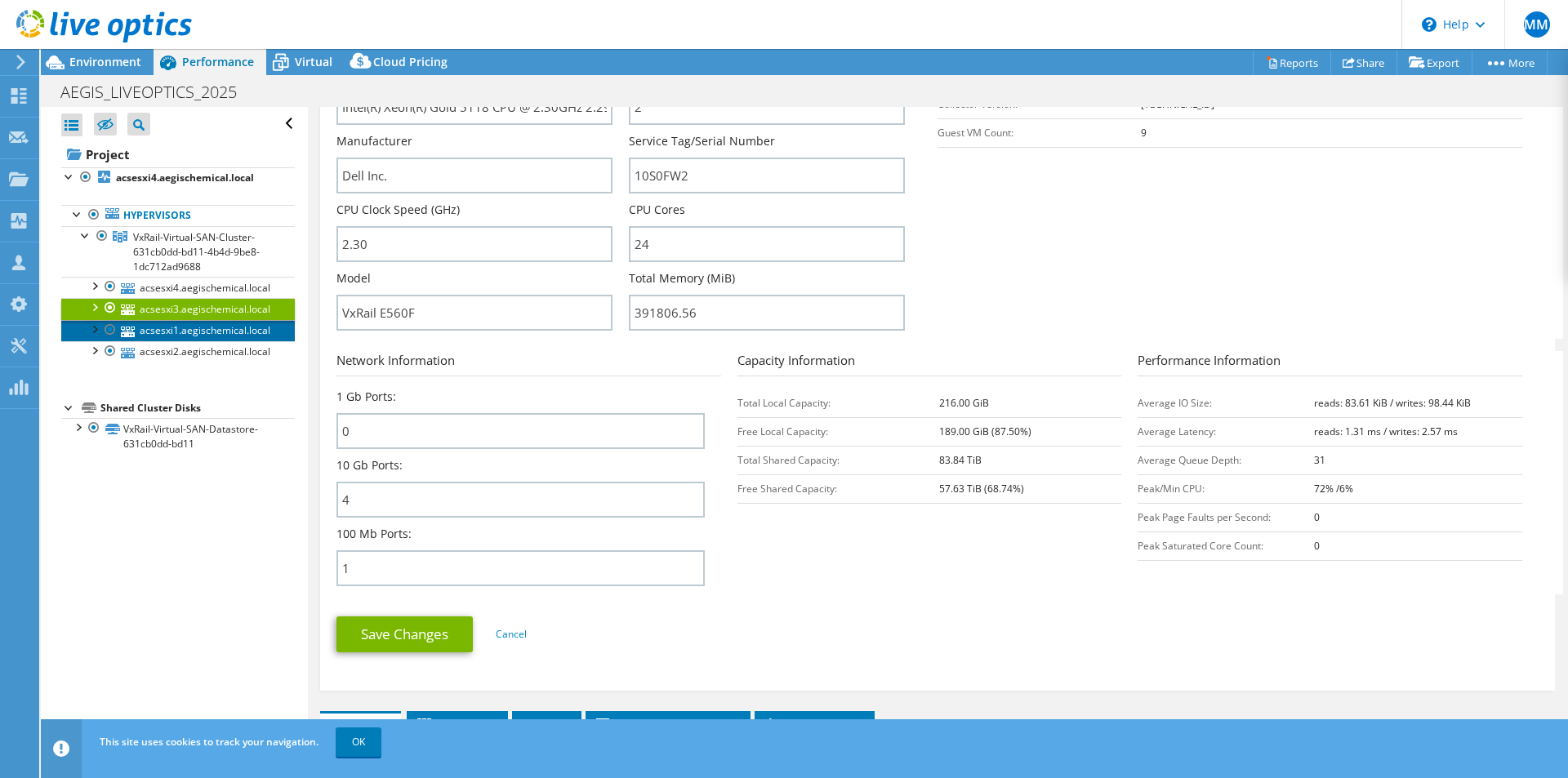
click at [219, 331] on link "acsesxi1.aegischemical.local" at bounding box center [178, 331] width 234 height 22
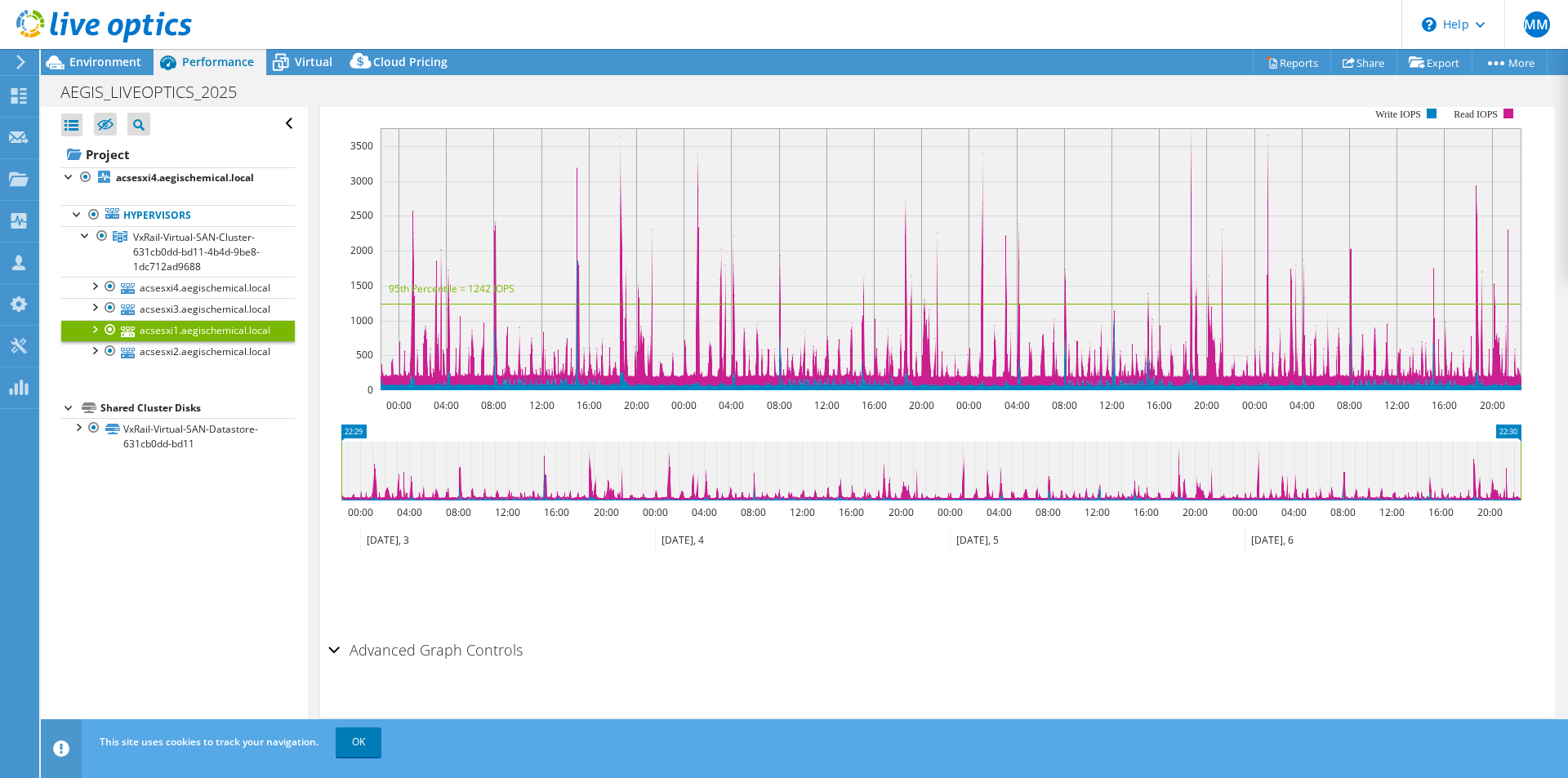
scroll to position [0, 0]
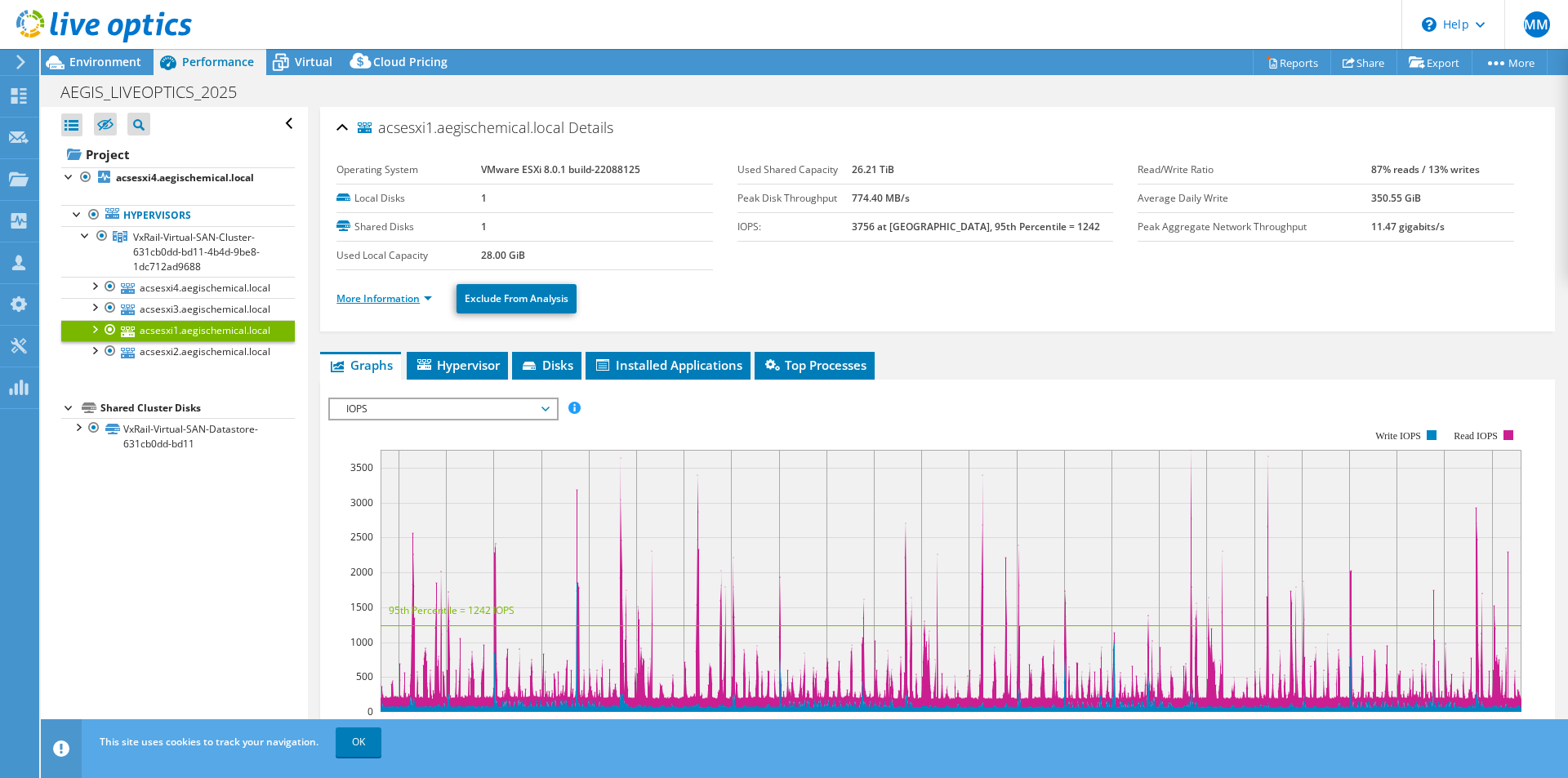
click at [368, 303] on link "More Information" at bounding box center [384, 298] width 96 height 14
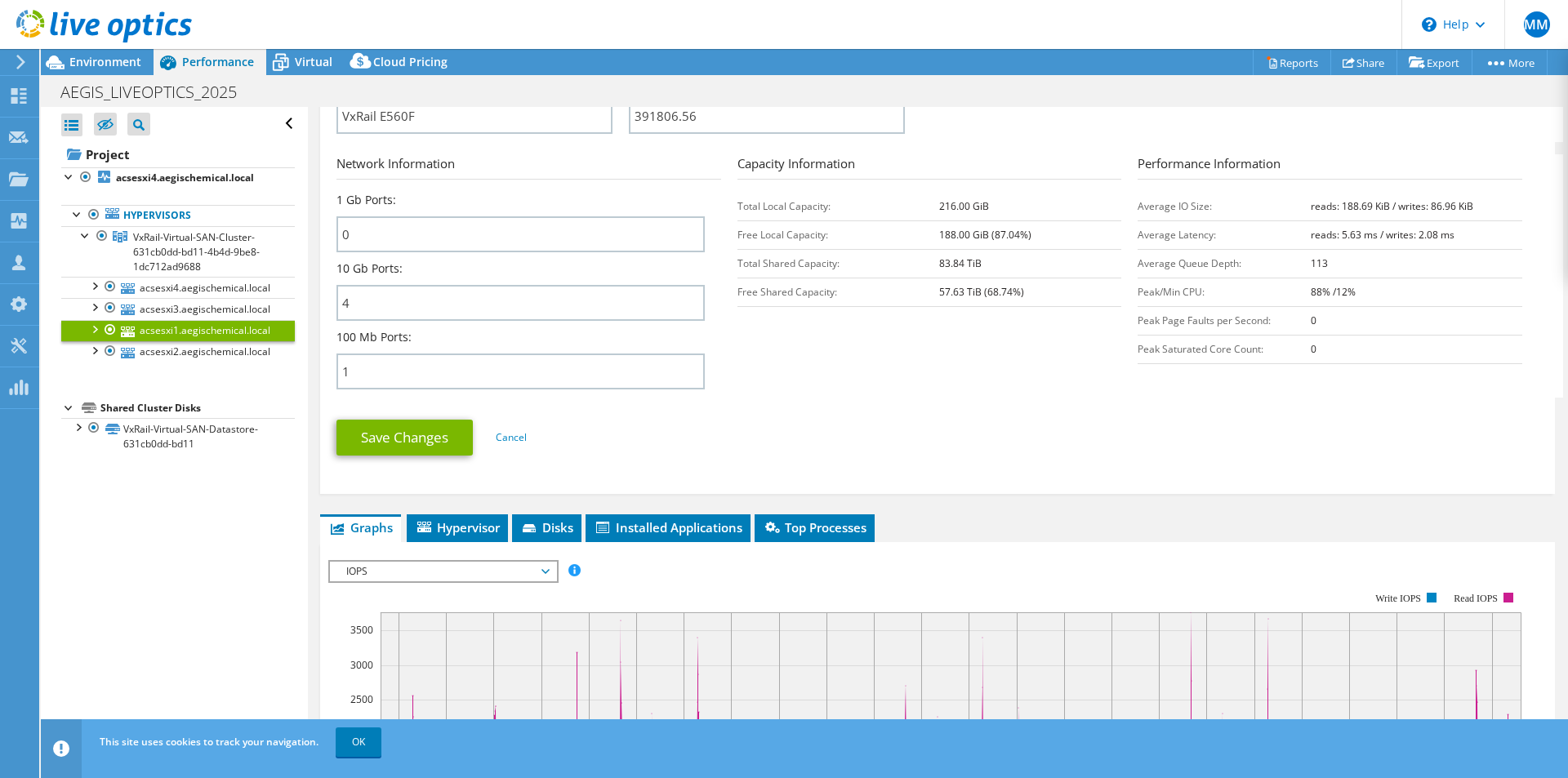
scroll to position [572, 0]
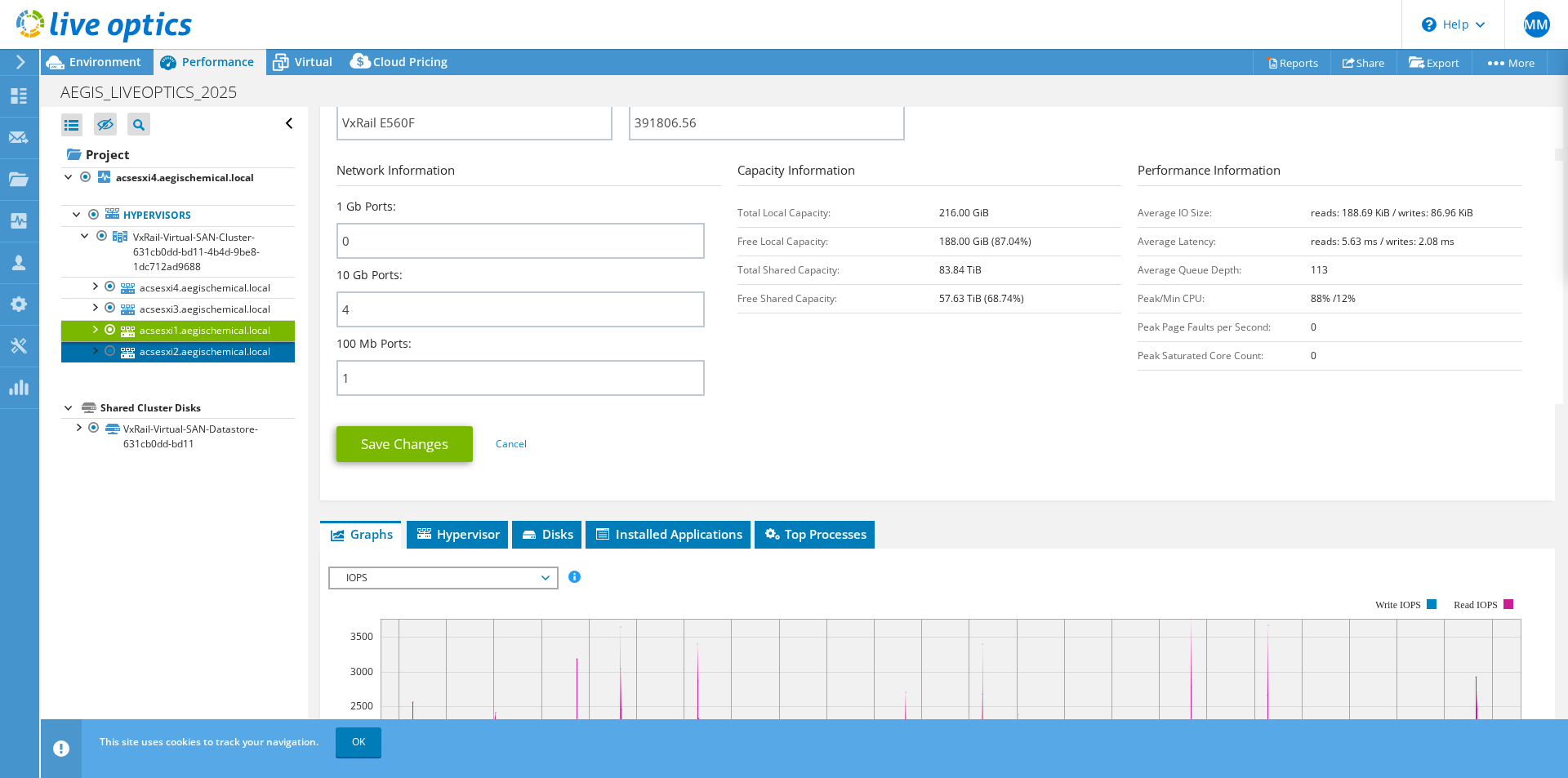
click at [165, 354] on link "acsesxi2.aegischemical.local" at bounding box center [178, 351] width 234 height 22
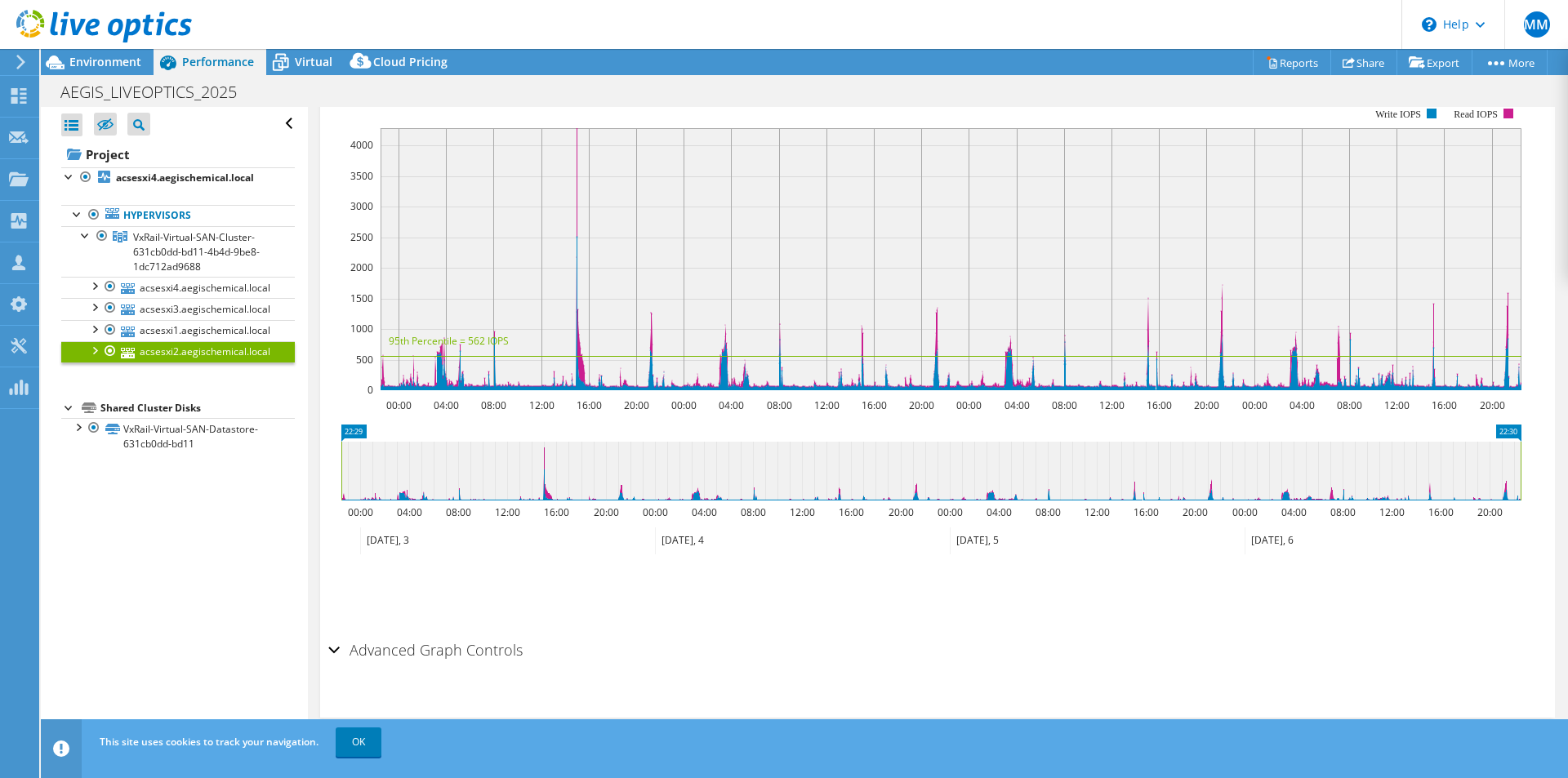
scroll to position [0, 0]
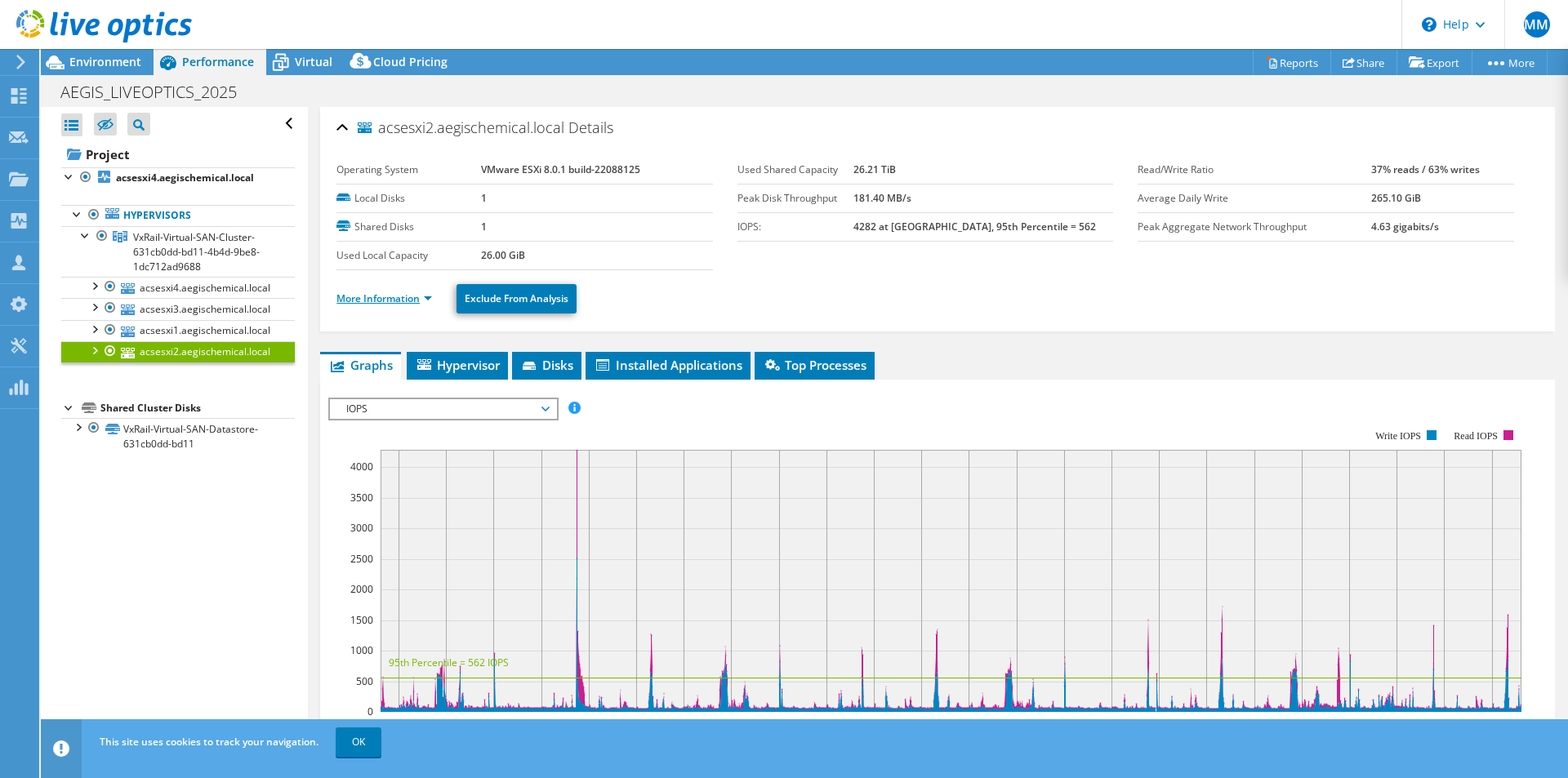
click at [371, 303] on link "More Information" at bounding box center [384, 298] width 96 height 14
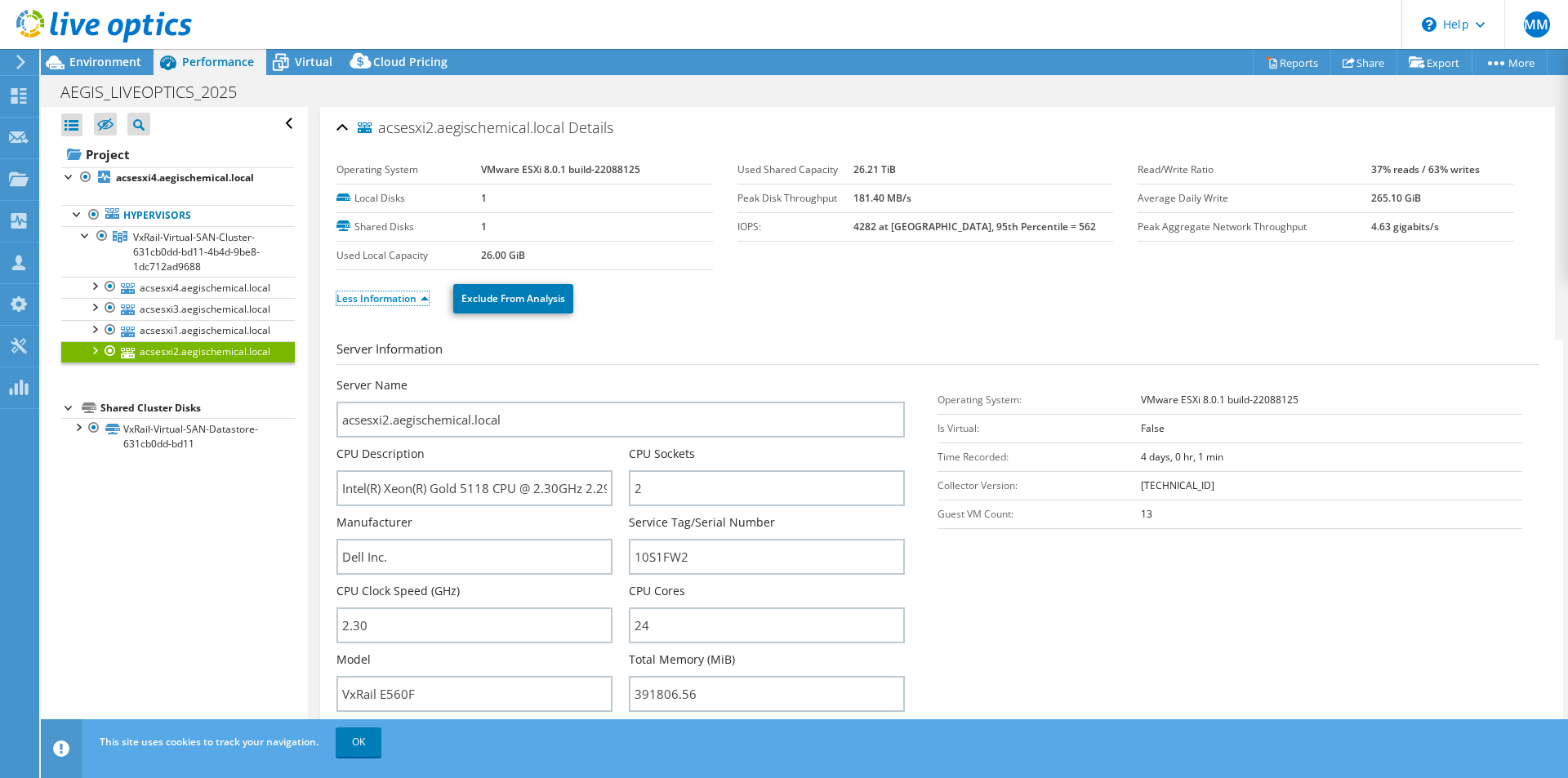
scroll to position [572, 0]
select select "USEast"
select select "USD"
click at [97, 285] on div at bounding box center [93, 285] width 16 height 16
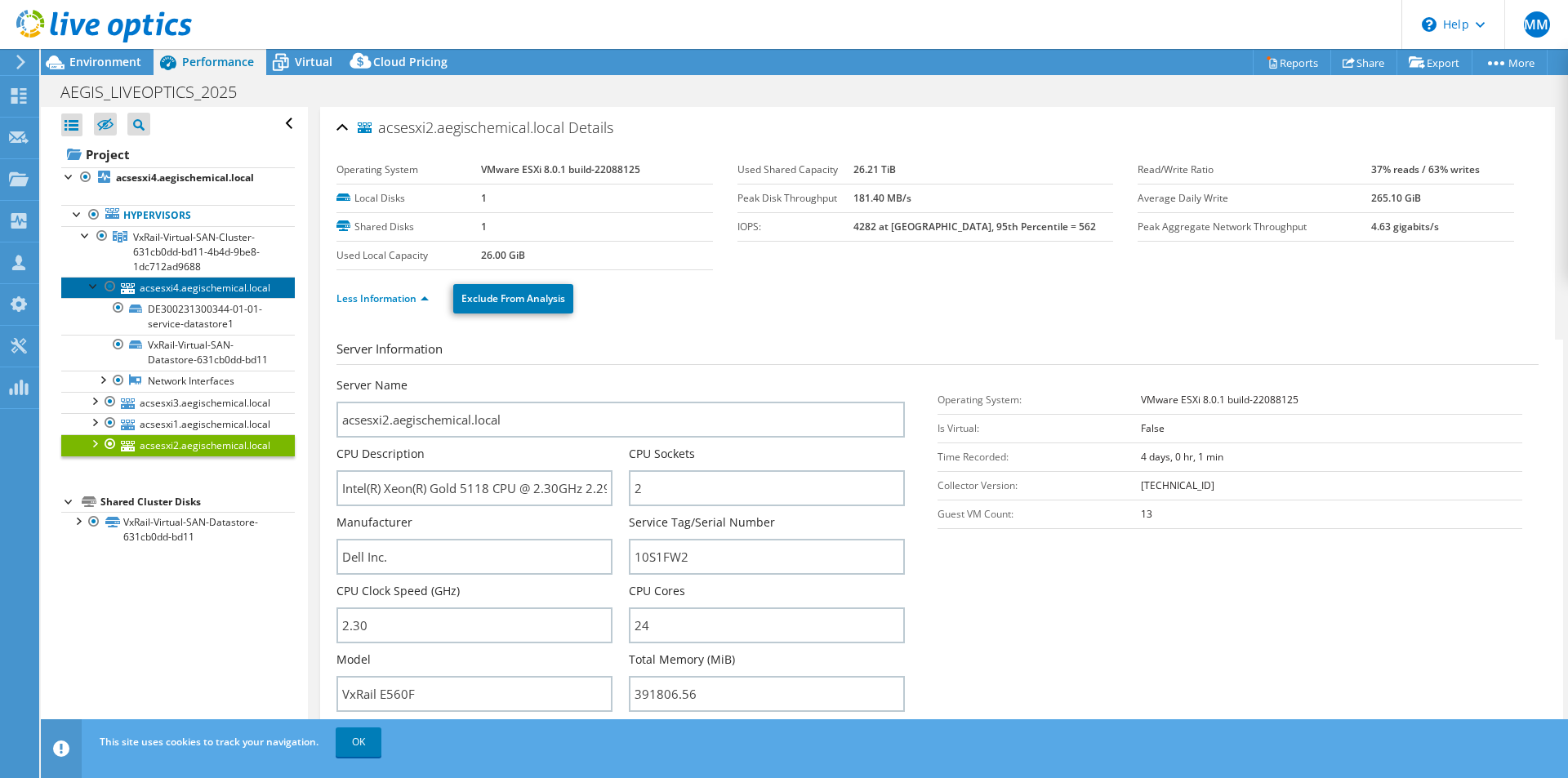
click at [215, 290] on link "acsesxi4.aegischemical.local" at bounding box center [178, 288] width 234 height 22
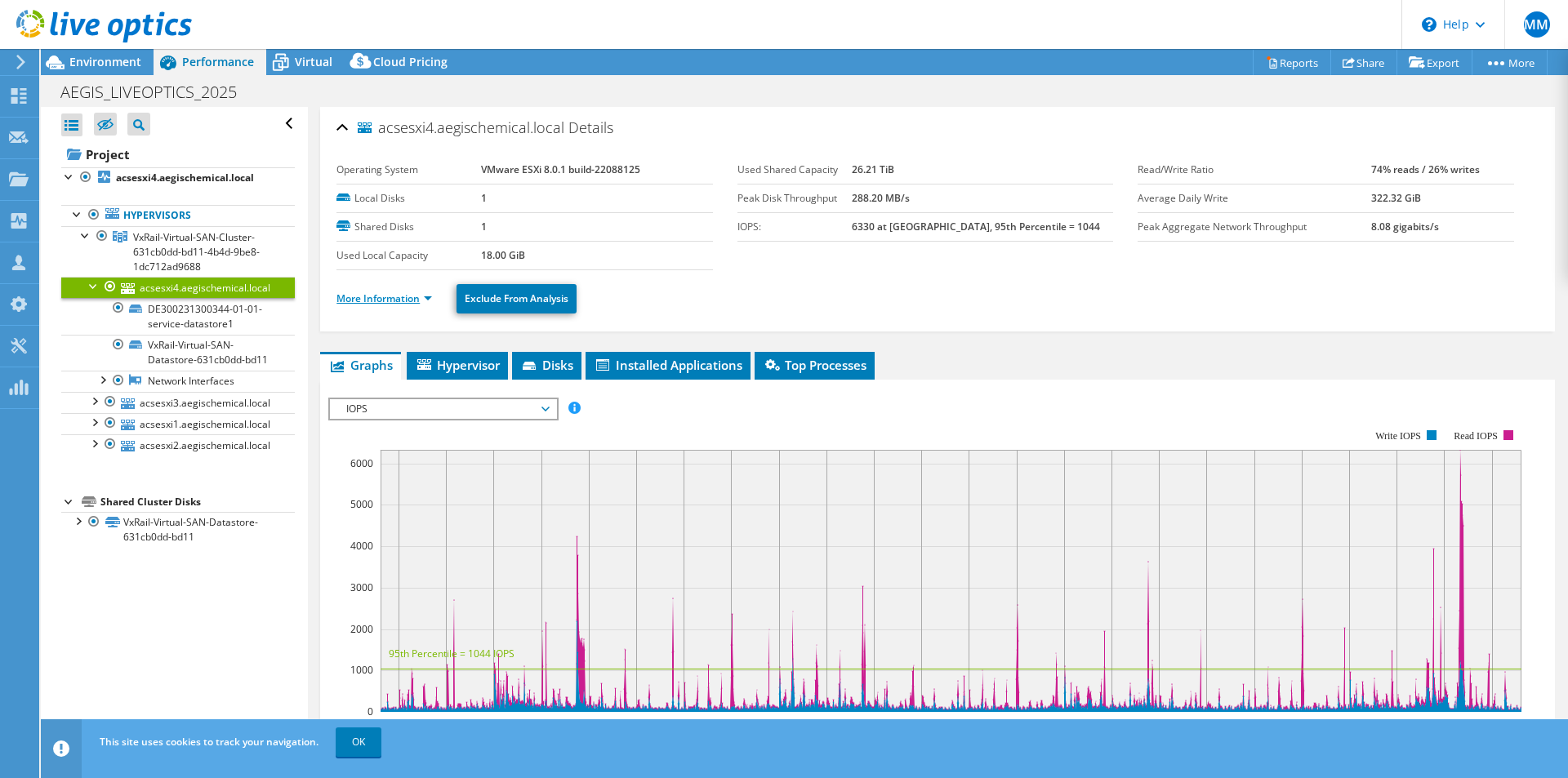
click at [407, 299] on link "More Information" at bounding box center [384, 298] width 96 height 14
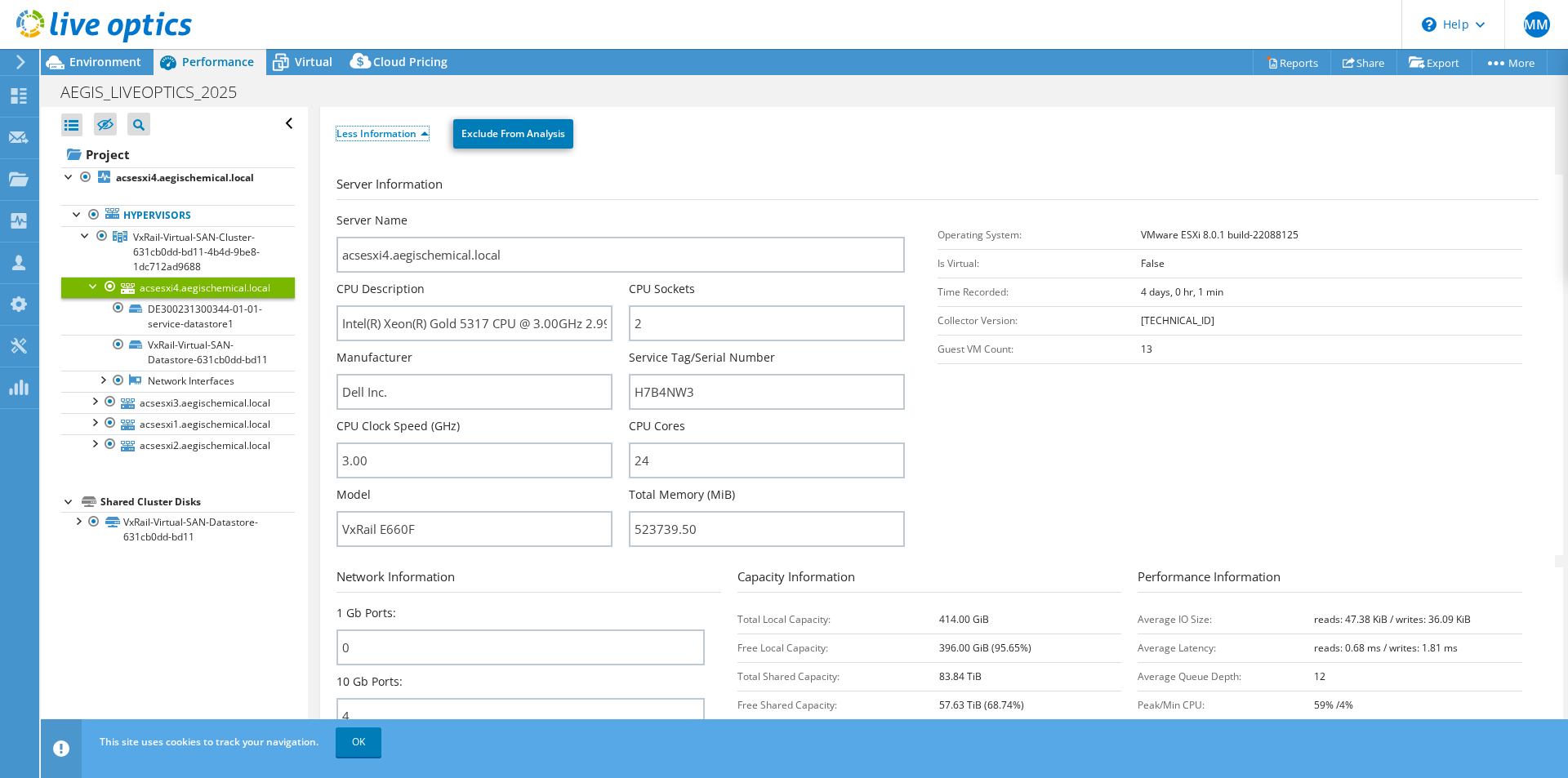
scroll to position [191, 0]
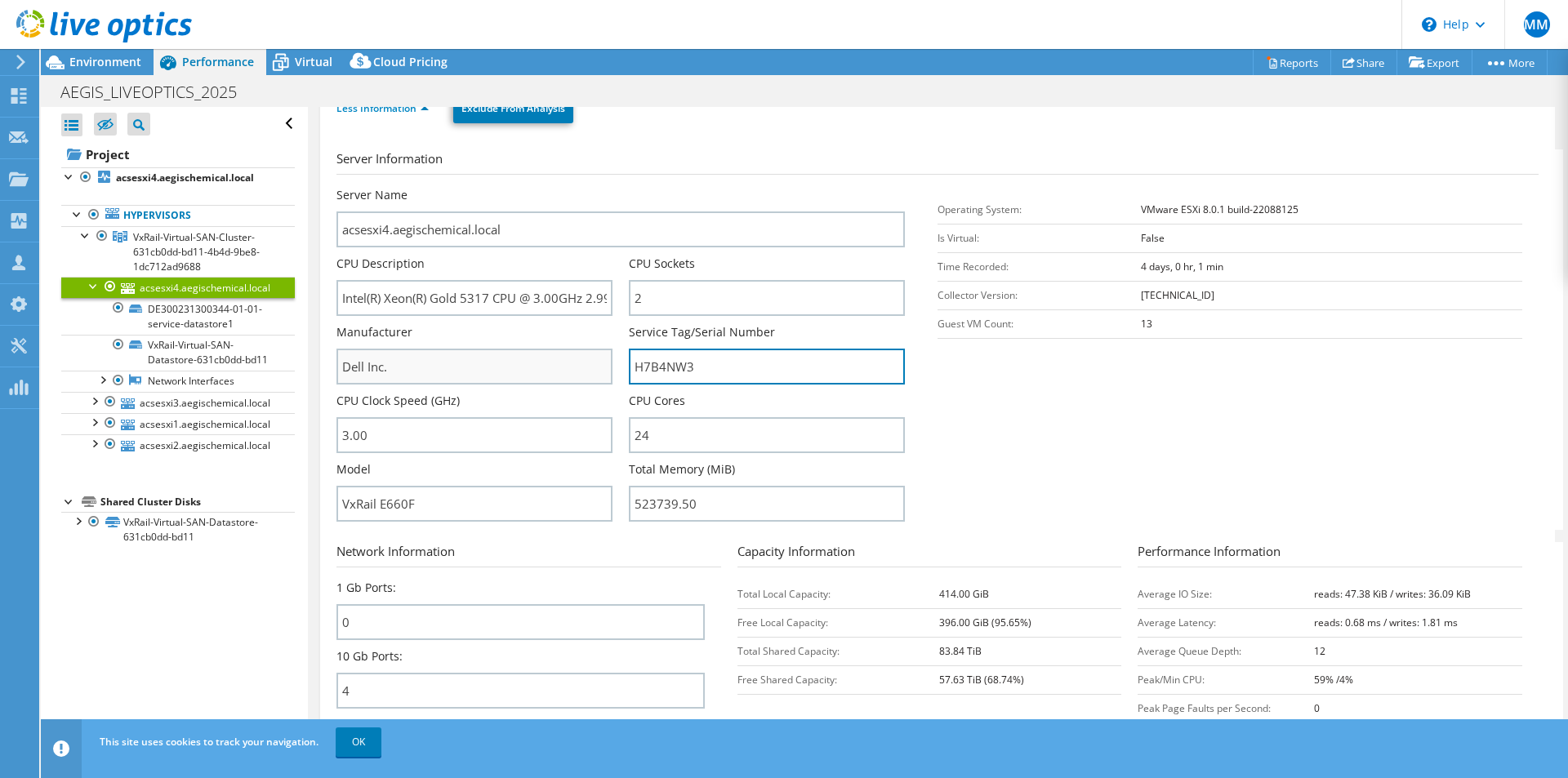
drag, startPoint x: 712, startPoint y: 366, endPoint x: 608, endPoint y: 366, distance: 104.0
click at [608, 187] on div "Server Name acsesxi4.aegischemical.local CPU Description Intel(R) Xeon(R) Gold …" at bounding box center [629, 187] width 584 height 0
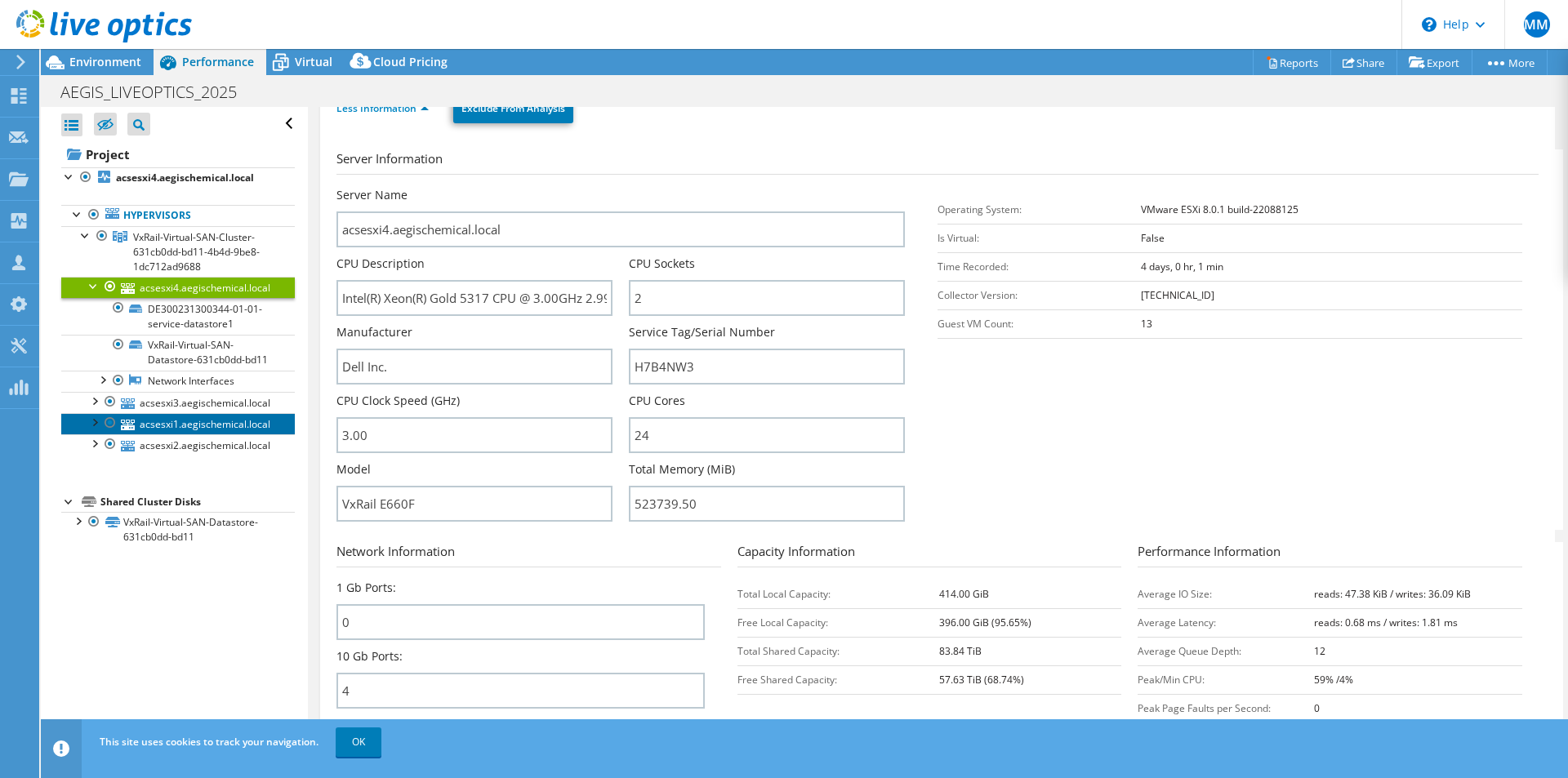
click at [167, 434] on link "acsesxi1.aegischemical.local" at bounding box center [178, 424] width 234 height 22
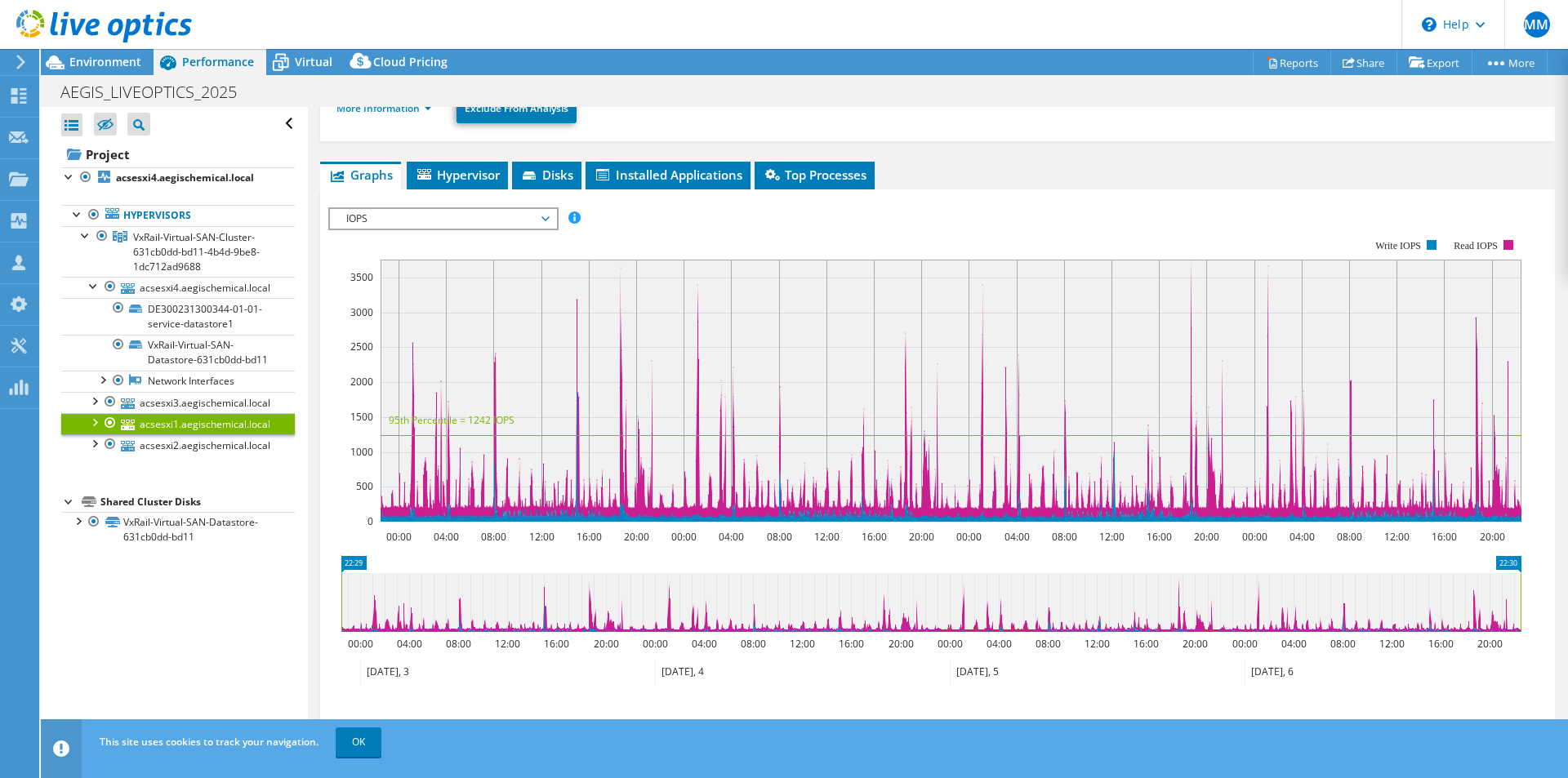
scroll to position [0, 0]
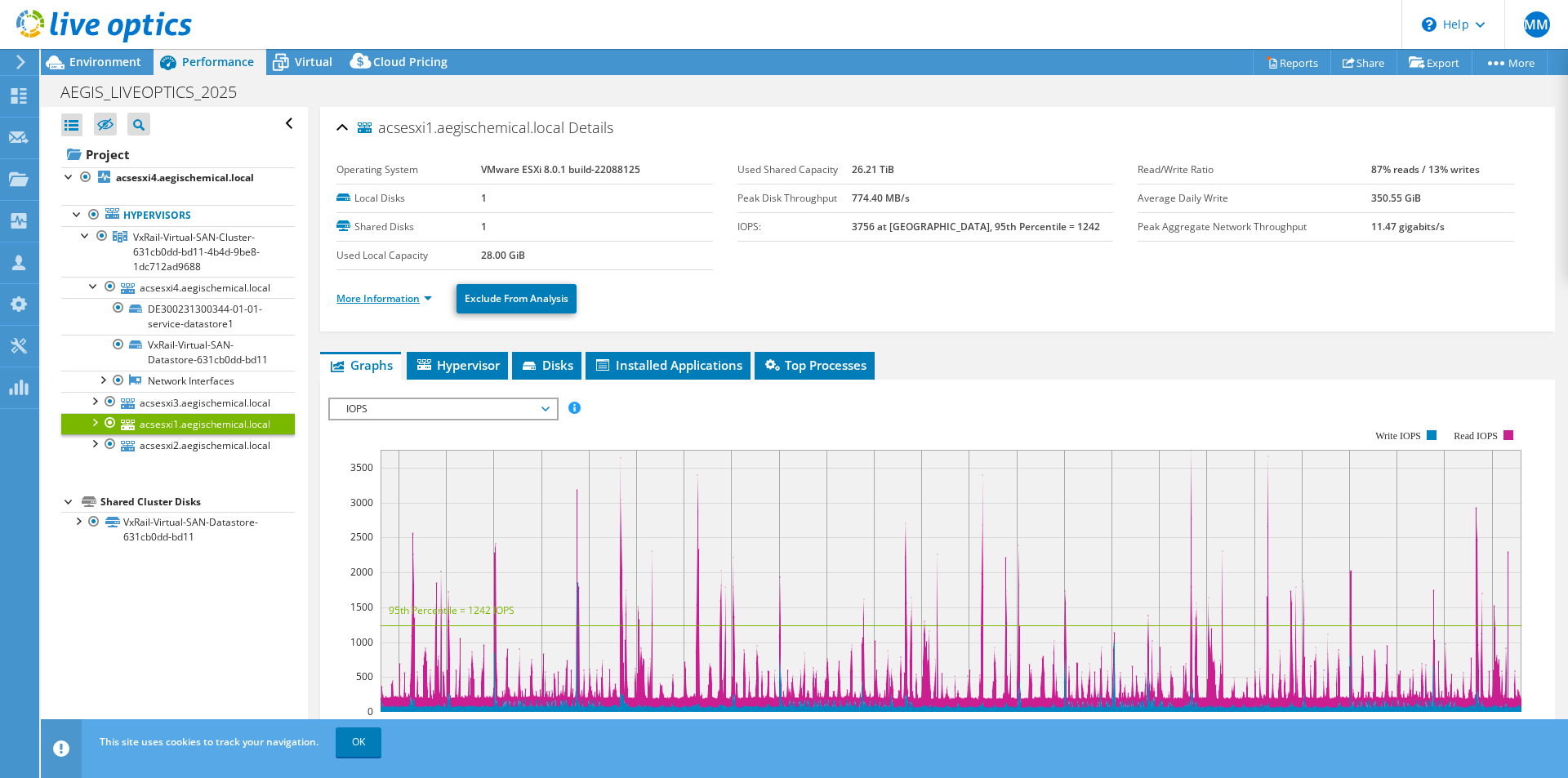
click at [372, 297] on link "More Information" at bounding box center [384, 298] width 96 height 14
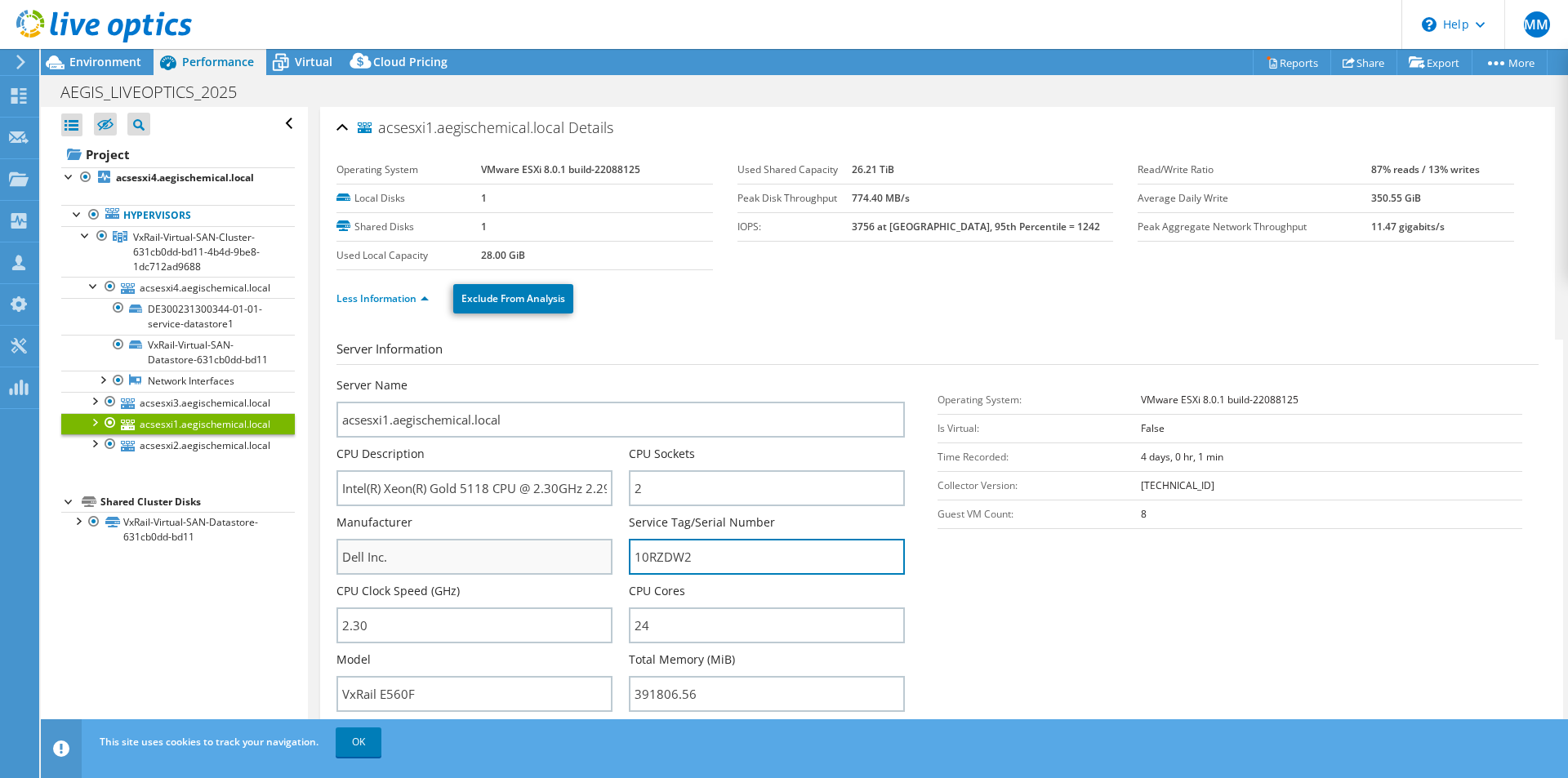
drag, startPoint x: 728, startPoint y: 561, endPoint x: 567, endPoint y: 562, distance: 161.0
click at [567, 378] on div "Server Name acsesxi1.aegischemical.local CPU Description Intel(R) Xeon(R) Gold …" at bounding box center [629, 378] width 584 height 0
